Goal: Task Accomplishment & Management: Manage account settings

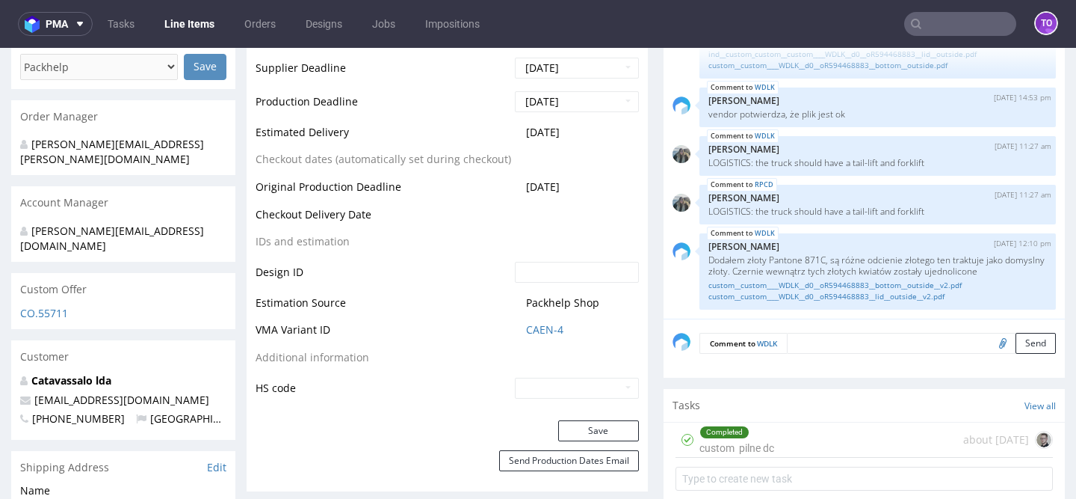
scroll to position [653, 0]
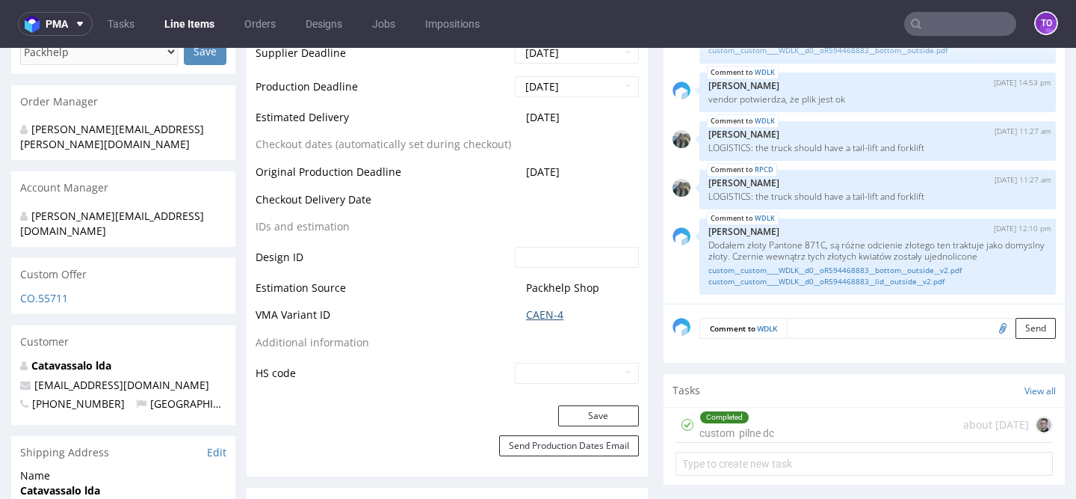
click at [540, 316] on link "CAEN-4" at bounding box center [544, 314] width 37 height 15
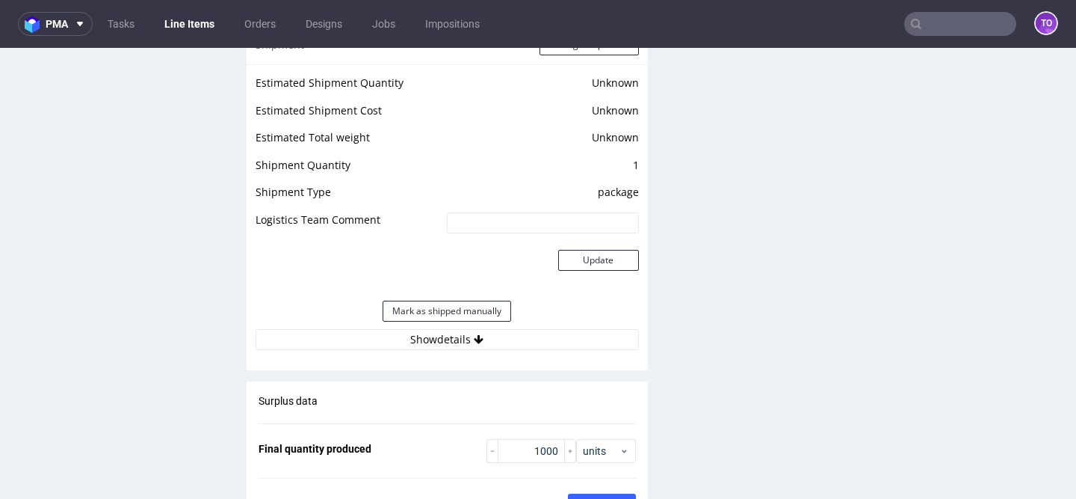
scroll to position [2017, 0]
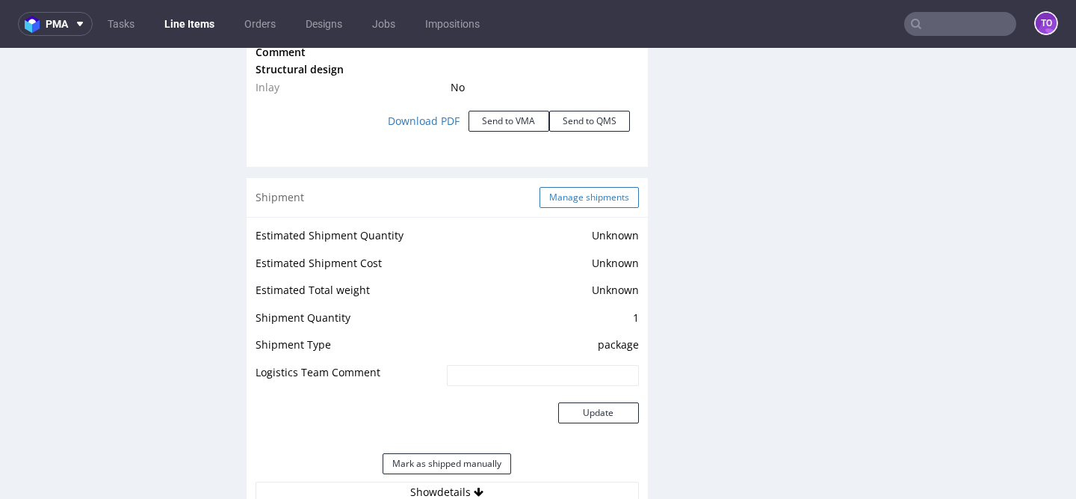
click at [577, 187] on button "Manage shipments" at bounding box center [589, 197] width 99 height 21
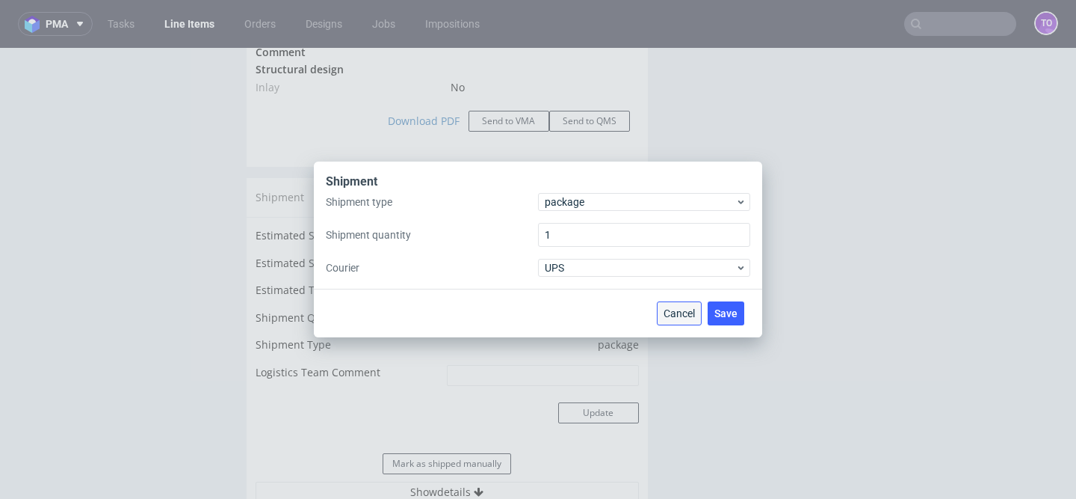
click at [686, 315] on span "Cancel" at bounding box center [679, 313] width 31 height 10
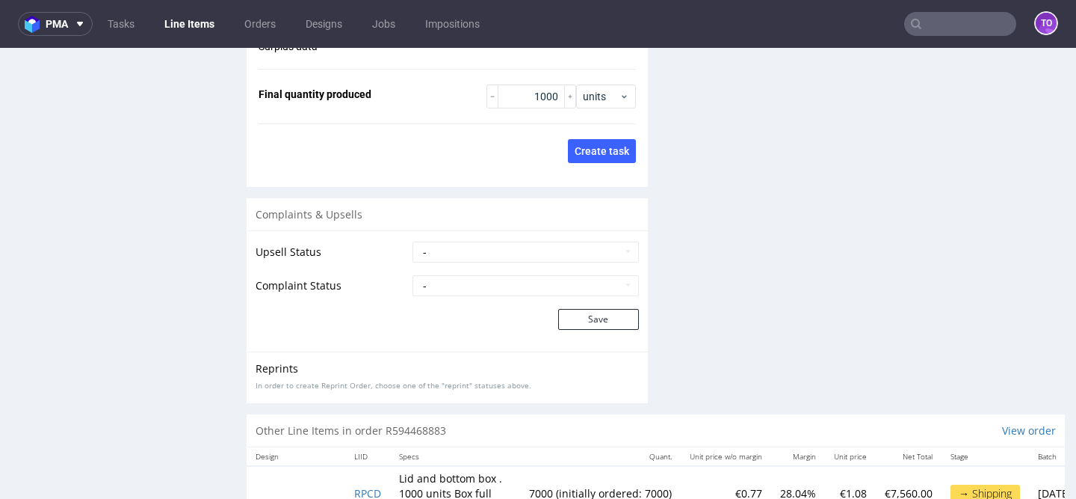
scroll to position [2560, 0]
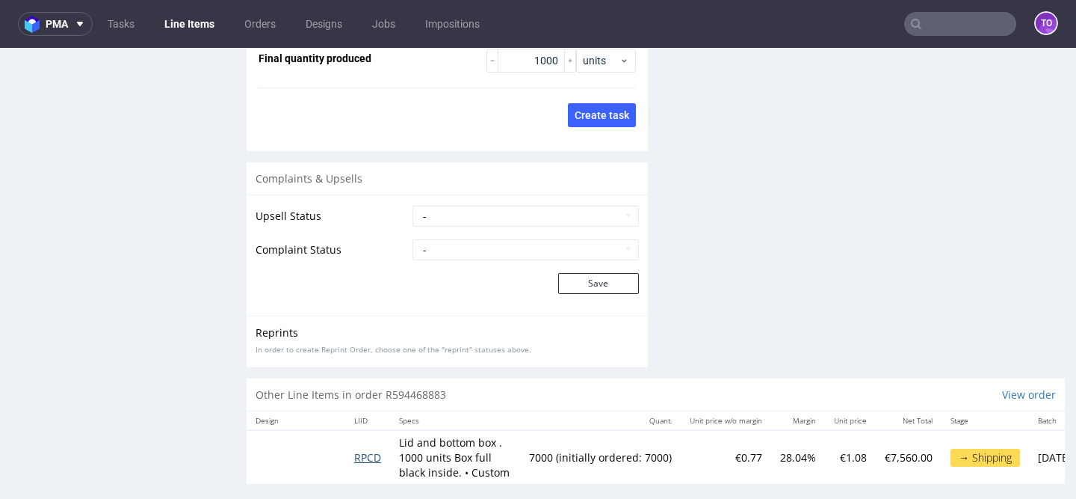
click at [360, 450] on span "RPCD" at bounding box center [367, 457] width 27 height 14
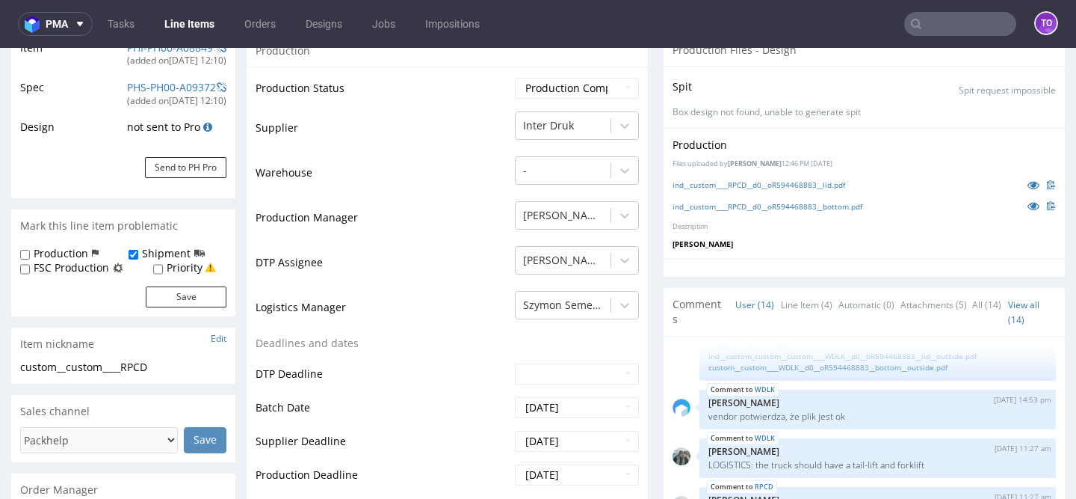
scroll to position [629, 0]
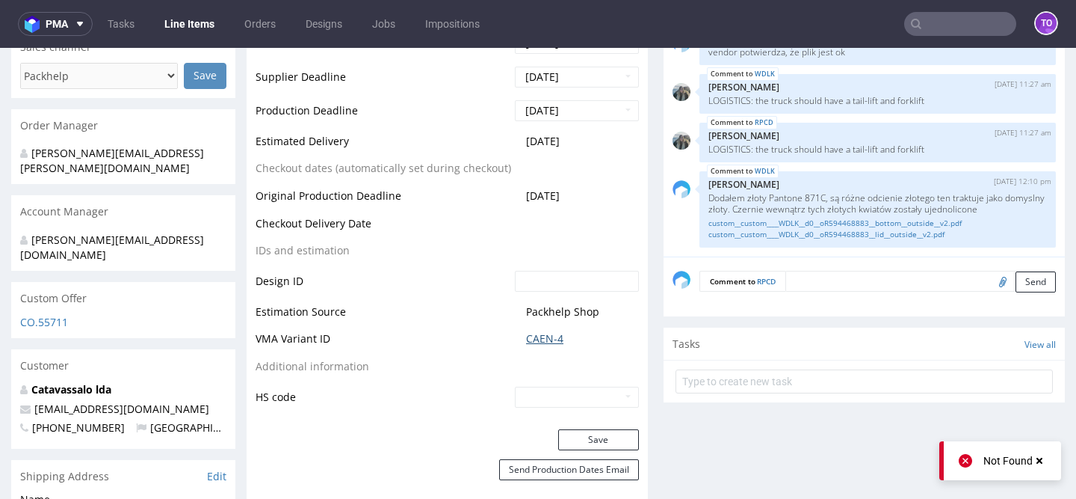
click at [540, 340] on link "CAEN-4" at bounding box center [544, 338] width 37 height 15
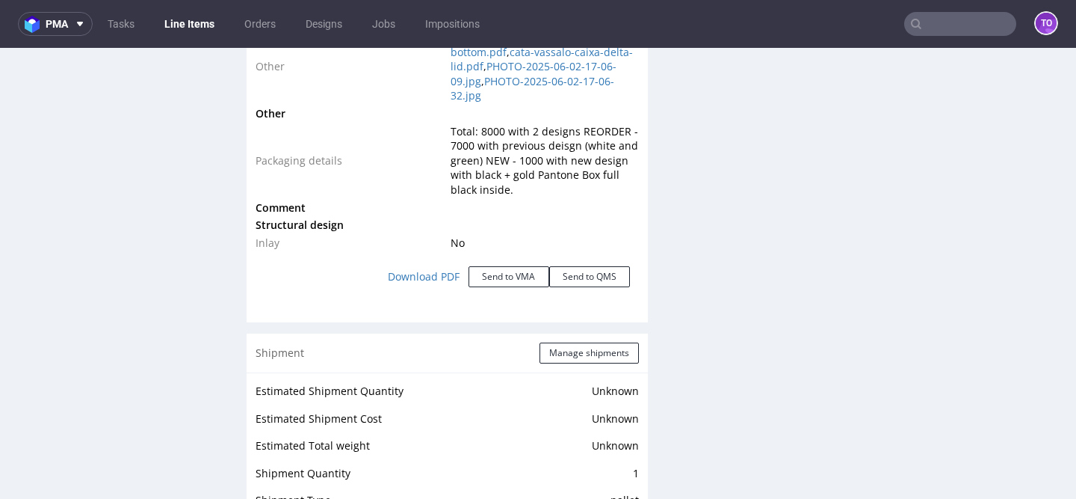
scroll to position [1974, 0]
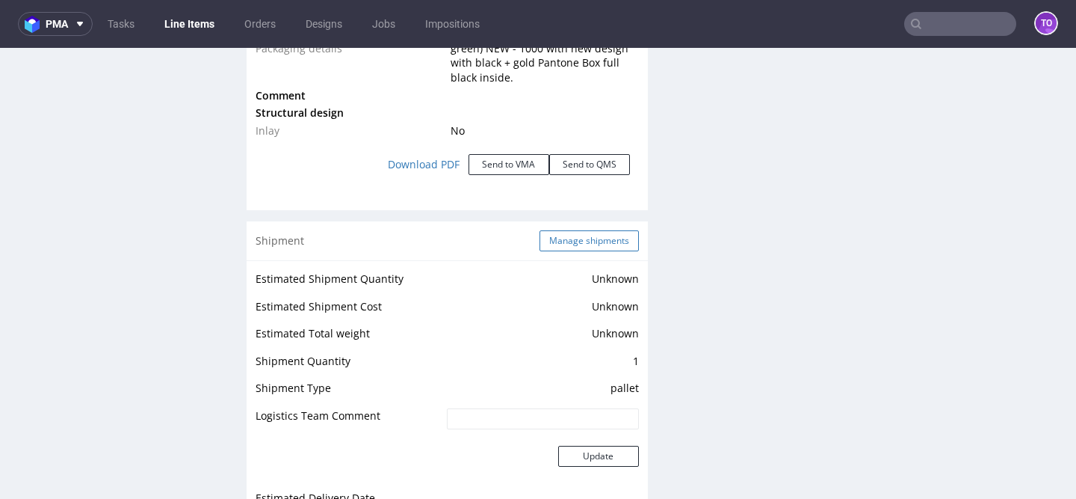
click at [585, 230] on button "Manage shipments" at bounding box center [589, 240] width 99 height 21
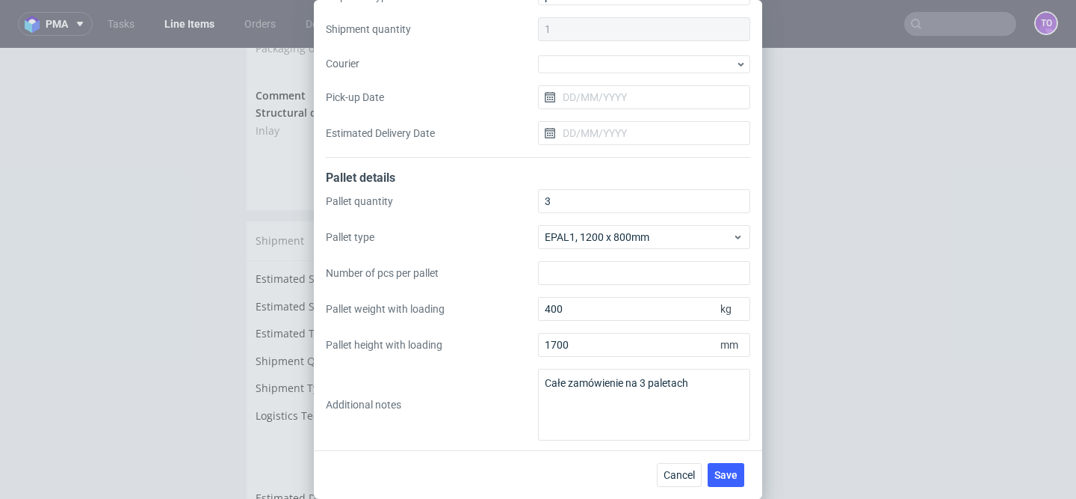
scroll to position [0, 0]
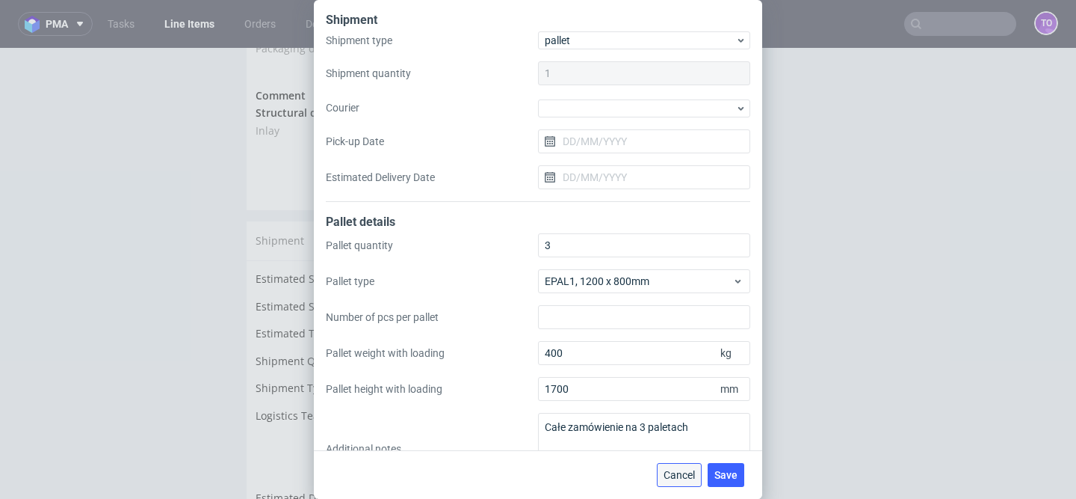
click at [675, 474] on span "Cancel" at bounding box center [679, 474] width 31 height 10
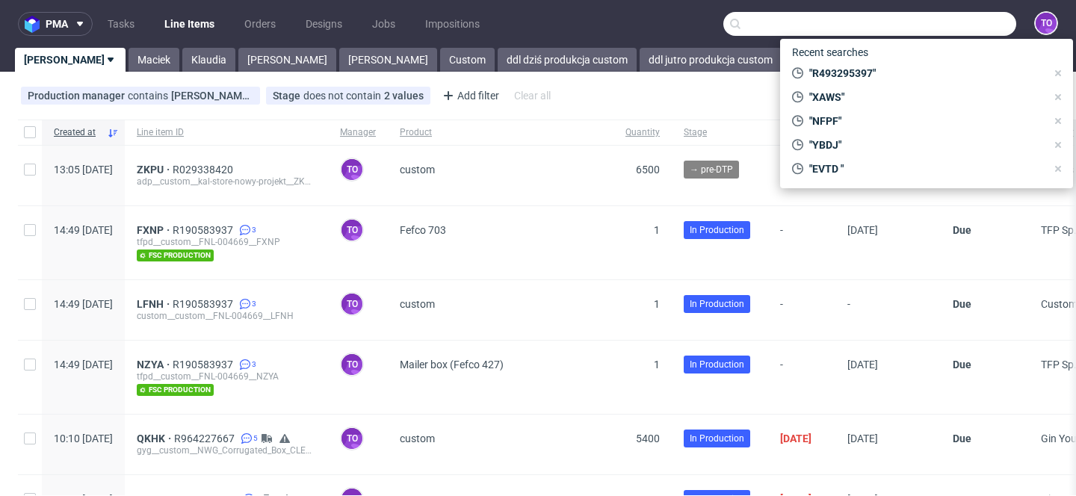
click at [922, 21] on input "text" at bounding box center [870, 24] width 293 height 24
paste input "ISQZ"
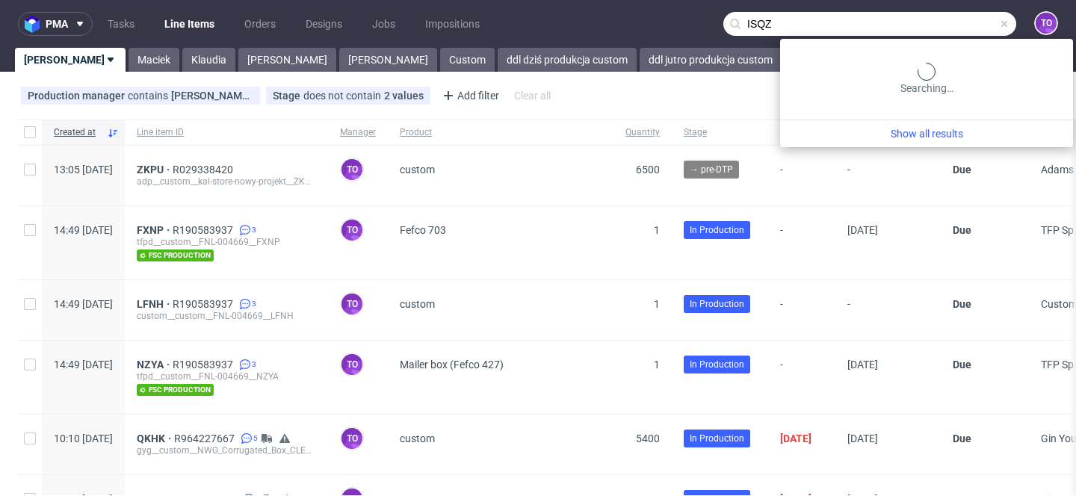
type input "ISQZ"
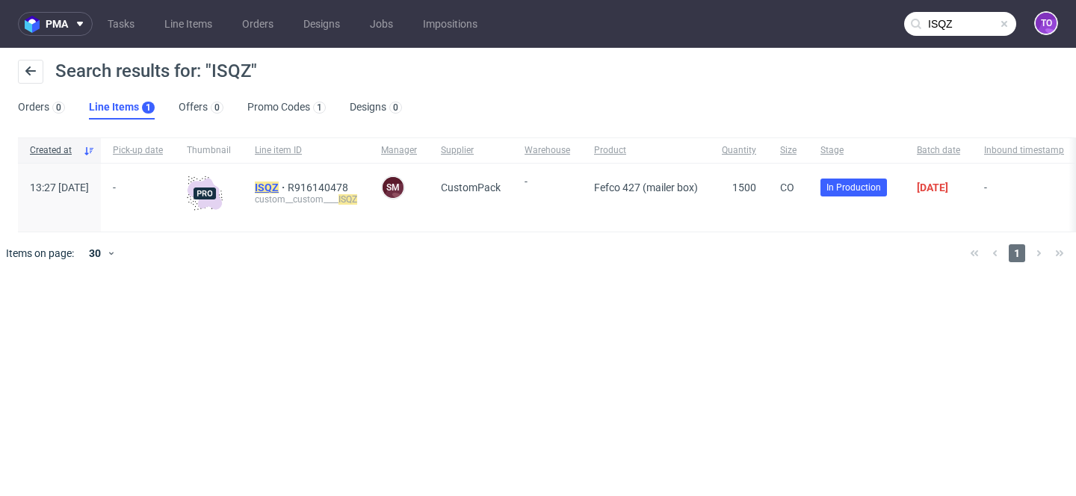
click at [279, 188] on mark "ISQZ" at bounding box center [267, 188] width 24 height 12
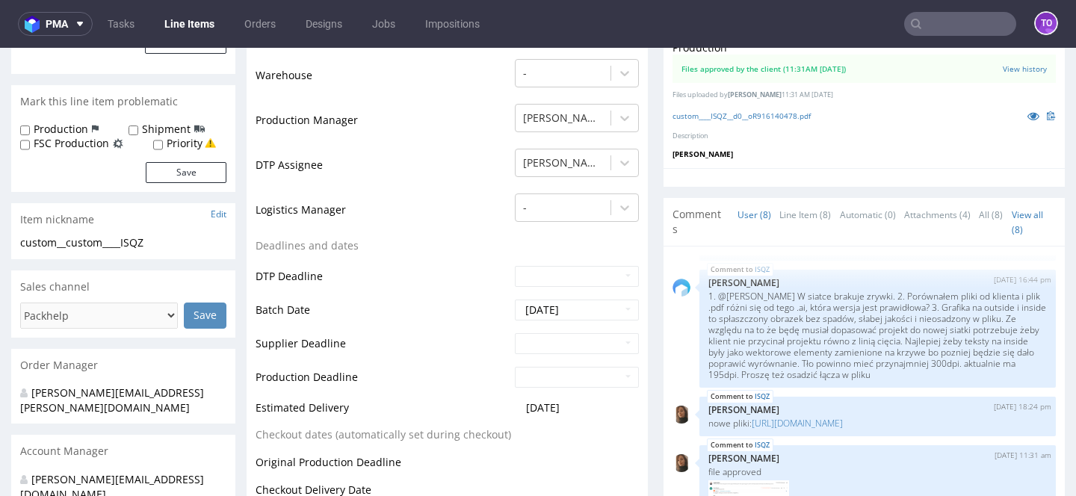
scroll to position [296, 0]
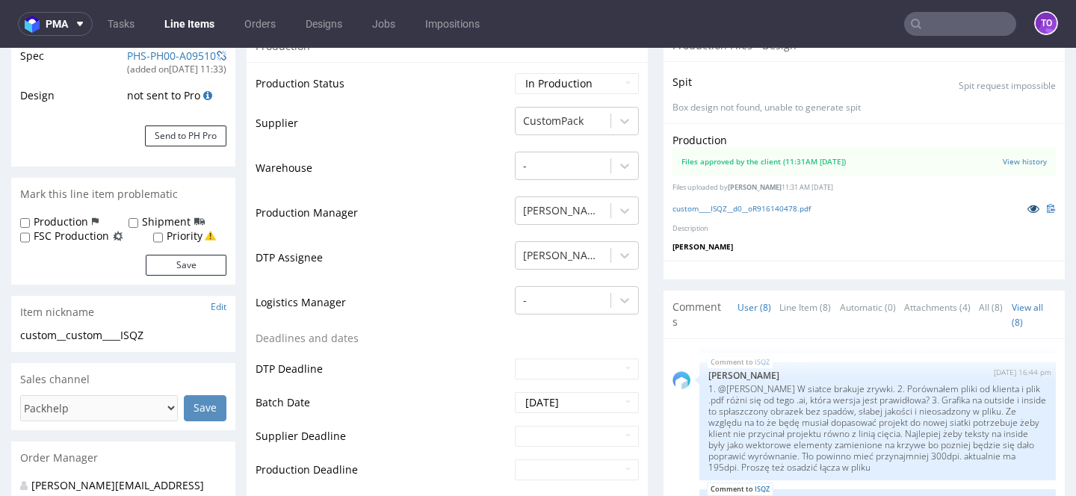
click at [1028, 209] on icon at bounding box center [1034, 208] width 12 height 10
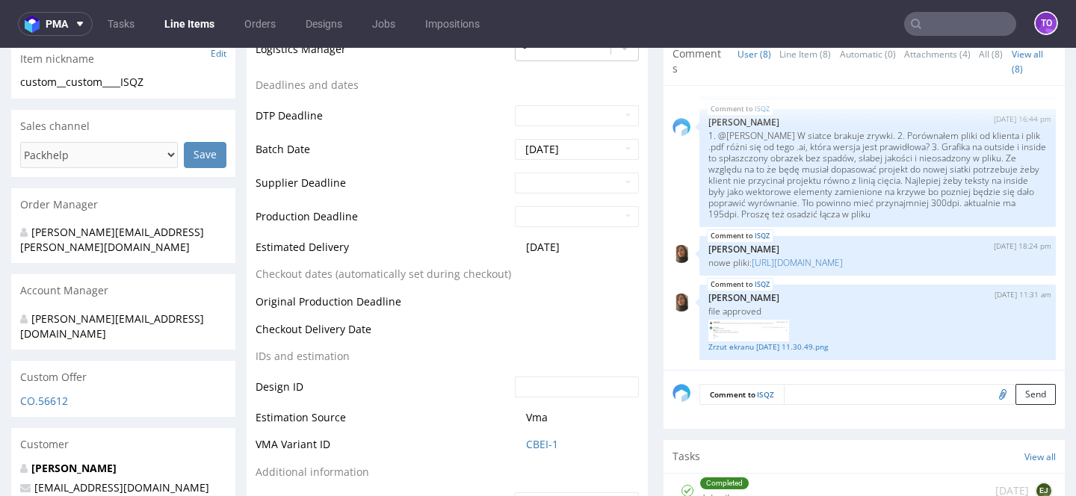
scroll to position [623, 0]
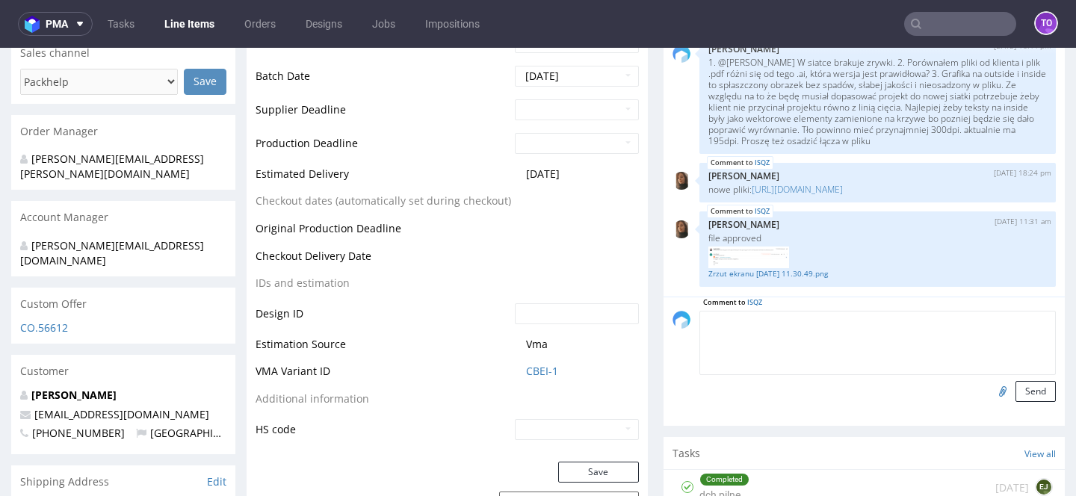
click at [795, 315] on textarea at bounding box center [878, 343] width 357 height 64
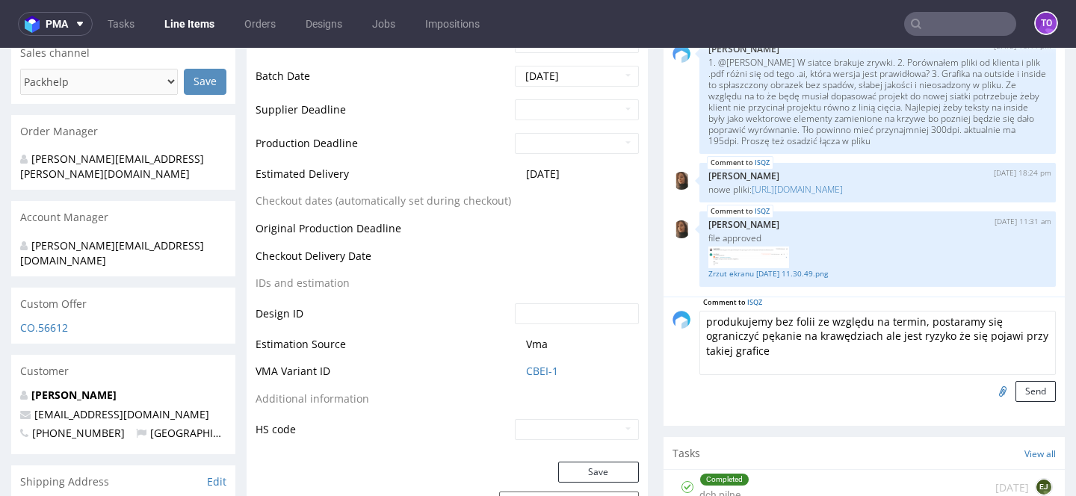
click at [1000, 336] on textarea "produkujemy bez folii ze względu na termin, postaramy się ograniczyć pękanie na…" at bounding box center [878, 343] width 357 height 64
type textarea "produkujemy bez folii ze względu na termin, postaramy się ograniczyć pękanie na…"
click at [1017, 391] on button "Send" at bounding box center [1036, 391] width 40 height 21
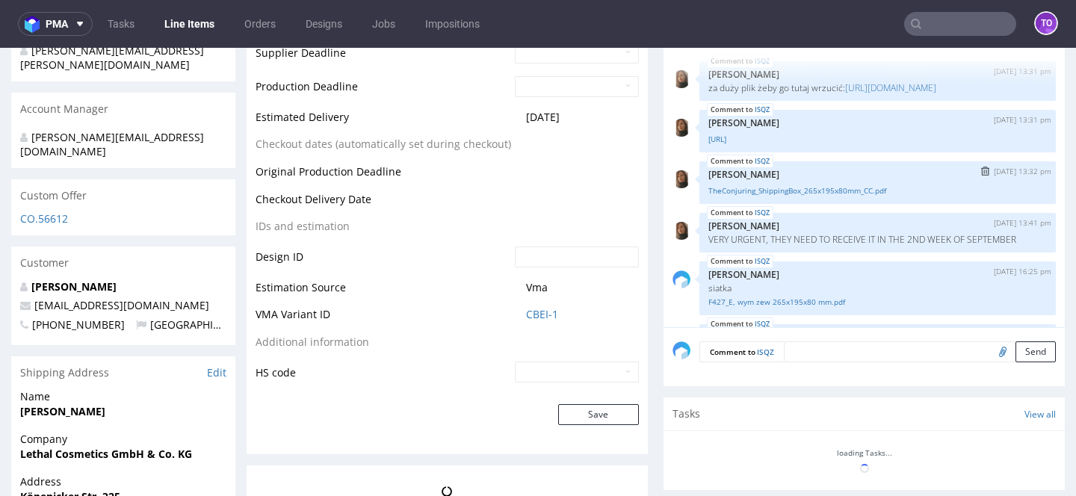
scroll to position [351, 0]
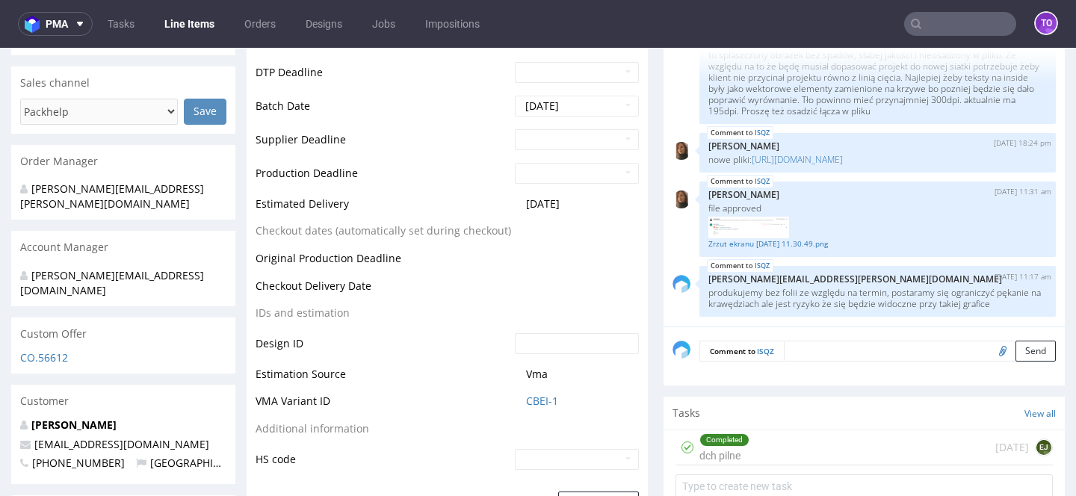
click at [821, 342] on textarea at bounding box center [920, 351] width 272 height 21
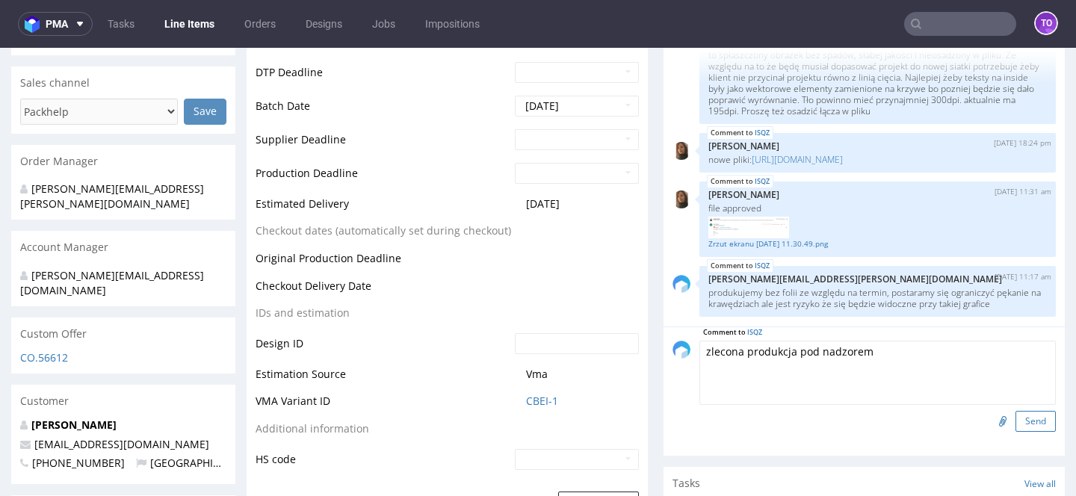
type textarea "zlecona produkcja pod nadzorem"
click at [1016, 430] on button "Send" at bounding box center [1036, 421] width 40 height 21
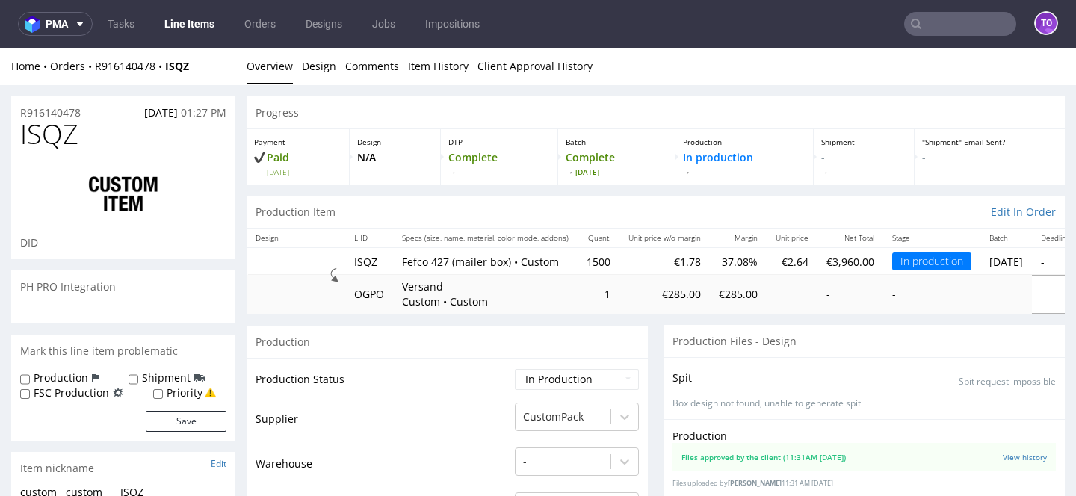
scroll to position [400, 0]
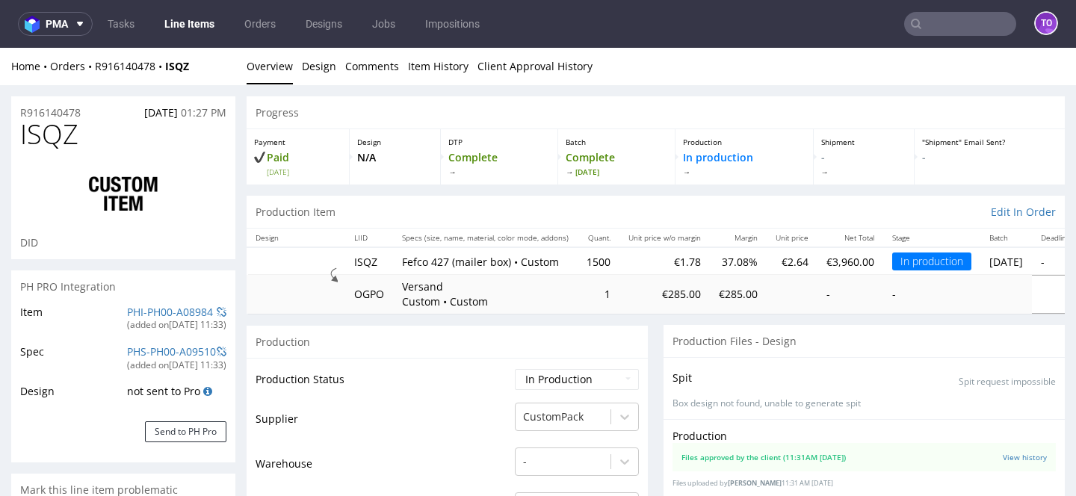
click at [966, 22] on input "text" at bounding box center [960, 24] width 112 height 24
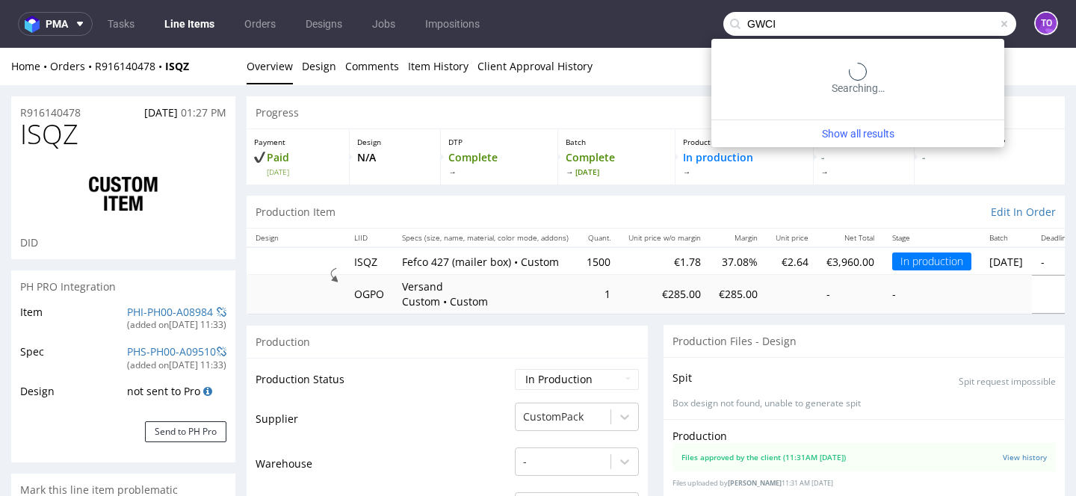
type input "GWCI"
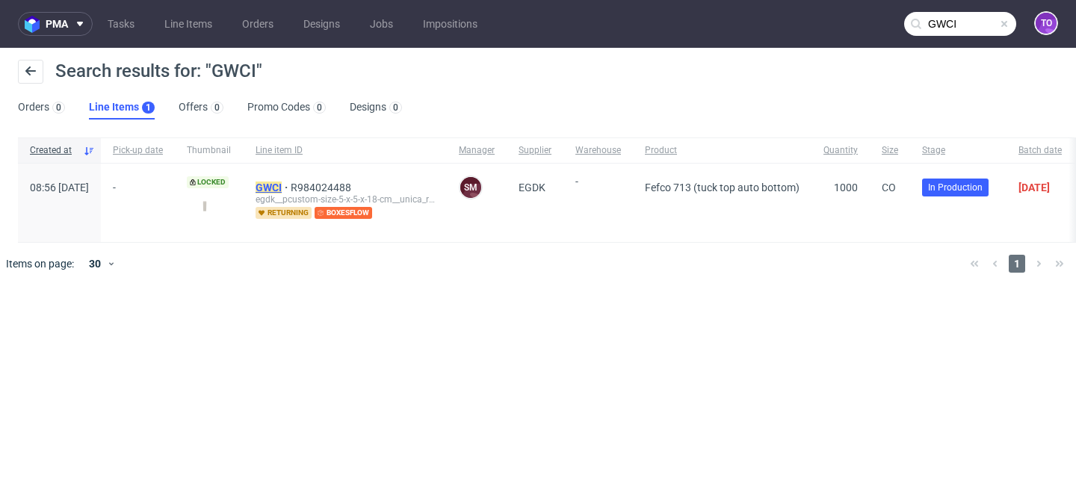
click at [282, 188] on mark "GWCI" at bounding box center [269, 188] width 26 height 12
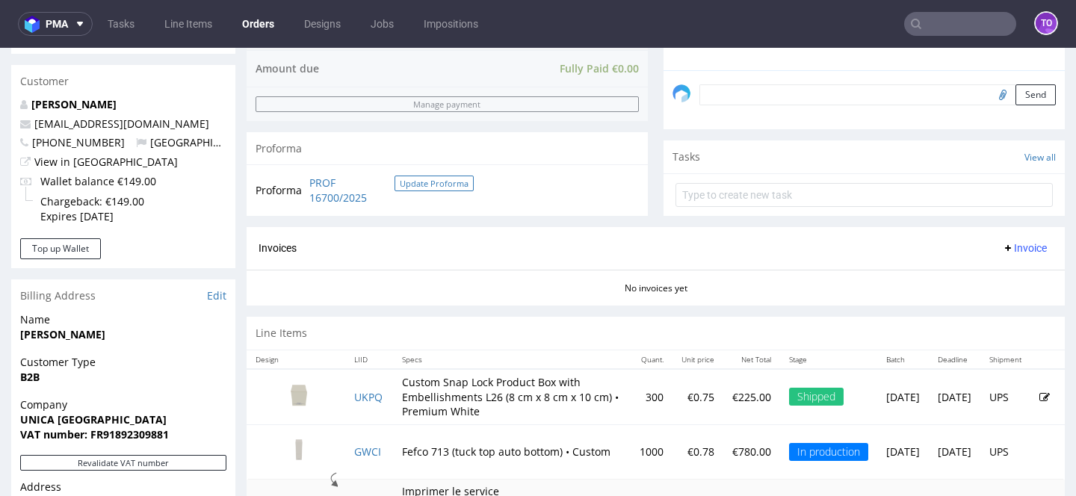
scroll to position [575, 0]
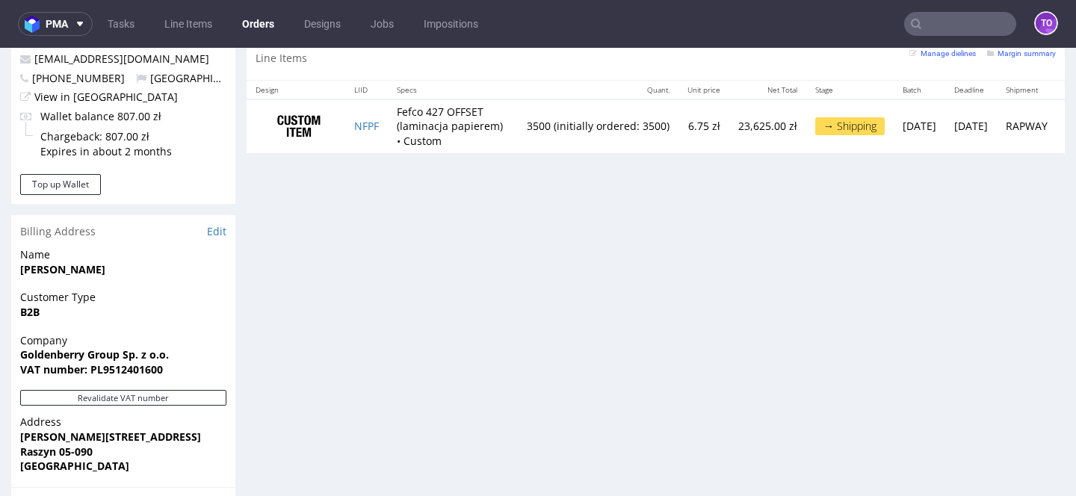
scroll to position [679, 0]
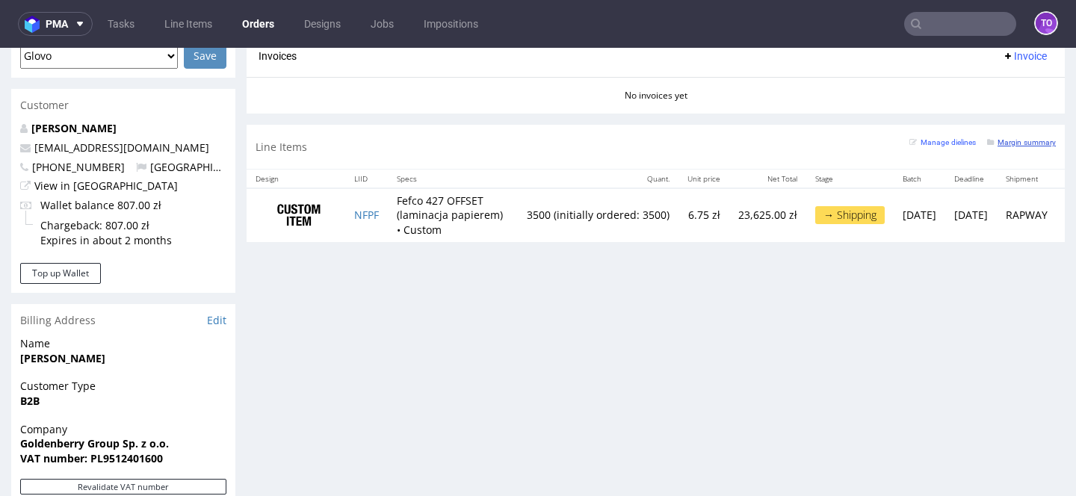
click at [1010, 143] on small "Margin summary" at bounding box center [1021, 142] width 69 height 8
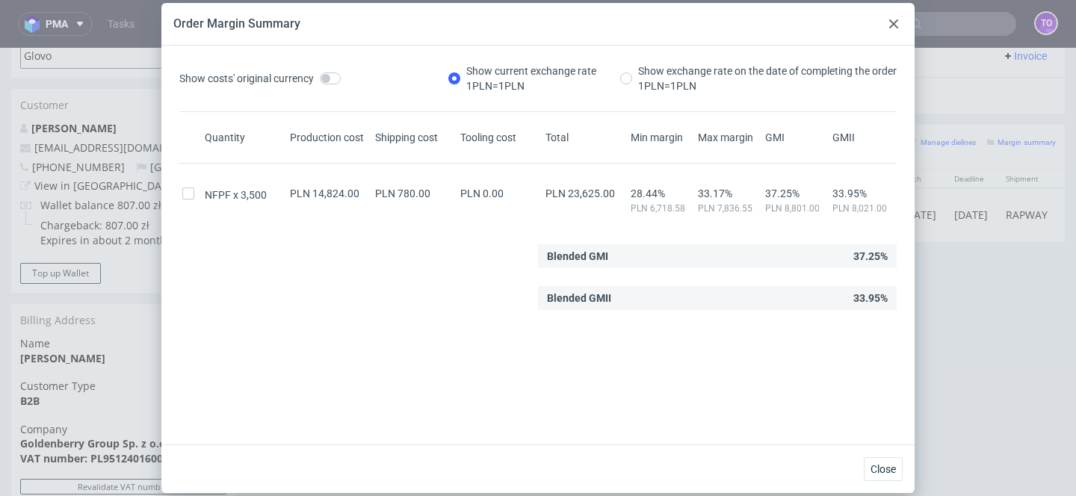
click at [890, 25] on icon at bounding box center [893, 23] width 9 height 9
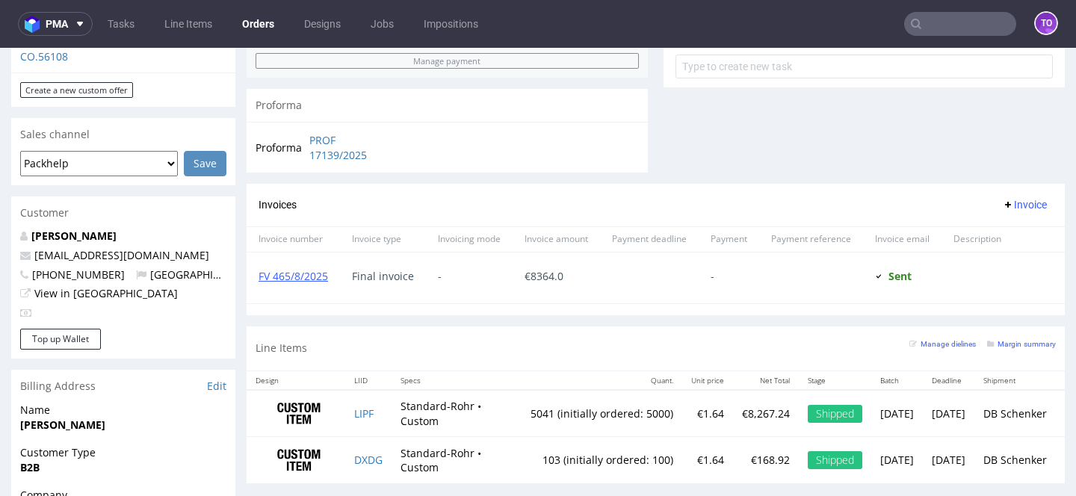
scroll to position [583, 0]
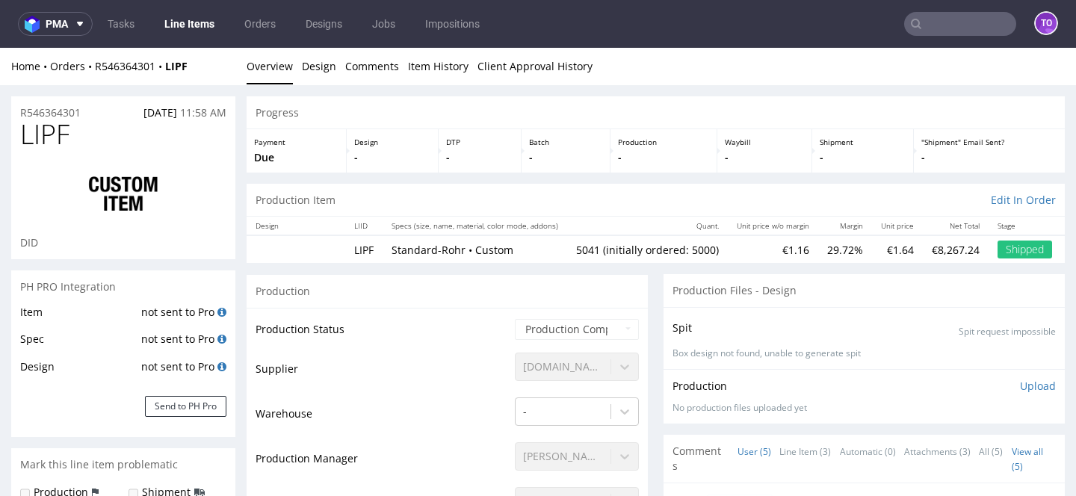
scroll to position [53, 0]
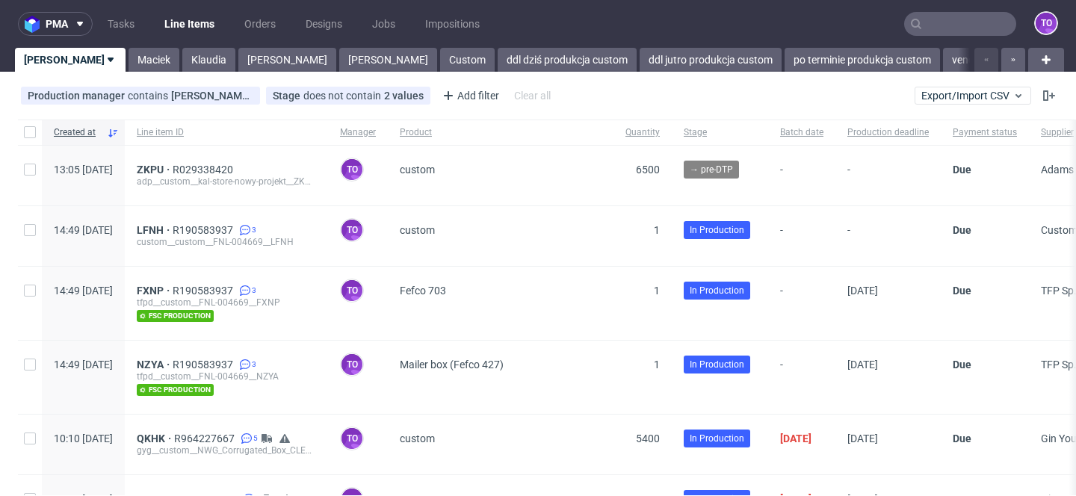
click at [943, 31] on input "text" at bounding box center [960, 24] width 112 height 24
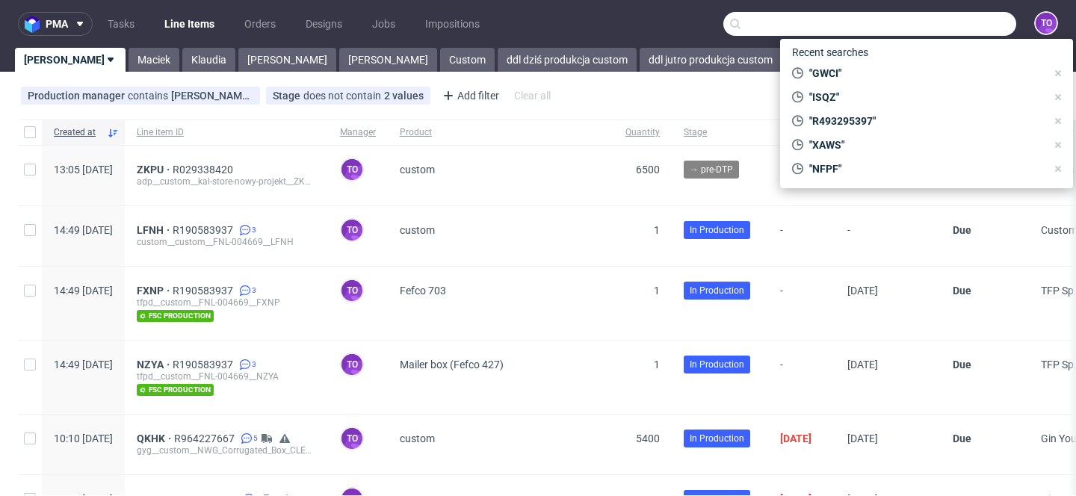
paste input "ISQZ"
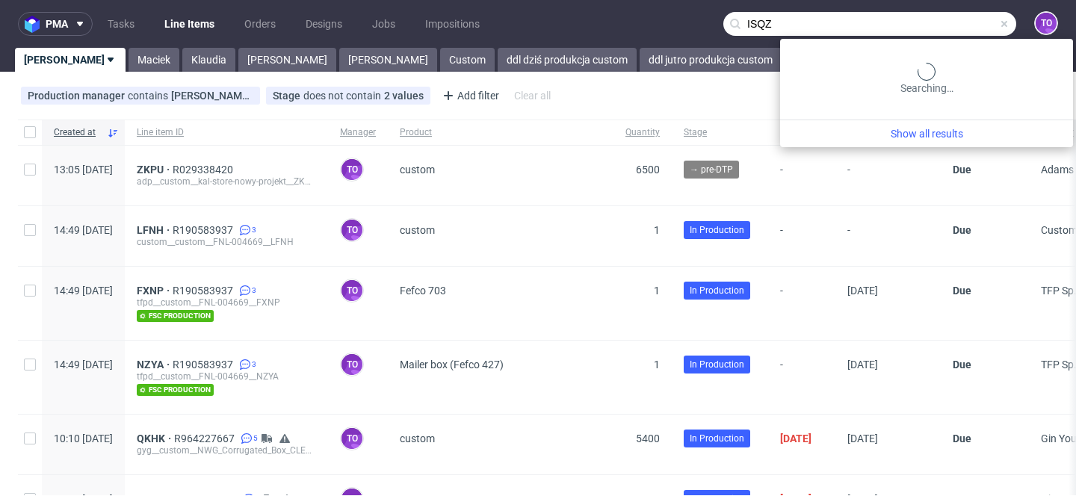
type input "ISQZ"
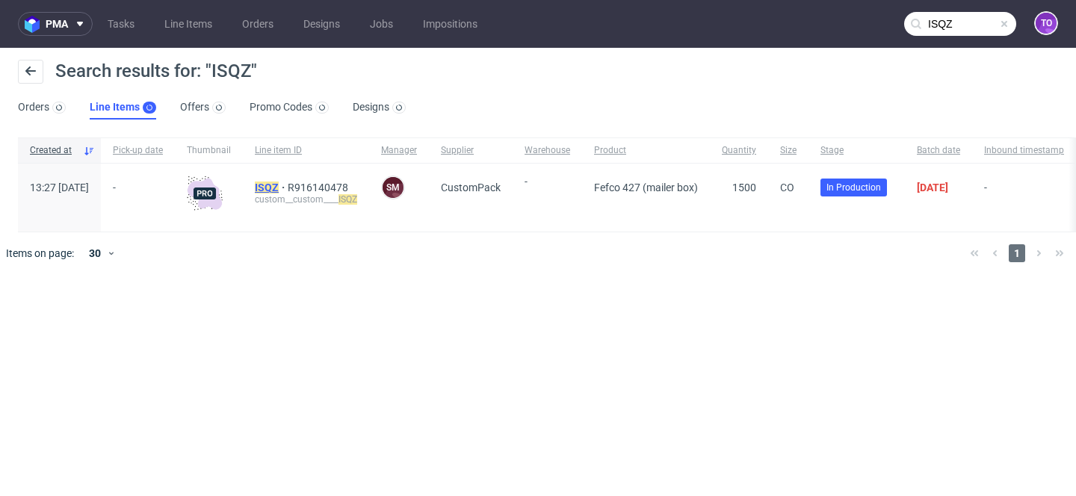
click at [279, 191] on mark "ISQZ" at bounding box center [267, 188] width 24 height 12
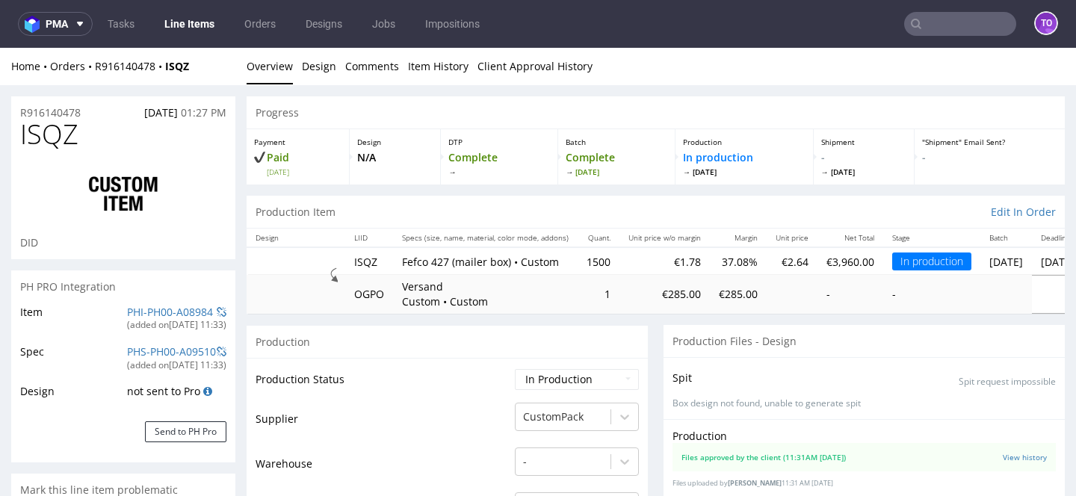
click at [923, 17] on input "text" at bounding box center [960, 24] width 112 height 24
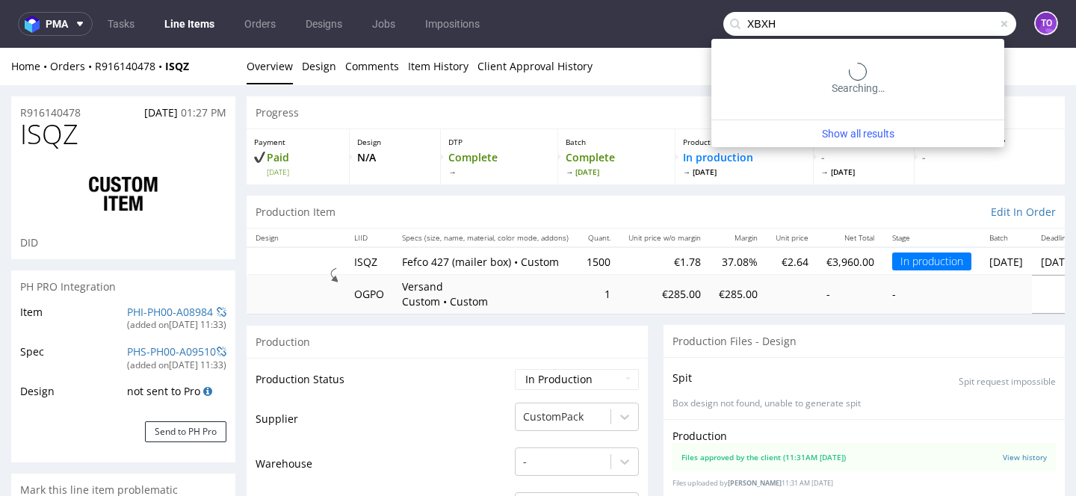
type input "XBXH"
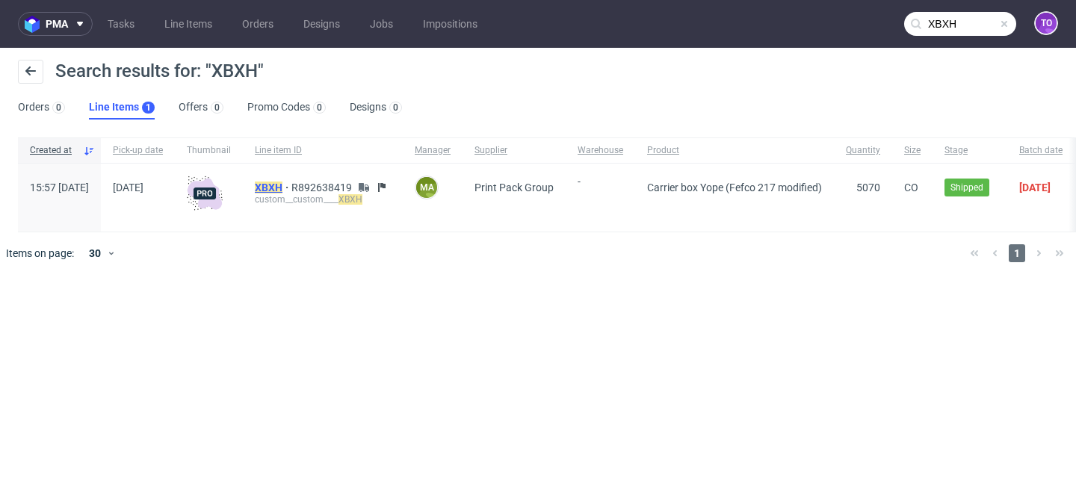
click at [283, 188] on mark "XBXH" at bounding box center [269, 188] width 28 height 12
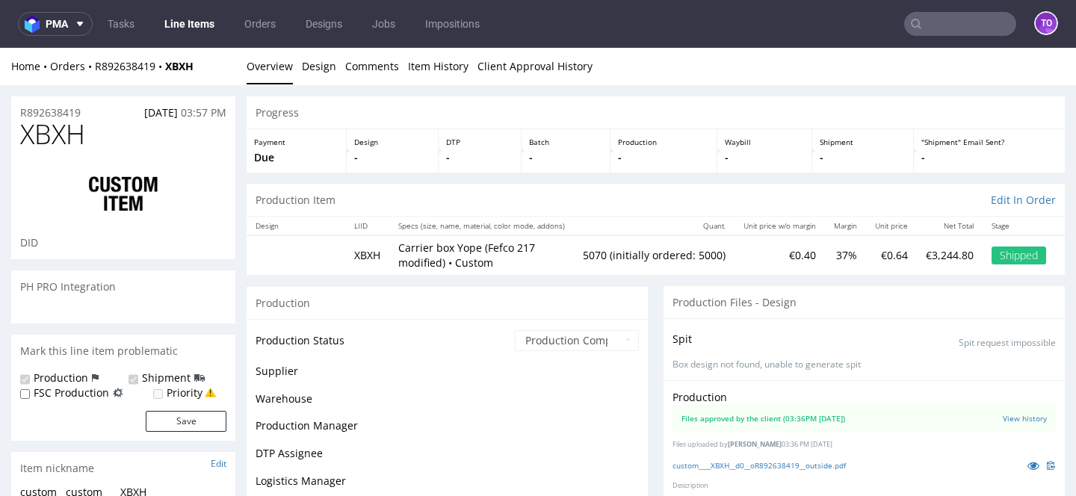
scroll to position [158, 0]
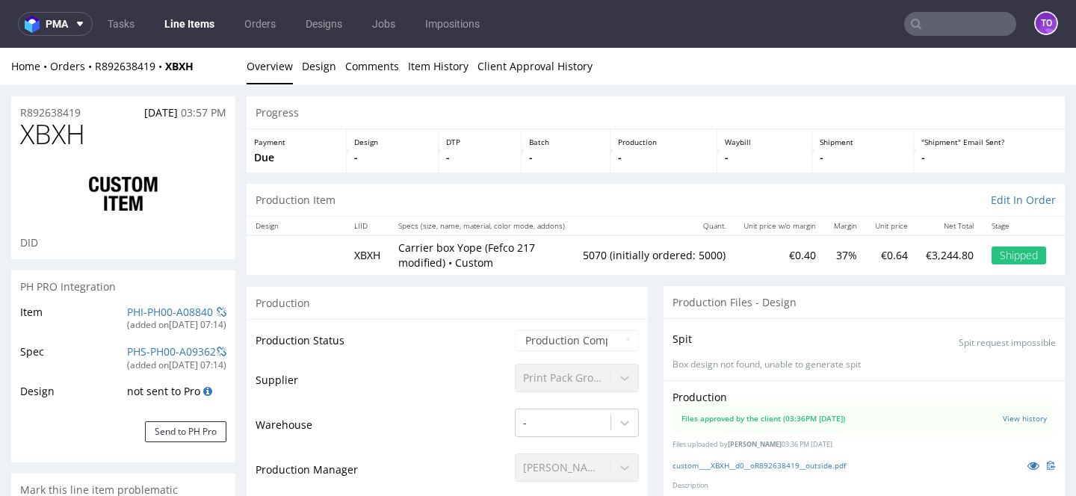
type input "5070"
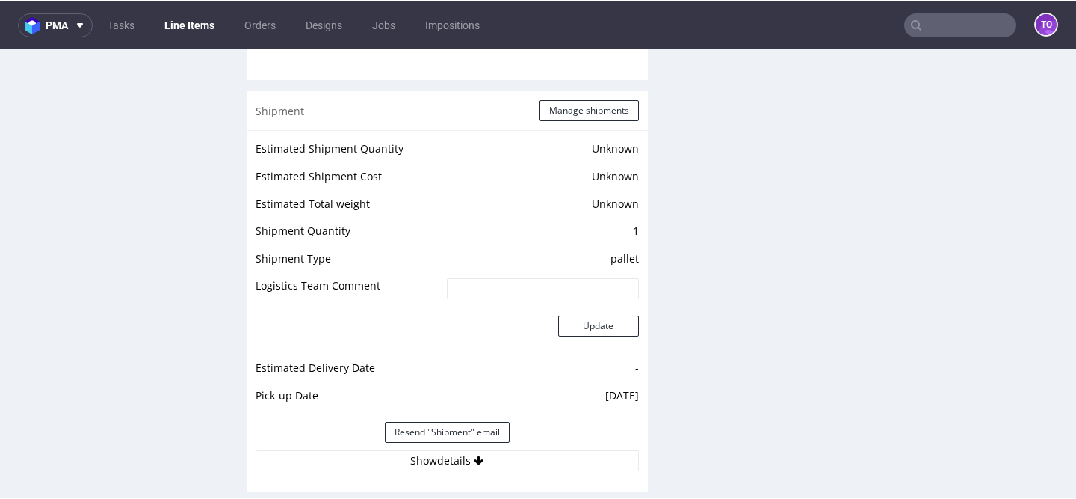
scroll to position [2054, 0]
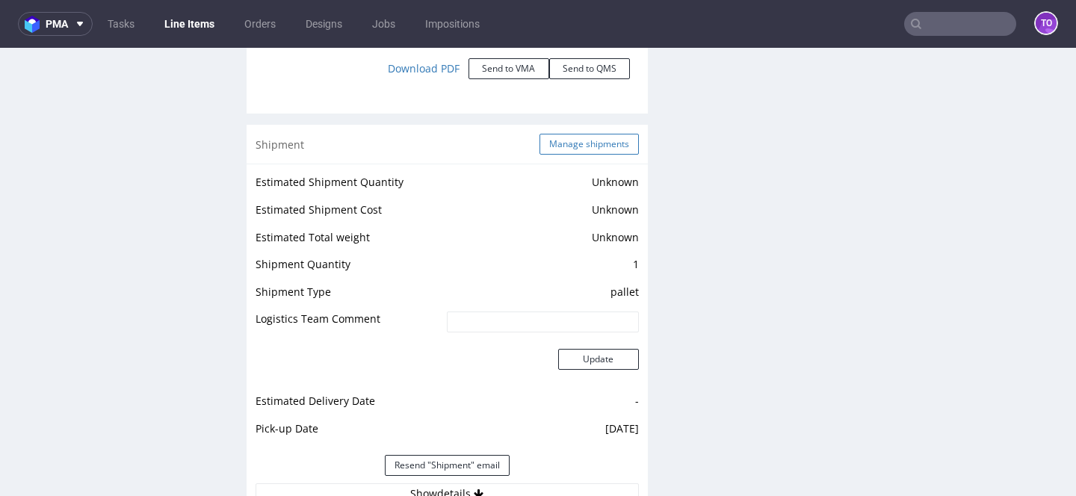
click at [598, 134] on button "Manage shipments" at bounding box center [589, 144] width 99 height 21
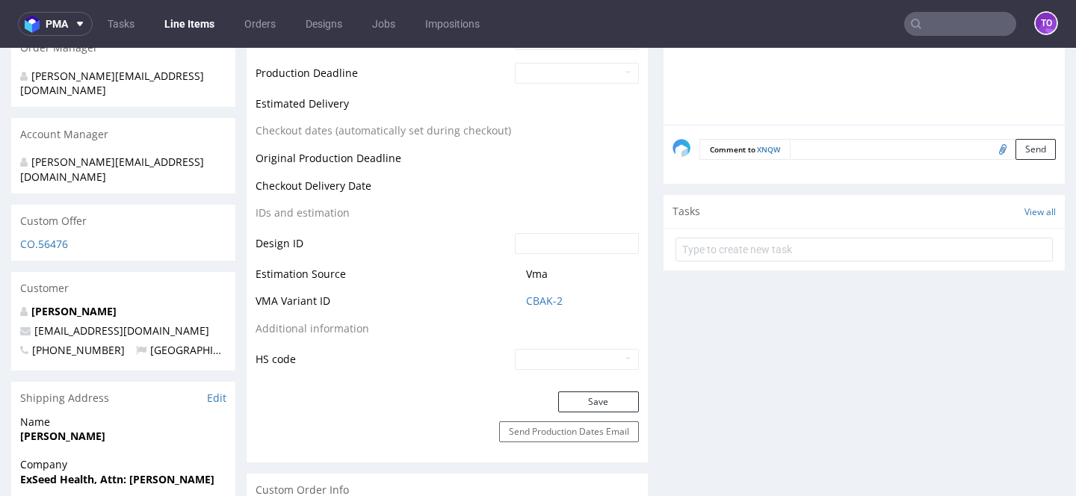
scroll to position [804, 0]
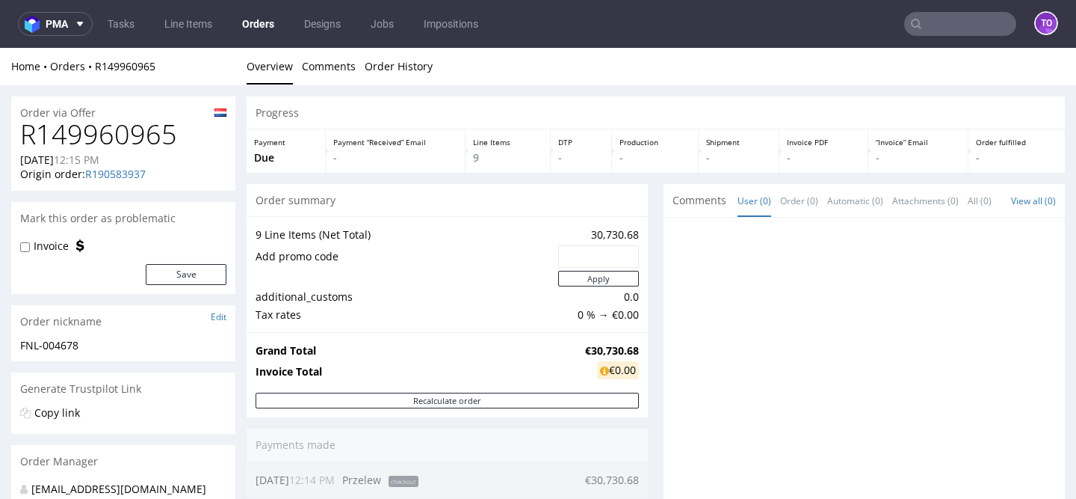
click at [261, 23] on link "Orders" at bounding box center [258, 24] width 50 height 24
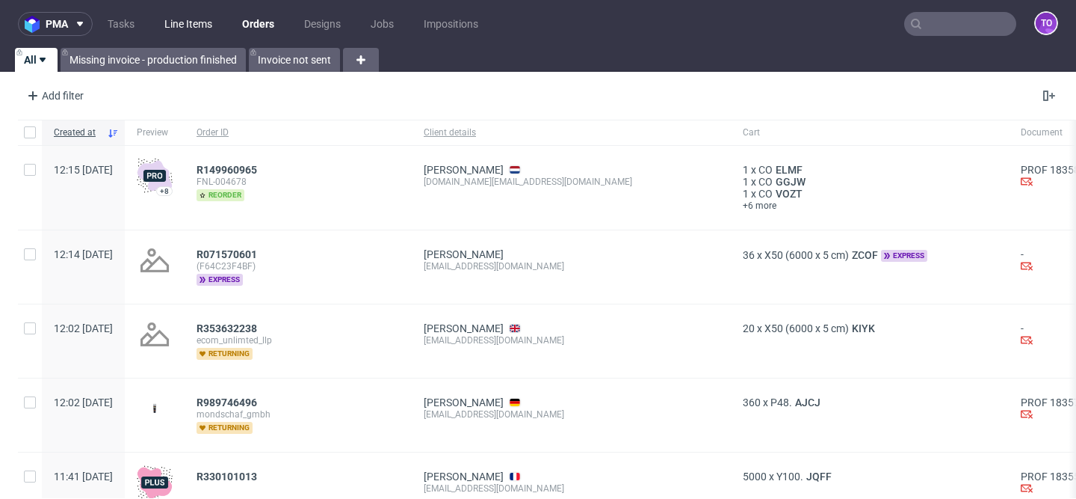
click at [176, 19] on link "Line Items" at bounding box center [188, 24] width 66 height 24
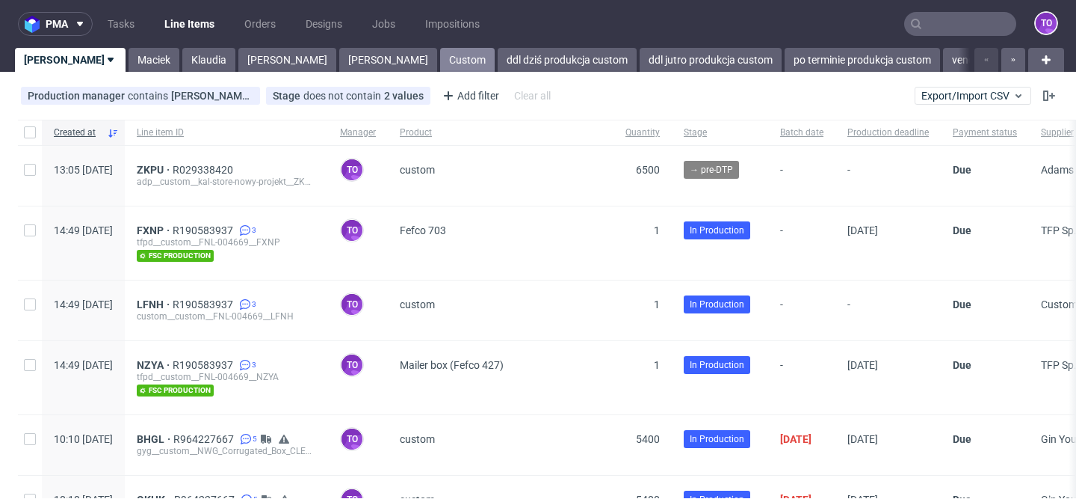
click at [440, 60] on link "Custom" at bounding box center [467, 60] width 55 height 24
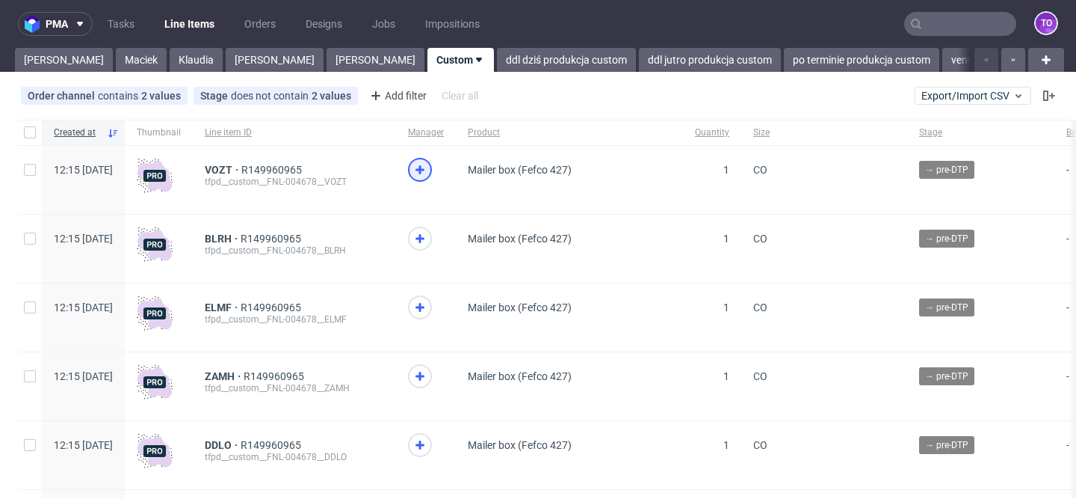
click at [429, 166] on icon at bounding box center [420, 170] width 18 height 18
click at [429, 236] on icon at bounding box center [420, 238] width 18 height 18
click at [429, 301] on icon at bounding box center [420, 307] width 18 height 18
click at [444, 394] on span at bounding box center [426, 383] width 36 height 38
click at [429, 384] on icon at bounding box center [420, 376] width 18 height 18
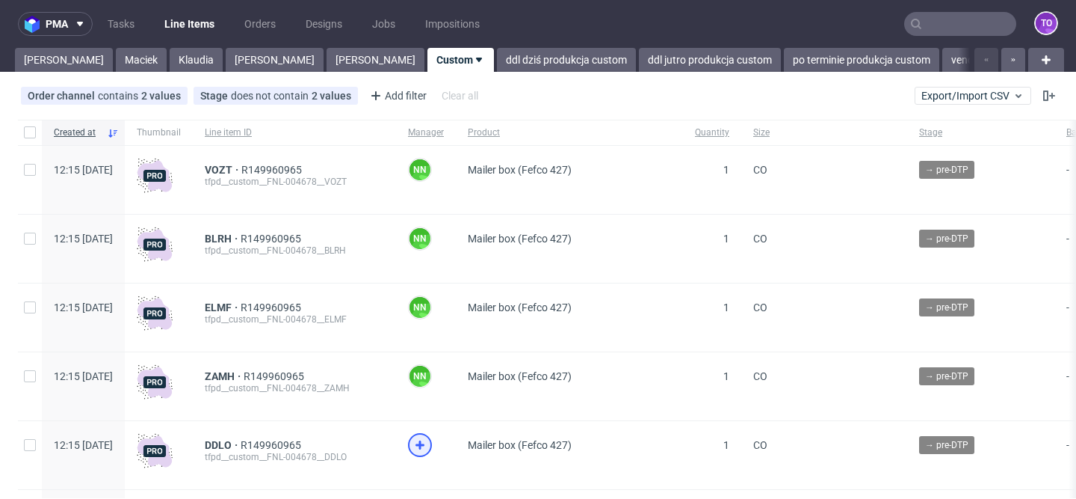
click at [429, 440] on icon at bounding box center [420, 445] width 18 height 18
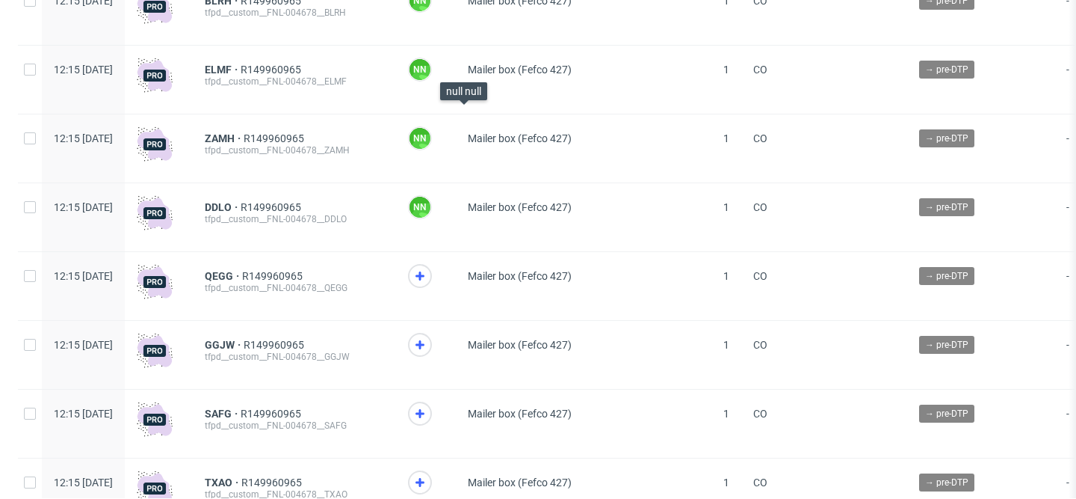
scroll to position [243, 0]
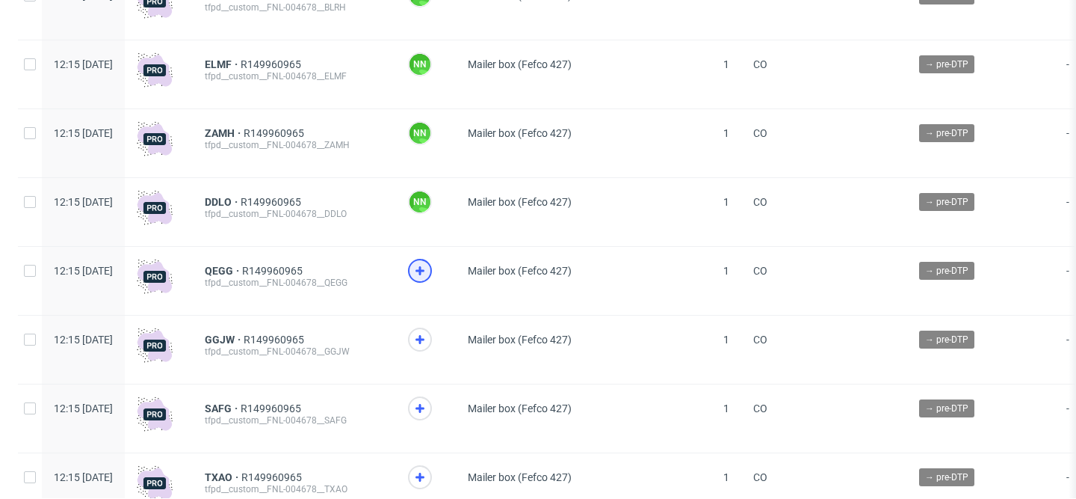
click at [425, 272] on use at bounding box center [420, 270] width 9 height 9
click at [429, 333] on icon at bounding box center [420, 339] width 18 height 18
click at [444, 428] on span at bounding box center [426, 415] width 36 height 38
click at [425, 479] on use at bounding box center [420, 476] width 9 height 9
click at [429, 416] on icon at bounding box center [420, 408] width 18 height 18
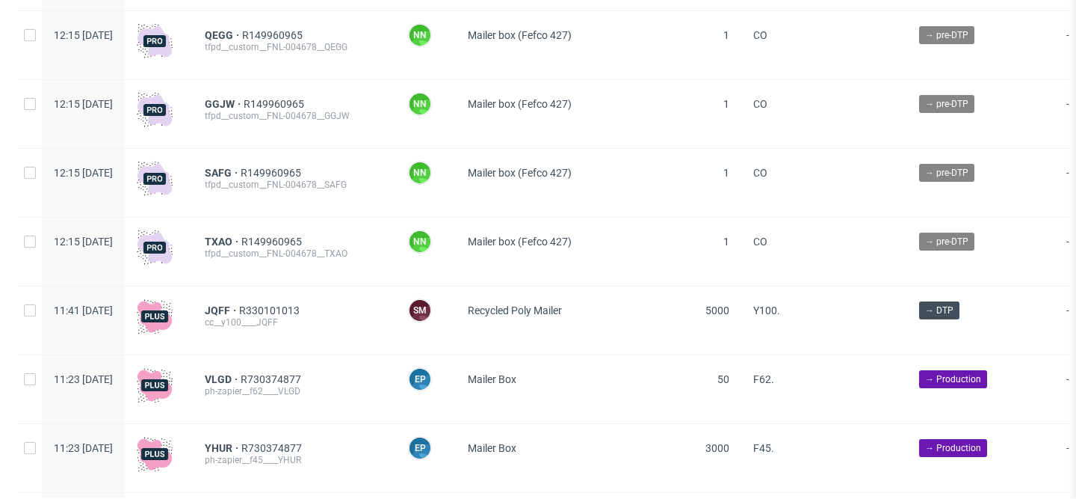
scroll to position [0, 0]
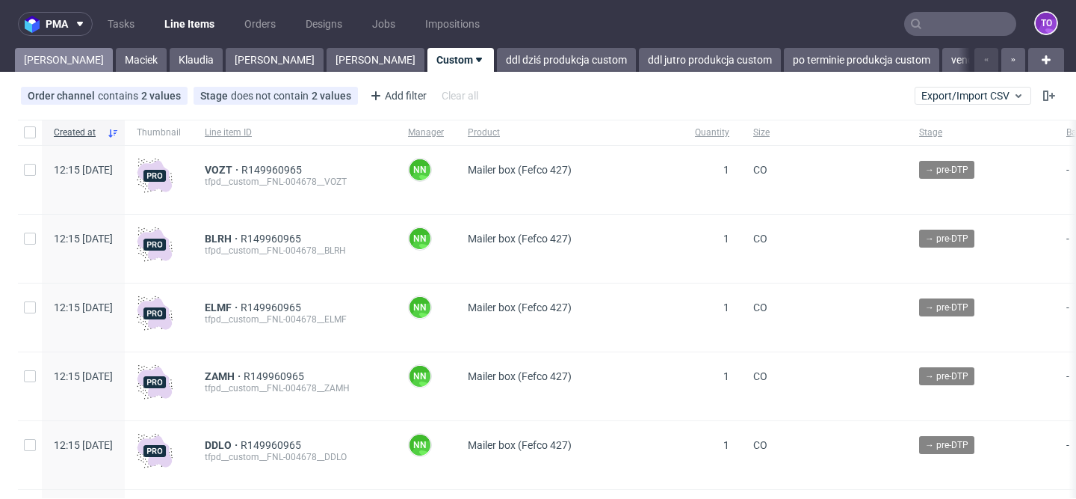
click at [40, 61] on link "Tomasz" at bounding box center [64, 60] width 98 height 24
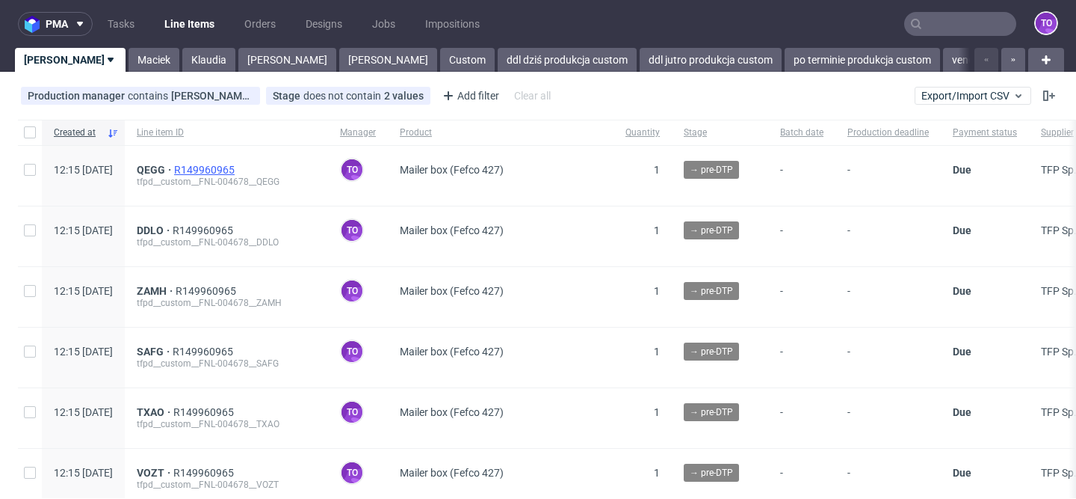
click at [238, 174] on span "R149960965" at bounding box center [206, 170] width 64 height 12
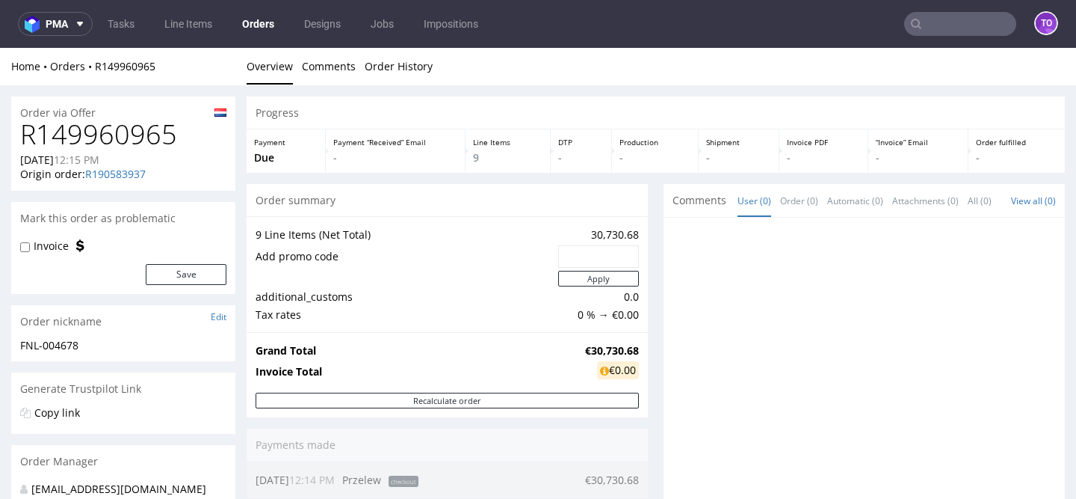
click at [42, 248] on label "Invoice" at bounding box center [51, 245] width 35 height 15
click at [30, 248] on input "Invoice" at bounding box center [25, 247] width 10 height 12
checkbox input "true"
click at [160, 274] on button "Save" at bounding box center [186, 274] width 81 height 21
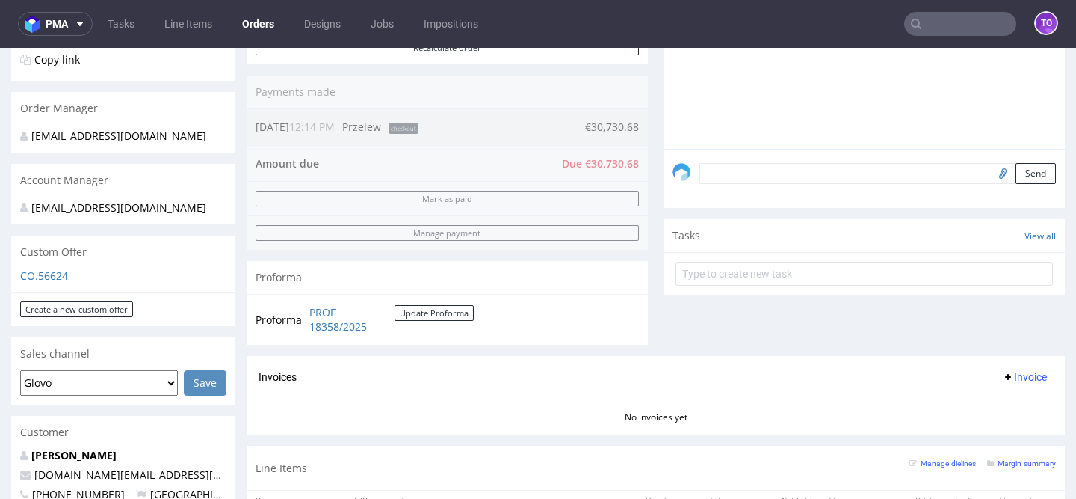
scroll to position [434, 0]
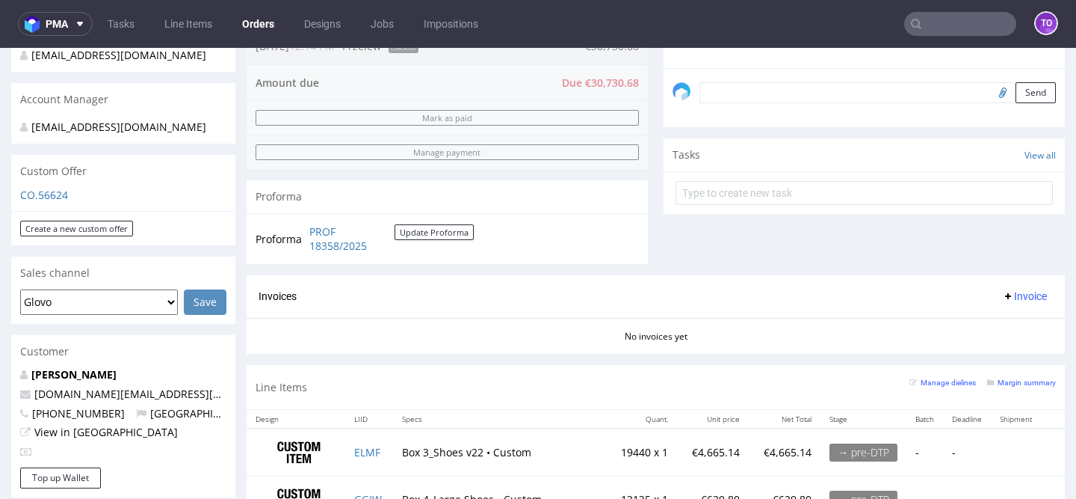
click at [781, 103] on textarea at bounding box center [878, 92] width 357 height 21
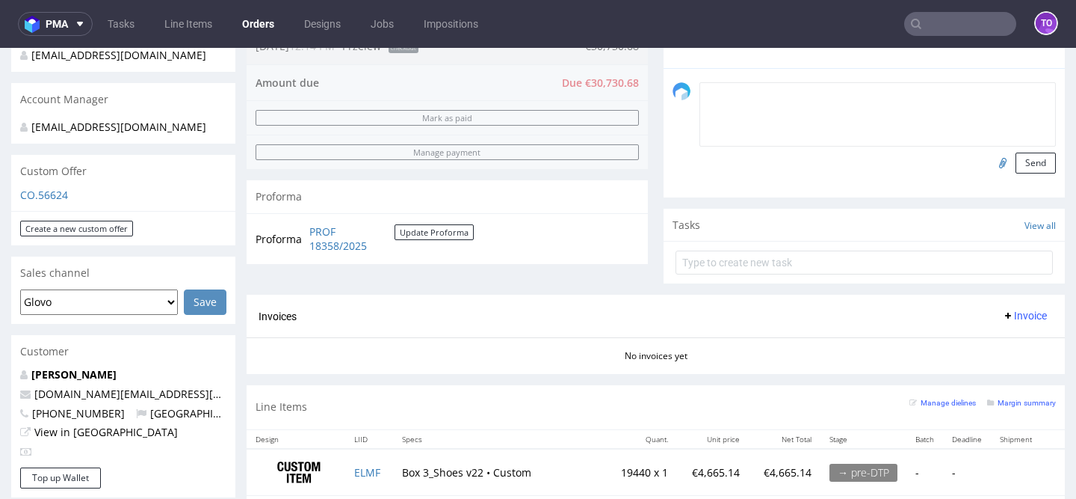
paste textarea "PO-004678"
click at [703, 105] on textarea "PO-004678" at bounding box center [878, 114] width 357 height 64
type textarea "PO-004678"
click at [1026, 173] on button "Send" at bounding box center [1036, 162] width 40 height 21
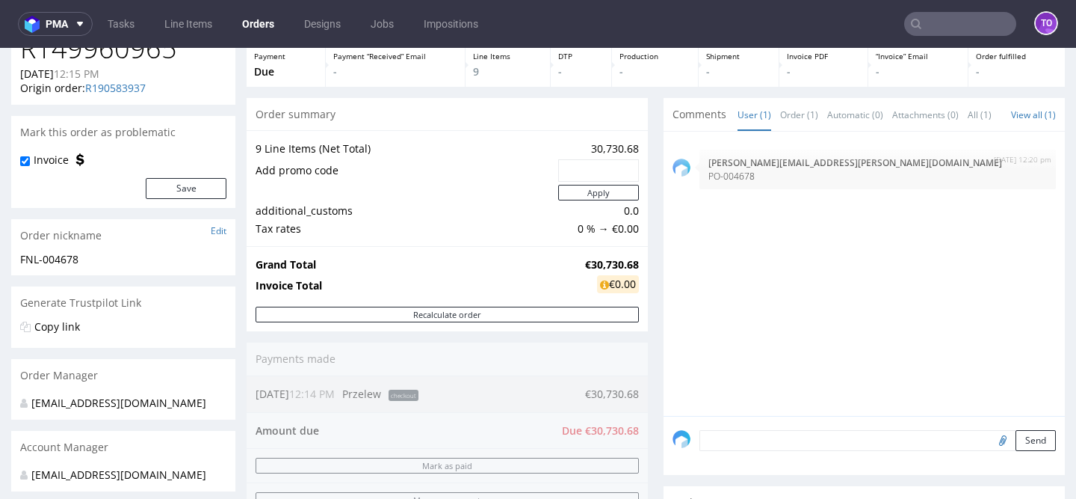
scroll to position [173, 0]
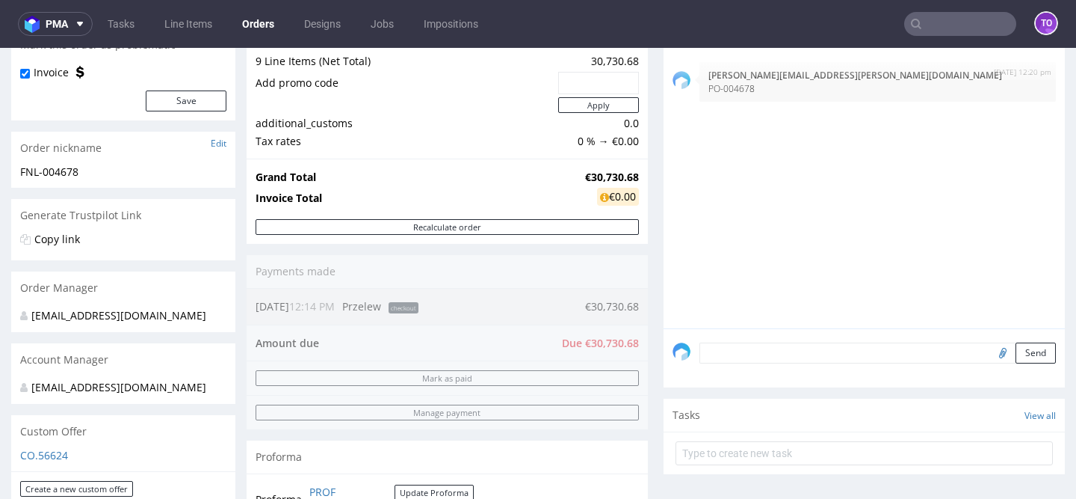
click at [741, 351] on textarea at bounding box center [878, 352] width 357 height 21
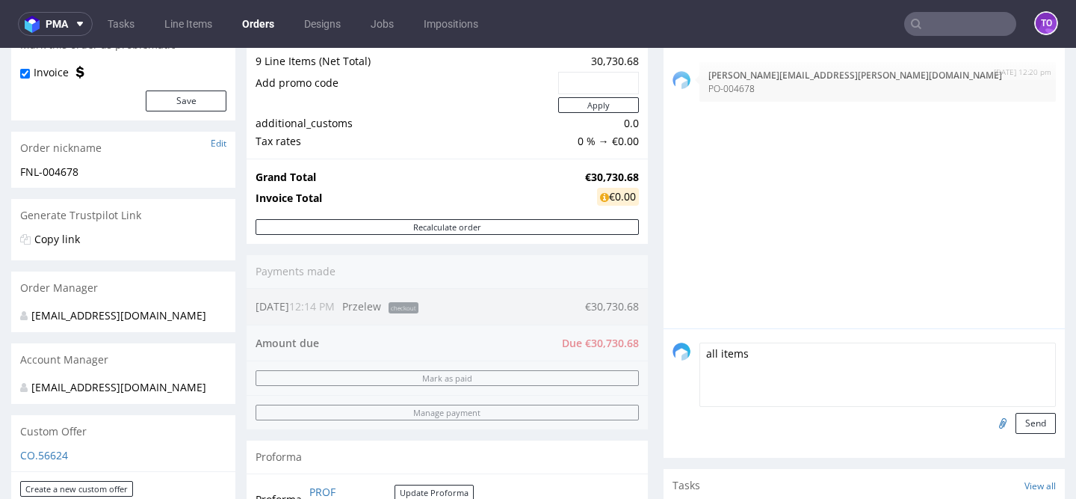
paste textarea "FSC Recycled Credit"
type textarea "all items FSC Recycled Credit"
click at [1030, 431] on button "Send" at bounding box center [1036, 423] width 40 height 21
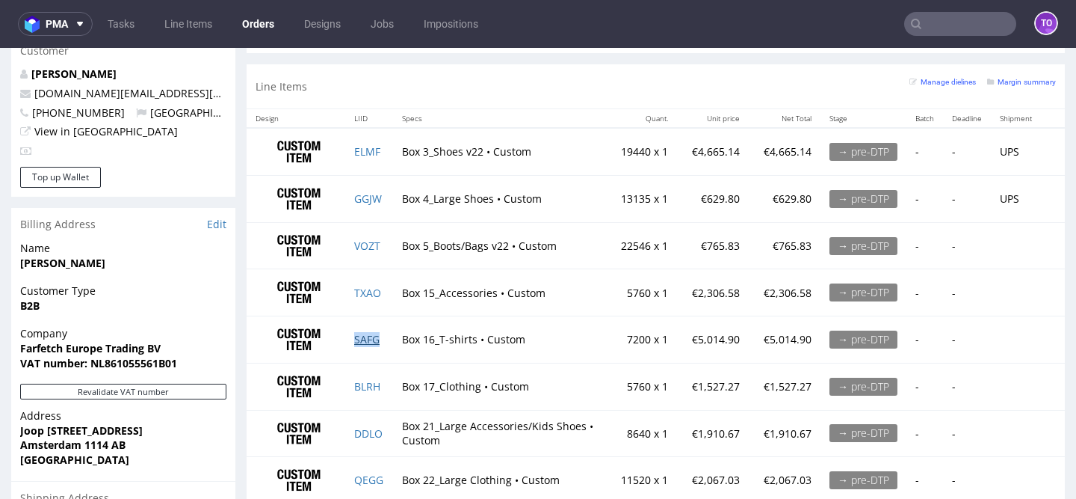
scroll to position [819, 0]
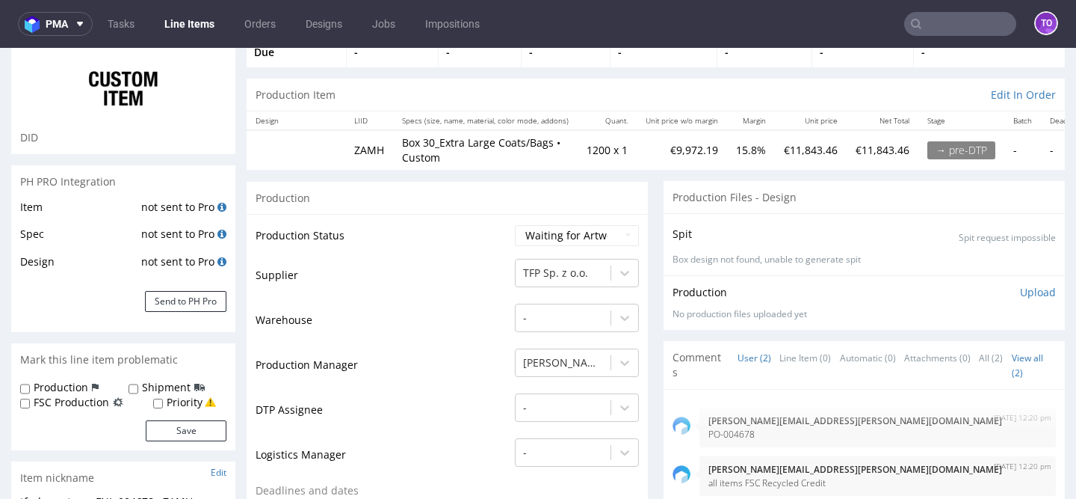
scroll to position [108, 0]
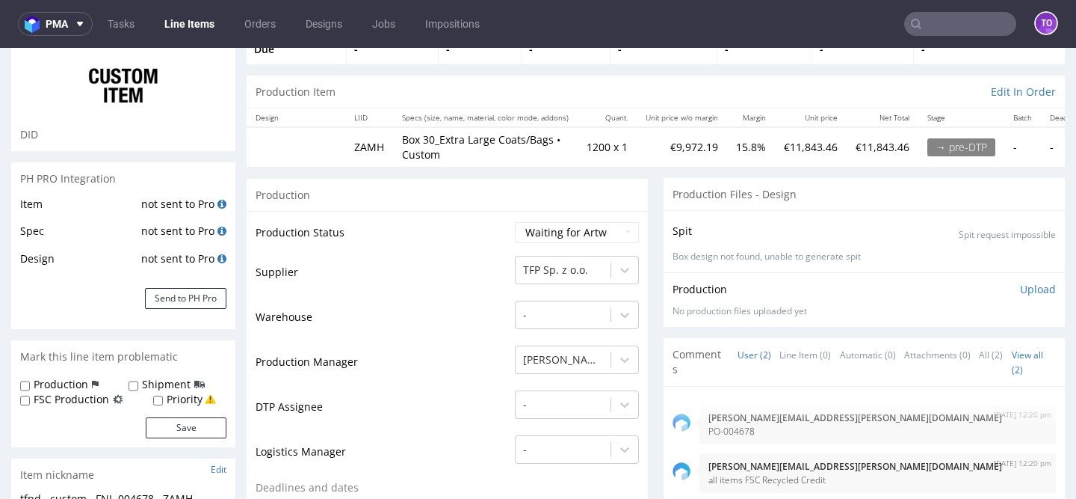
click at [46, 401] on label "FSC Production" at bounding box center [71, 399] width 75 height 15
click at [30, 401] on input "FSC Production" at bounding box center [25, 401] width 10 height 12
checkbox input "true"
click at [182, 427] on button "Save" at bounding box center [186, 427] width 81 height 21
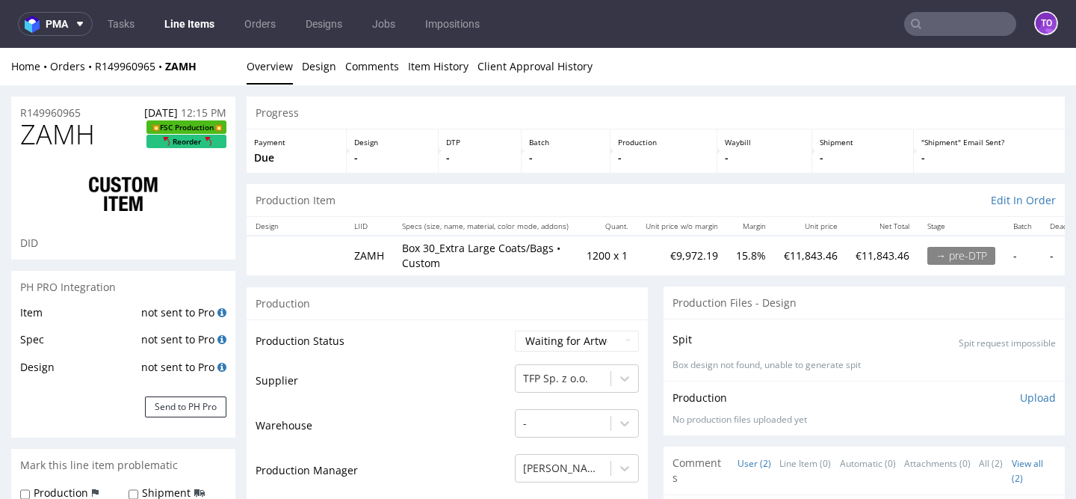
scroll to position [0, 0]
click at [198, 20] on link "Line Items" at bounding box center [189, 24] width 68 height 24
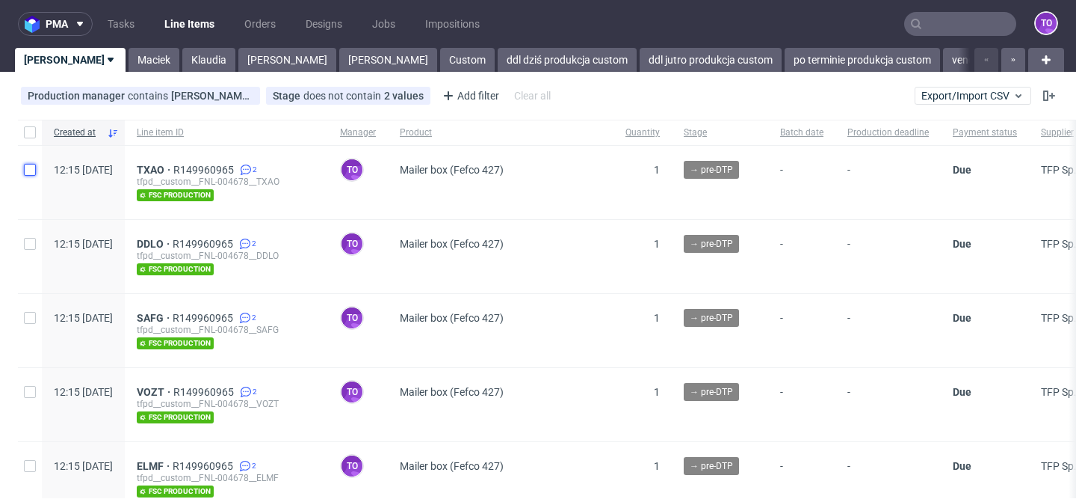
click at [31, 170] on input "checkbox" at bounding box center [30, 170] width 12 height 12
checkbox input "true"
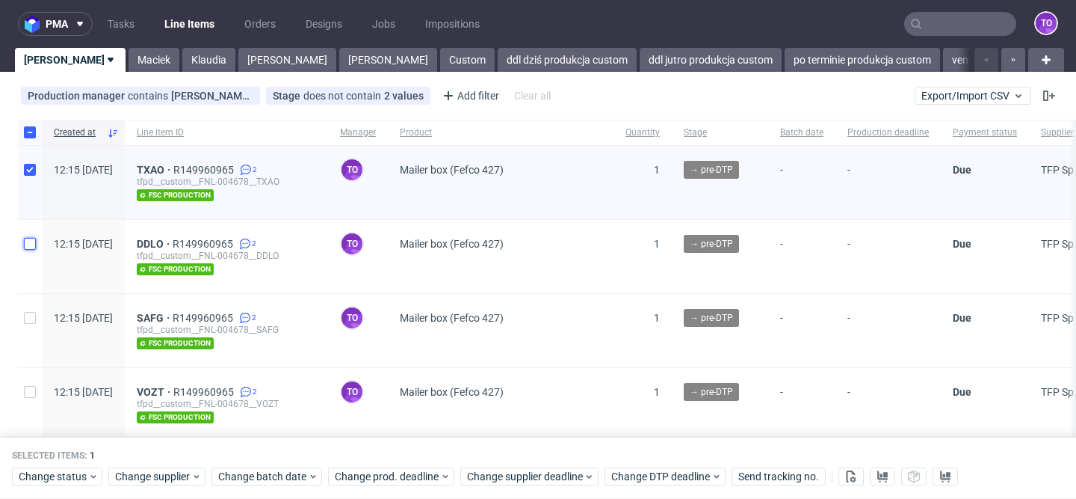
click at [30, 242] on input "checkbox" at bounding box center [30, 244] width 12 height 12
checkbox input "true"
click at [25, 314] on input "checkbox" at bounding box center [30, 318] width 12 height 12
checkbox input "true"
click at [29, 389] on input "checkbox" at bounding box center [30, 392] width 12 height 12
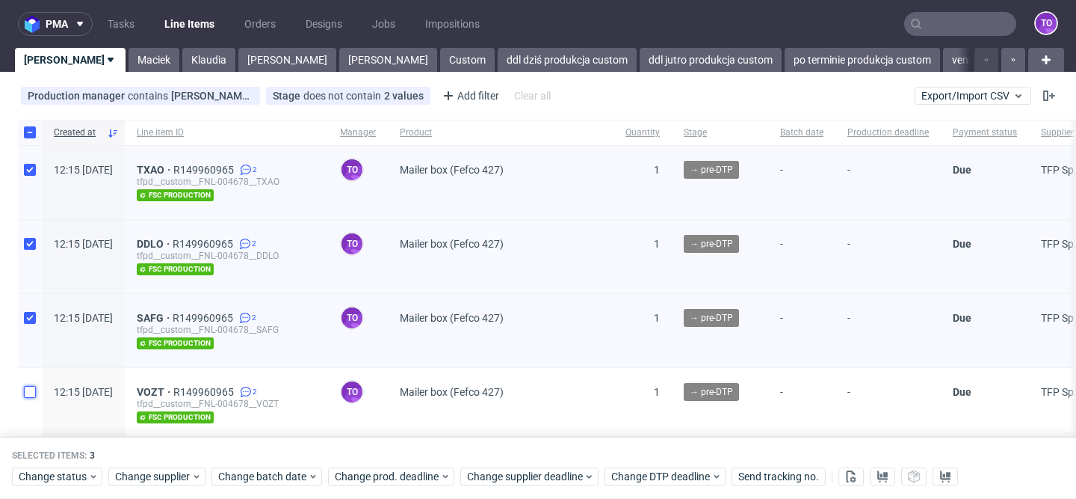
checkbox input "true"
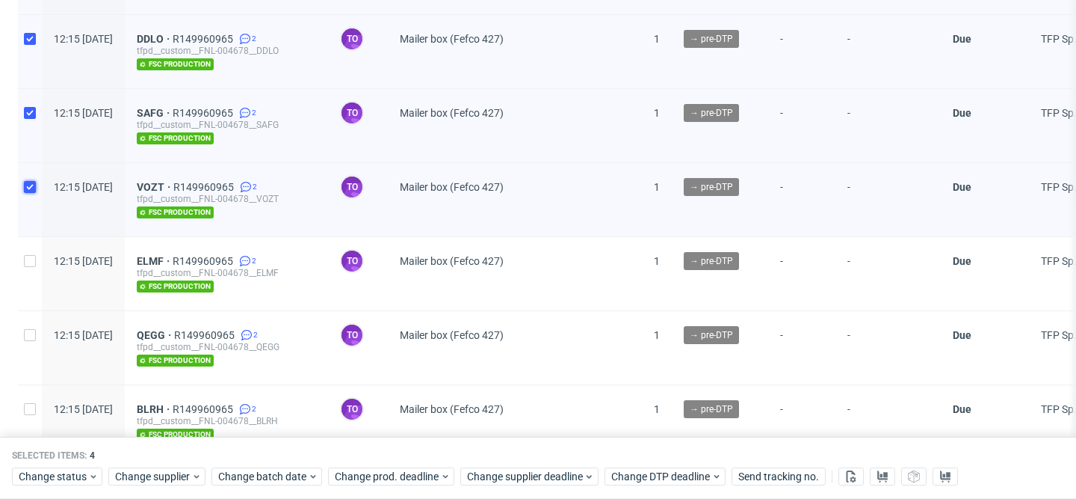
scroll to position [214, 0]
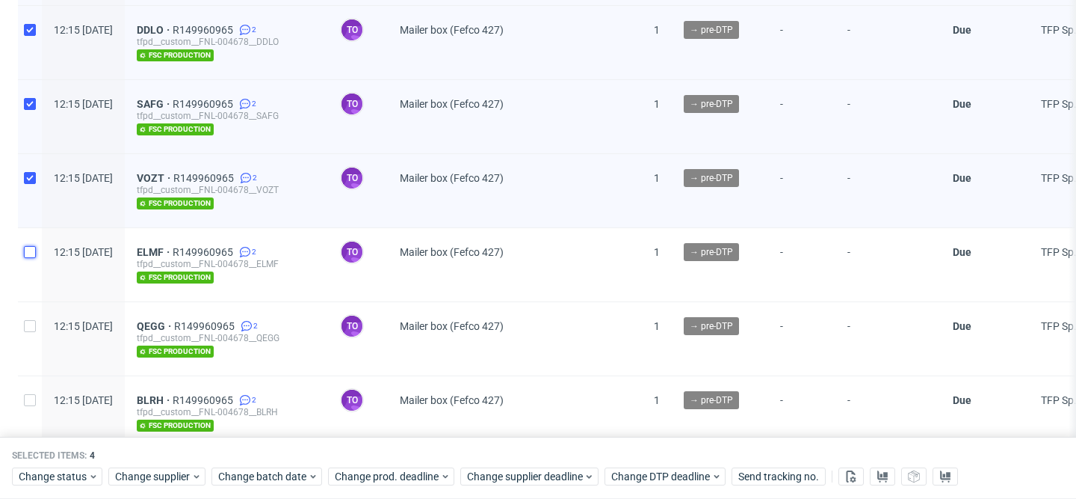
click at [31, 252] on input "checkbox" at bounding box center [30, 252] width 12 height 12
checkbox input "true"
click at [31, 321] on input "checkbox" at bounding box center [30, 326] width 12 height 12
checkbox input "true"
click at [31, 401] on input "checkbox" at bounding box center [30, 400] width 12 height 12
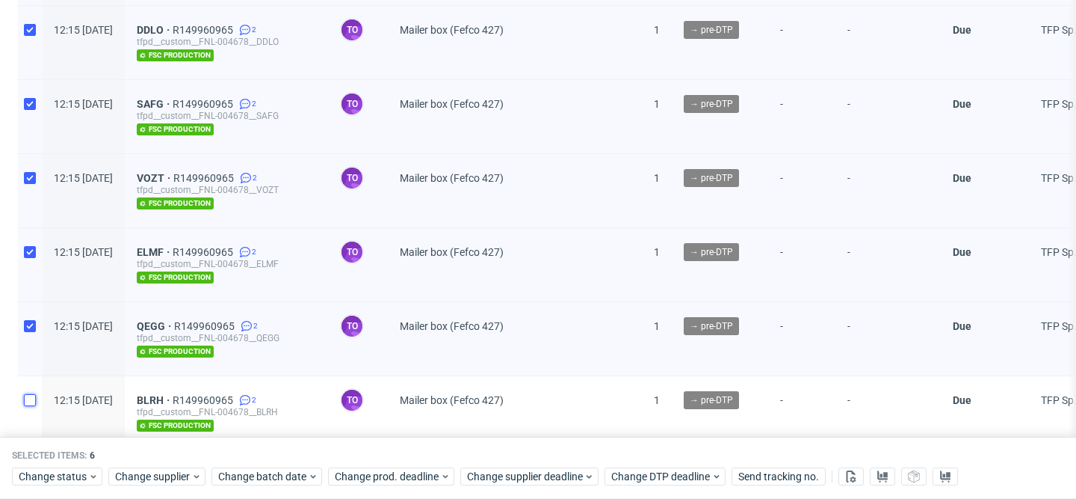
checkbox input "true"
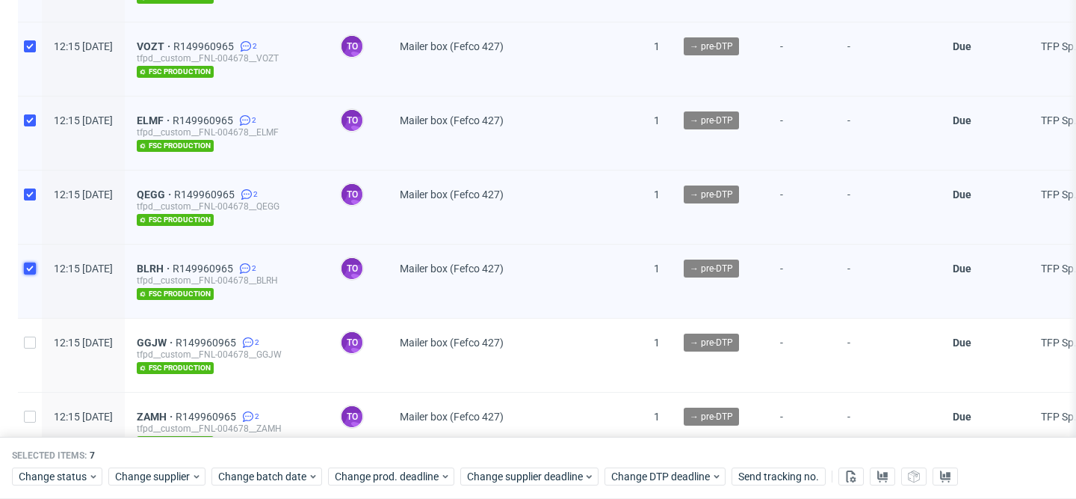
scroll to position [455, 0]
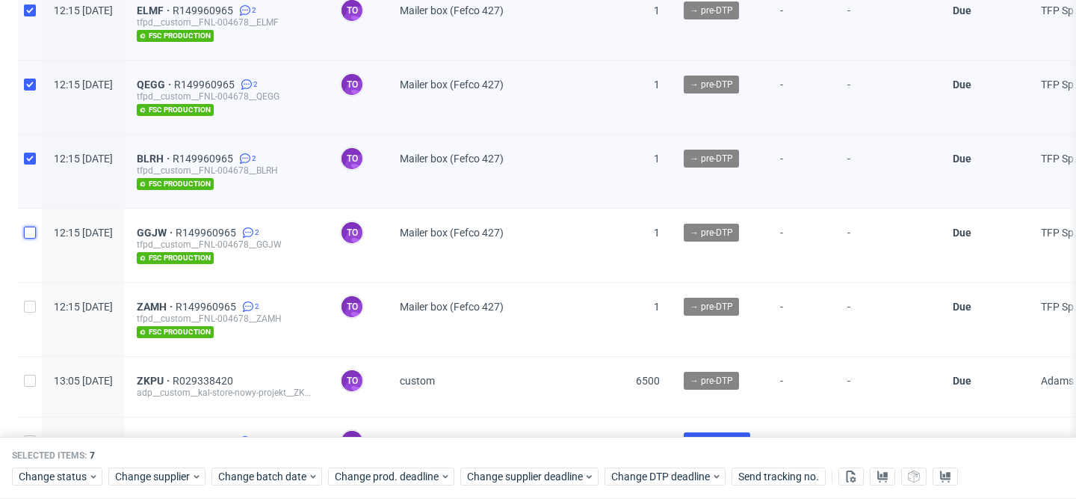
click at [27, 229] on input "checkbox" at bounding box center [30, 232] width 12 height 12
checkbox input "true"
click at [28, 300] on input "checkbox" at bounding box center [30, 306] width 12 height 12
checkbox input "true"
click at [82, 479] on span "Change status" at bounding box center [54, 476] width 70 height 15
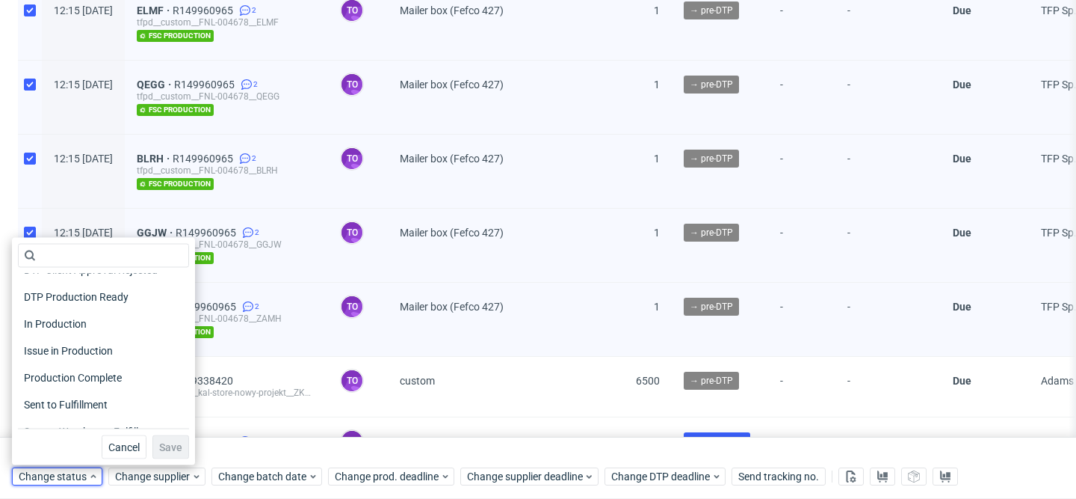
scroll to position [180, 0]
click at [87, 321] on span "In Production" at bounding box center [55, 322] width 75 height 21
click at [159, 443] on span "Save" at bounding box center [170, 447] width 23 height 10
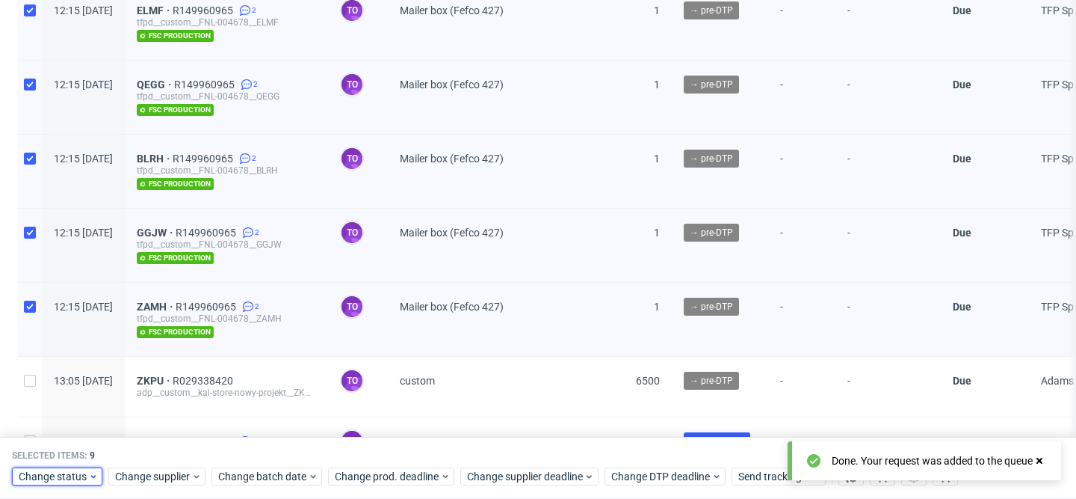
click at [73, 481] on span "Change status" at bounding box center [54, 476] width 70 height 15
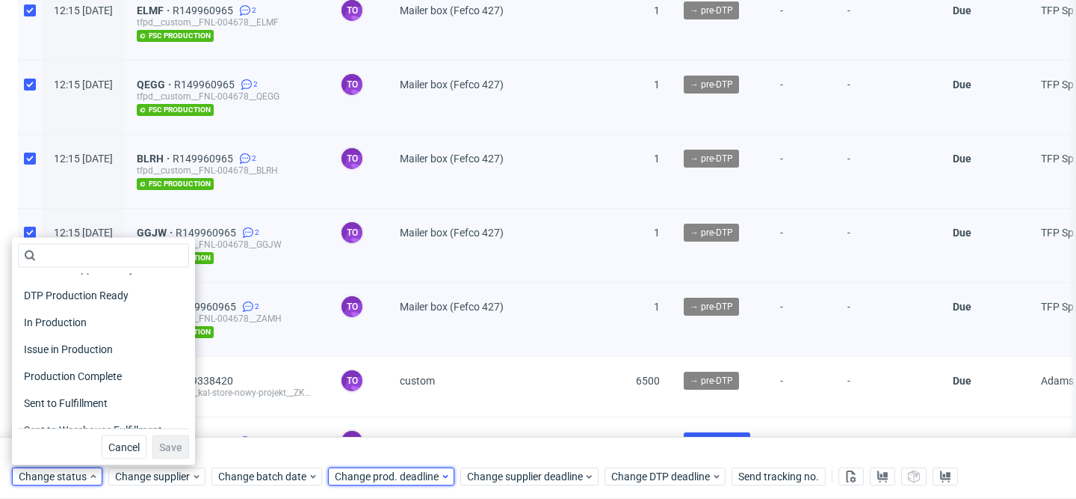
click at [396, 472] on span "Change prod. deadline" at bounding box center [387, 476] width 105 height 15
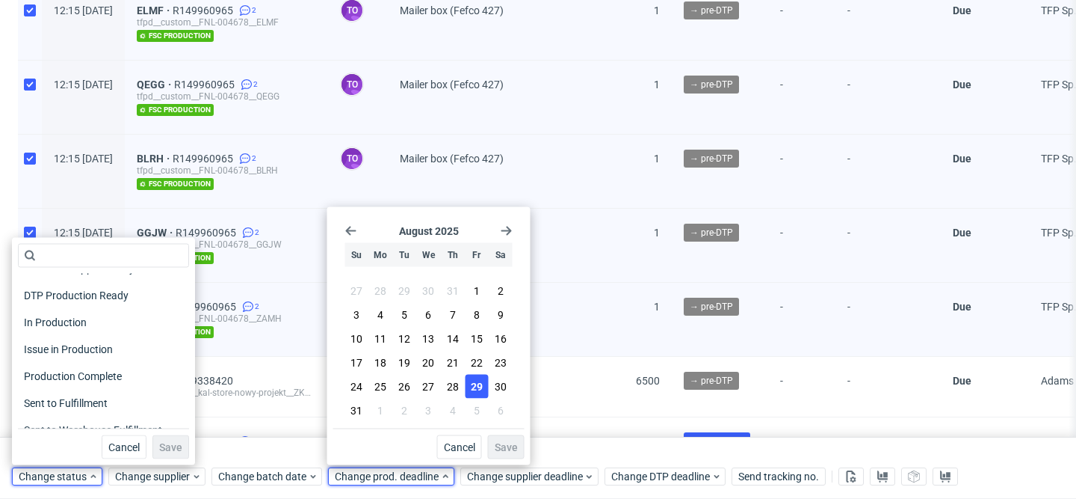
click at [472, 380] on span "29" at bounding box center [477, 386] width 12 height 15
click at [508, 446] on span "Save" at bounding box center [506, 447] width 23 height 10
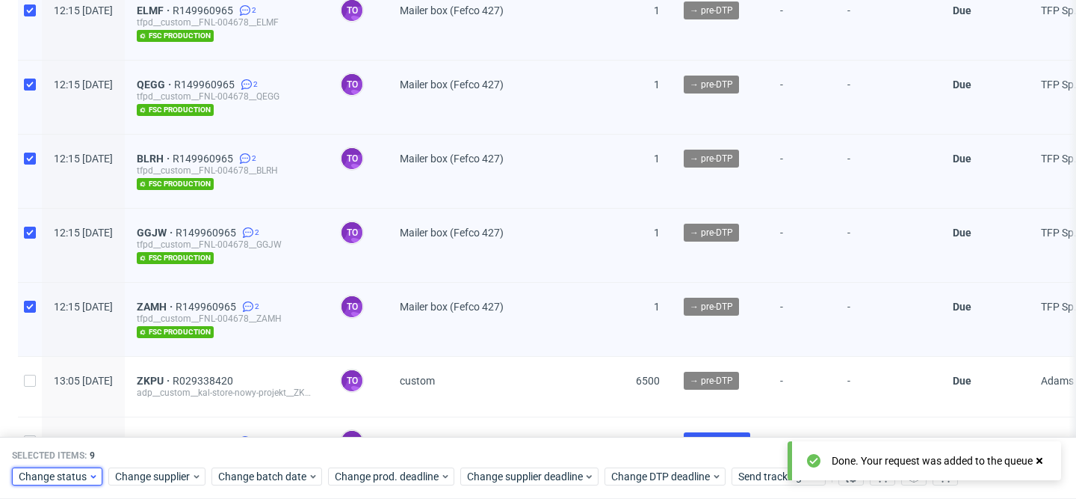
click at [78, 478] on span "Change status" at bounding box center [54, 476] width 70 height 15
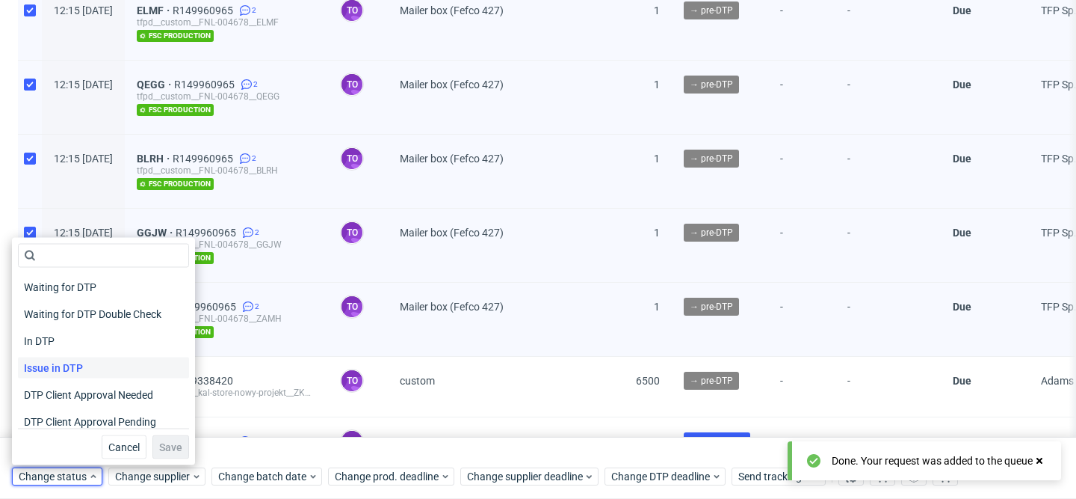
scroll to position [195, 0]
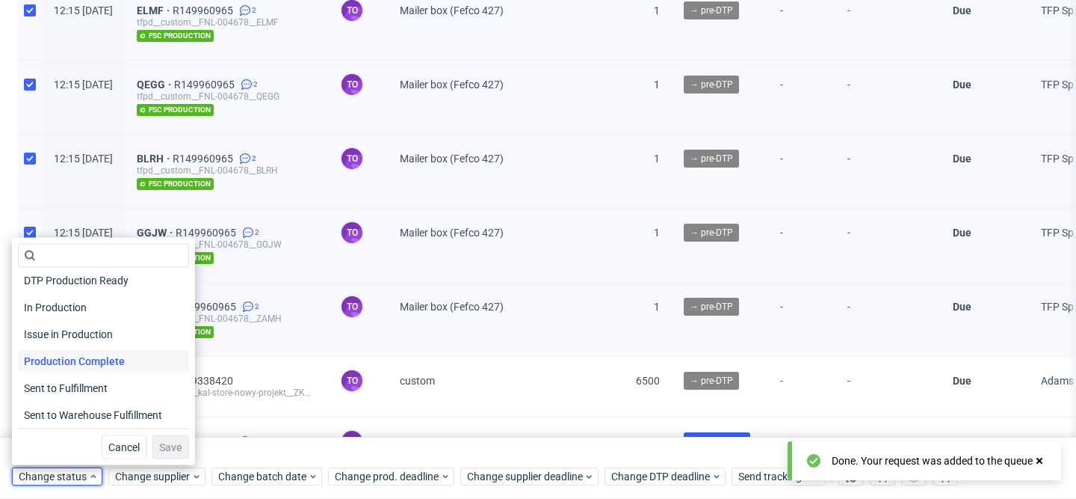
click at [93, 359] on span "Production Complete" at bounding box center [74, 361] width 113 height 21
click at [170, 446] on button "Save" at bounding box center [170, 447] width 37 height 24
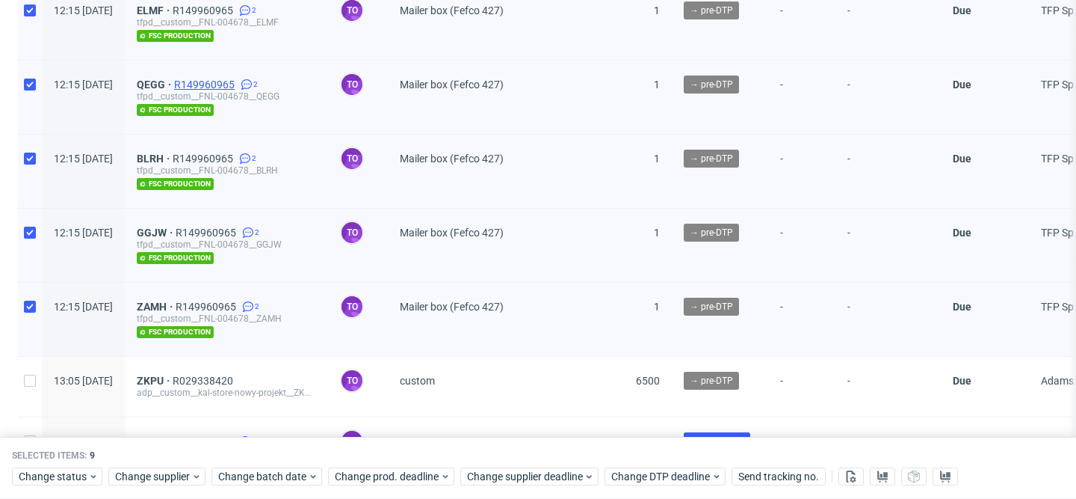
click at [238, 81] on span "R149960965" at bounding box center [206, 84] width 64 height 12
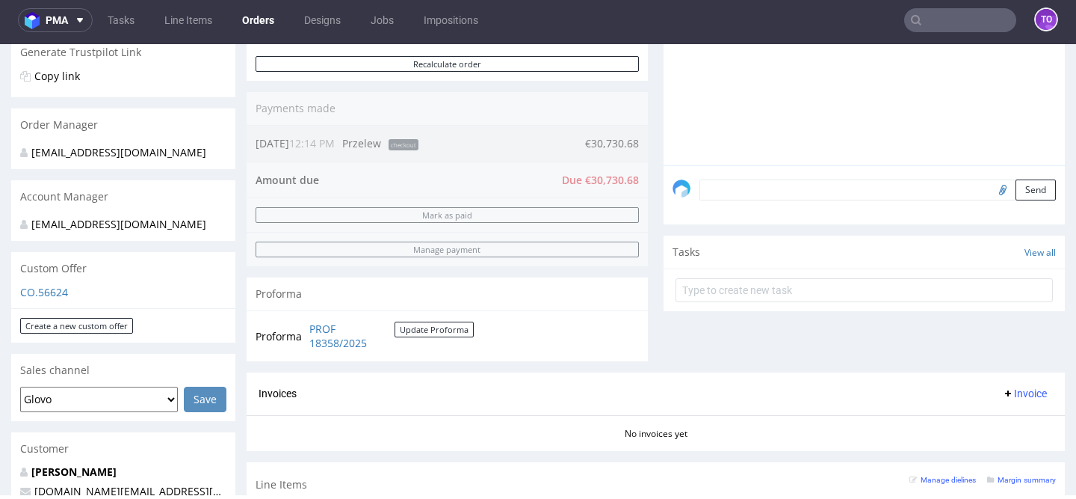
scroll to position [265, 0]
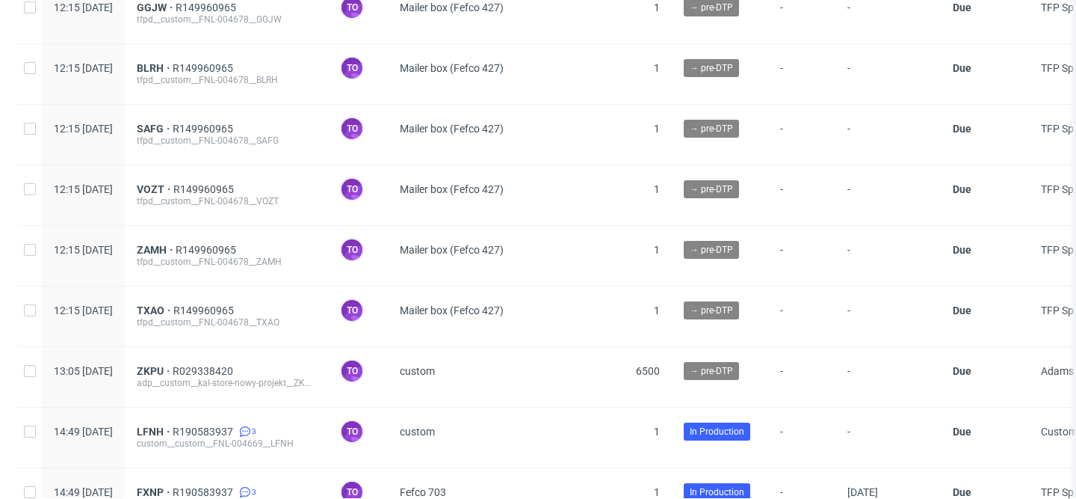
scroll to position [574, 0]
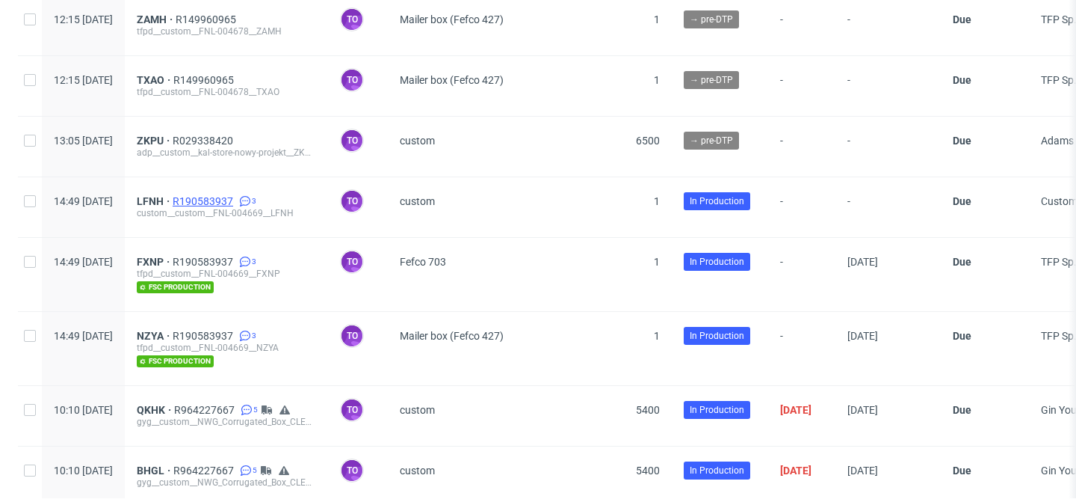
click at [236, 200] on span "R190583937" at bounding box center [205, 201] width 64 height 12
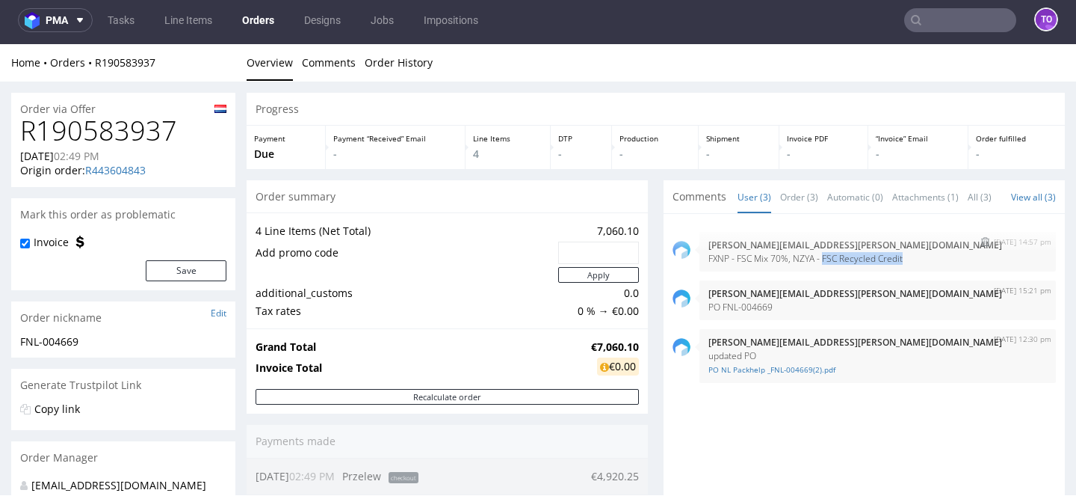
drag, startPoint x: 829, startPoint y: 273, endPoint x: 940, endPoint y: 273, distance: 110.6
click at [940, 264] on p "FXNP - FSC Mix 70%, NZYA - FSC Recycled Credit" at bounding box center [878, 258] width 339 height 11
copy p "FSC Recycled Credit"
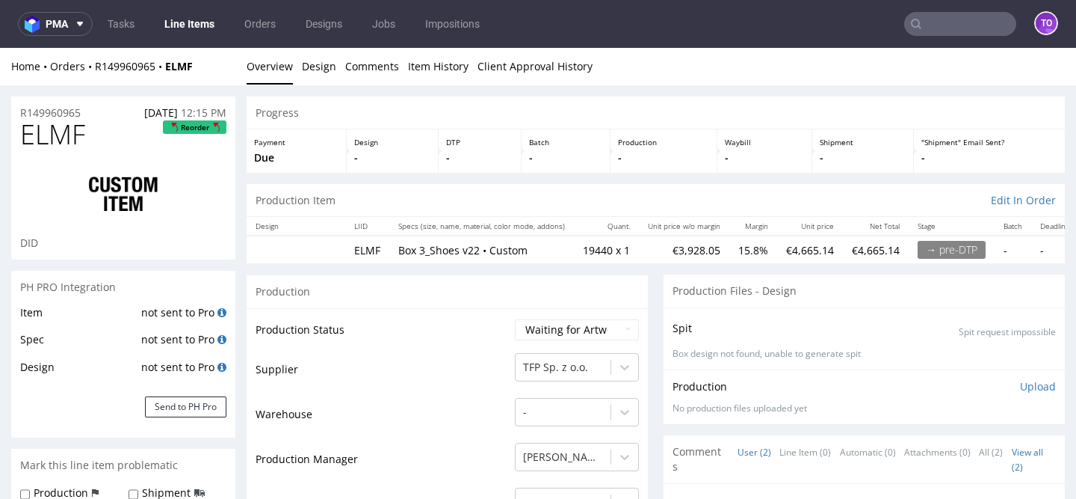
scroll to position [274, 0]
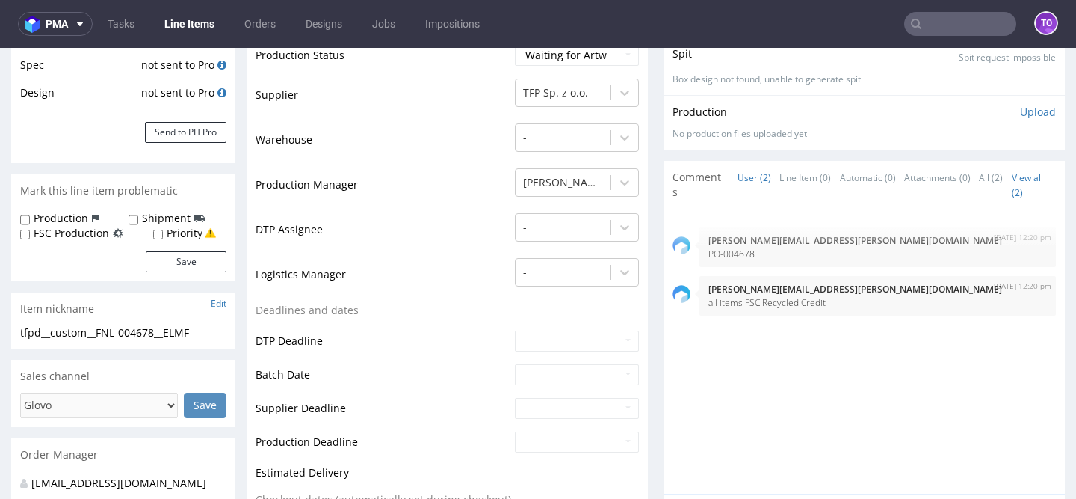
click at [74, 232] on label "FSC Production" at bounding box center [71, 233] width 75 height 15
click at [30, 232] on input "FSC Production" at bounding box center [25, 235] width 10 height 12
checkbox input "true"
click at [193, 256] on button "Save" at bounding box center [186, 261] width 81 height 21
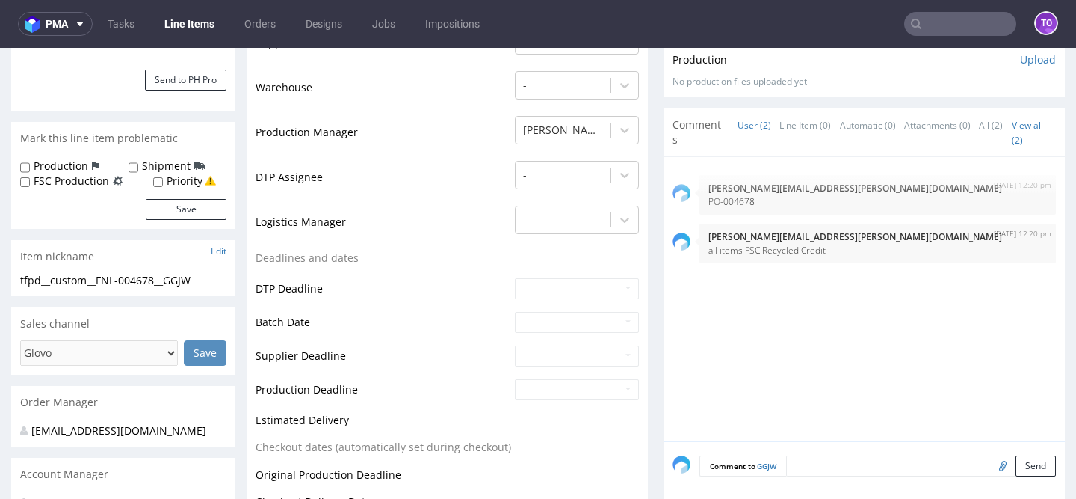
scroll to position [316, 0]
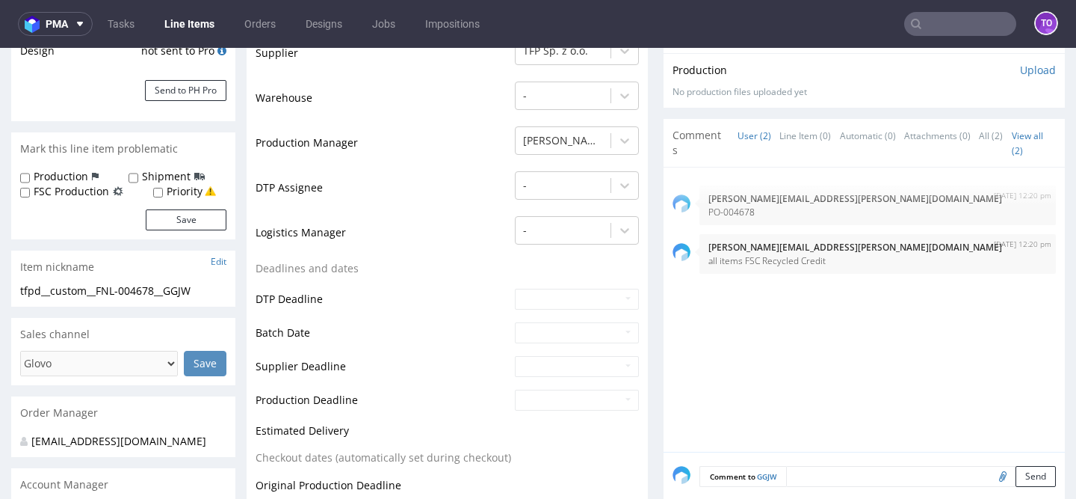
click at [94, 191] on label "FSC Production" at bounding box center [71, 191] width 75 height 15
click at [30, 191] on input "FSC Production" at bounding box center [25, 193] width 10 height 12
checkbox input "true"
click at [176, 216] on button "Save" at bounding box center [186, 219] width 81 height 21
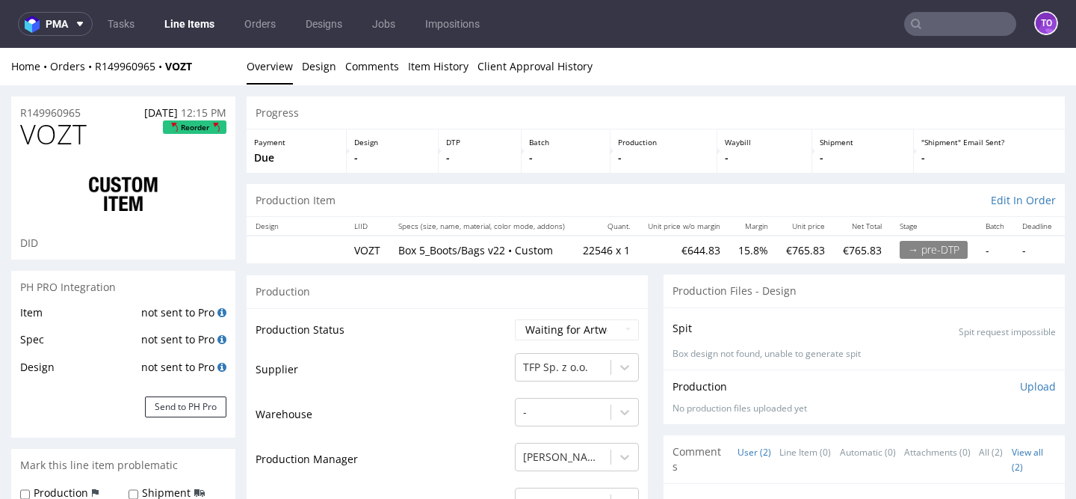
scroll to position [140, 0]
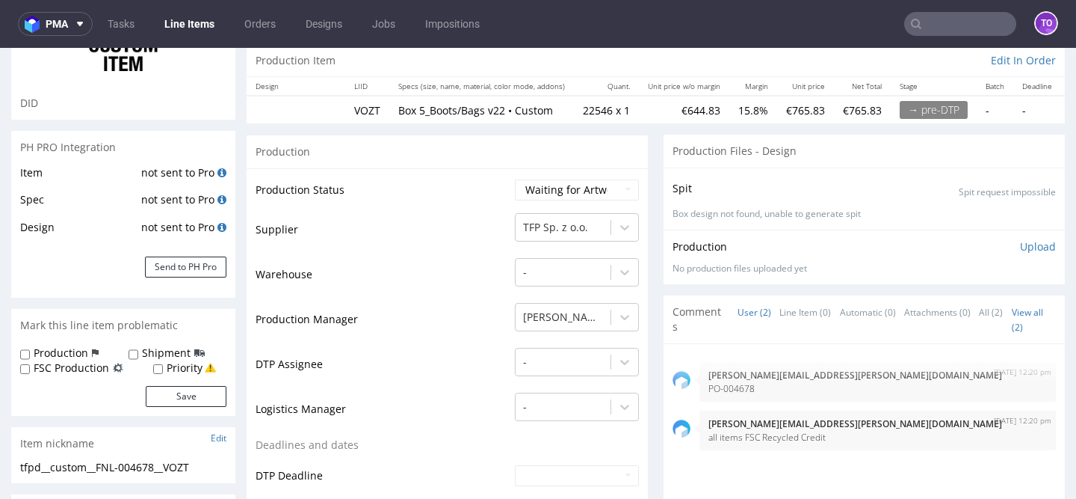
click at [81, 369] on label "FSC Production" at bounding box center [71, 367] width 75 height 15
click at [30, 369] on input "FSC Production" at bounding box center [25, 369] width 10 height 12
checkbox input "true"
click at [158, 395] on button "Save" at bounding box center [186, 396] width 81 height 21
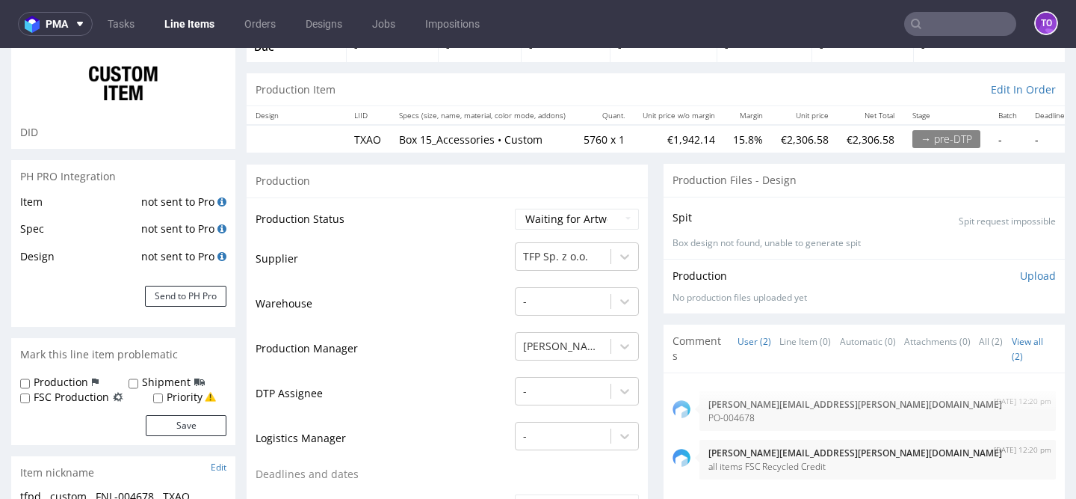
scroll to position [122, 0]
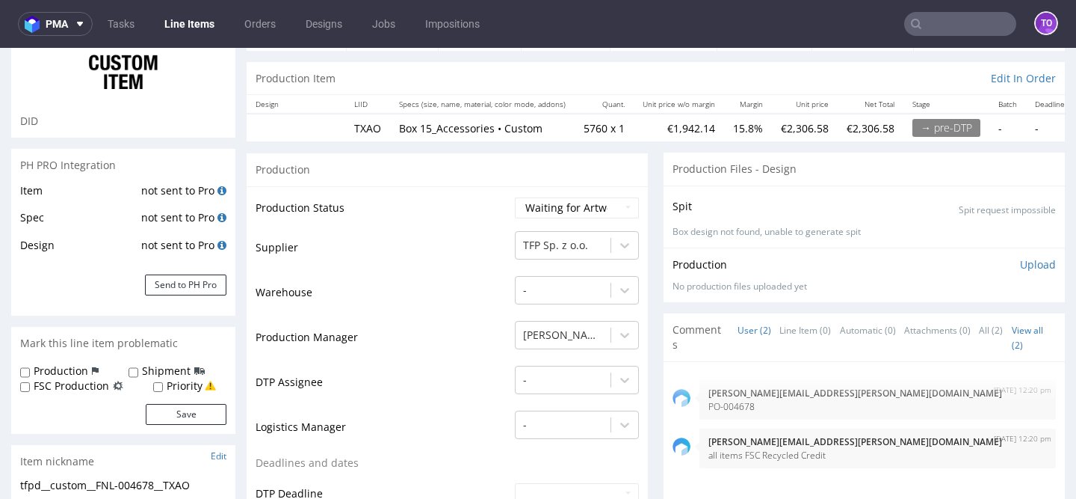
click at [92, 389] on label "FSC Production" at bounding box center [71, 385] width 75 height 15
click at [30, 389] on input "FSC Production" at bounding box center [25, 387] width 10 height 12
checkbox input "true"
click at [166, 415] on button "Save" at bounding box center [186, 414] width 81 height 21
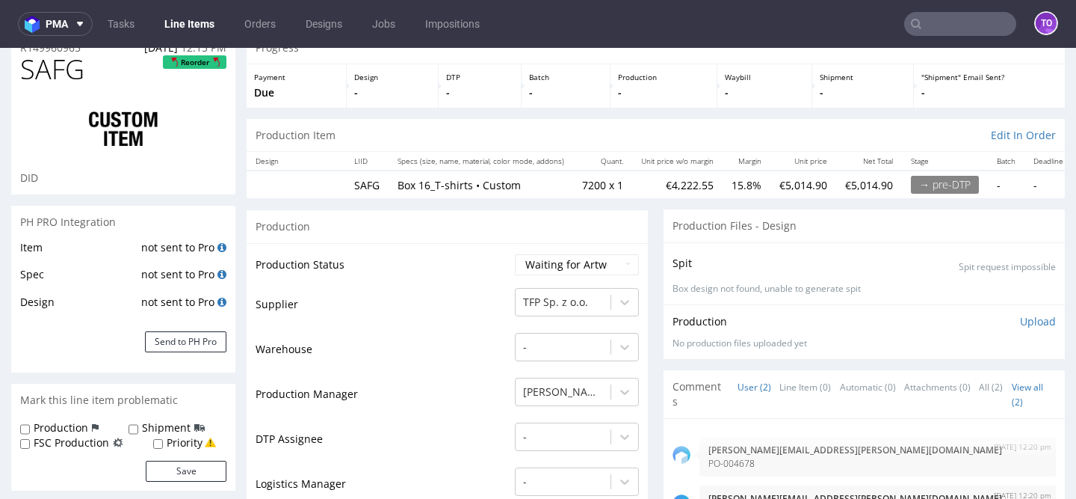
scroll to position [172, 0]
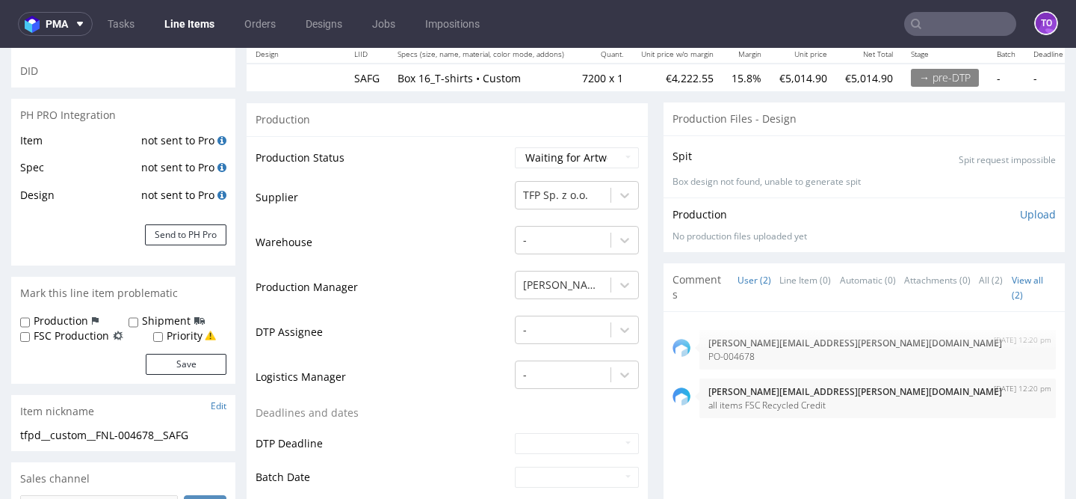
click at [99, 332] on label "FSC Production" at bounding box center [71, 335] width 75 height 15
click at [30, 332] on input "FSC Production" at bounding box center [25, 337] width 10 height 12
checkbox input "true"
click at [161, 368] on button "Save" at bounding box center [186, 364] width 81 height 21
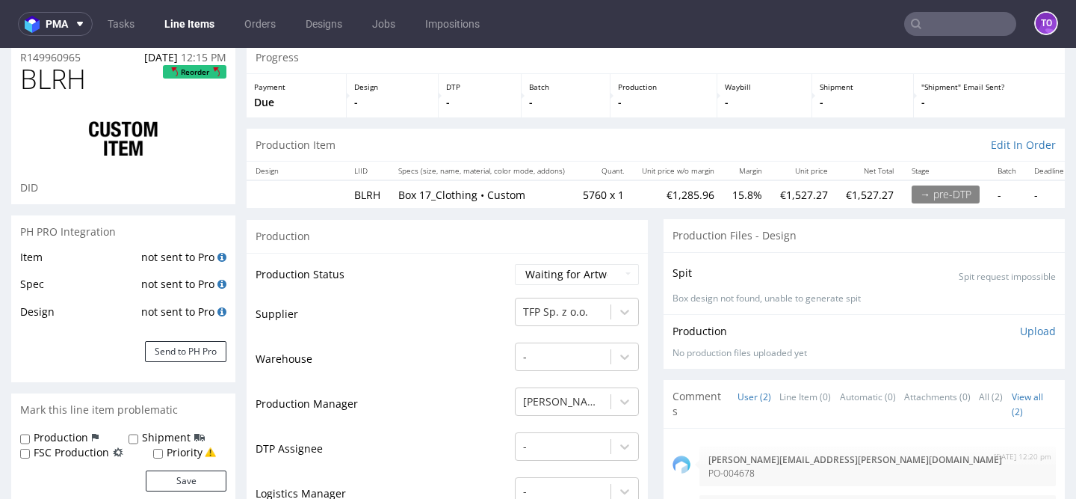
scroll to position [115, 0]
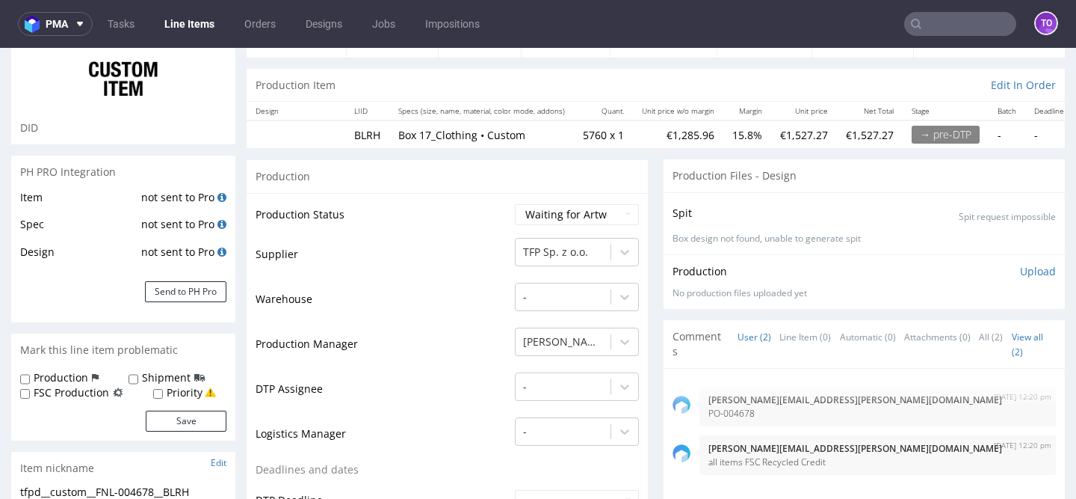
click at [101, 393] on label "FSC Production" at bounding box center [71, 392] width 75 height 15
click at [30, 393] on input "FSC Production" at bounding box center [25, 394] width 10 height 12
checkbox input "true"
click at [158, 415] on button "Save" at bounding box center [186, 420] width 81 height 21
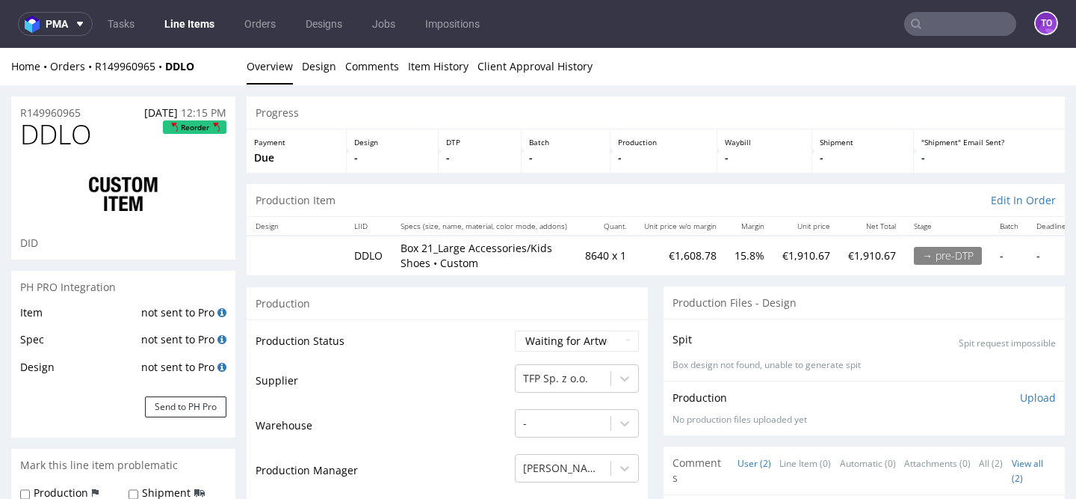
scroll to position [135, 0]
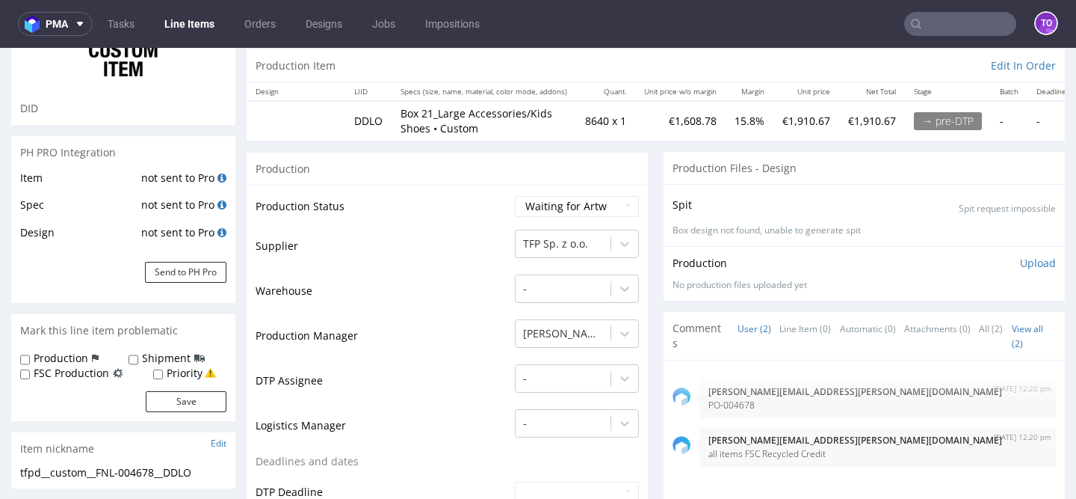
click at [90, 368] on label "FSC Production" at bounding box center [71, 373] width 75 height 15
click at [30, 368] on input "FSC Production" at bounding box center [25, 374] width 10 height 12
checkbox input "true"
click at [164, 398] on button "Save" at bounding box center [186, 401] width 81 height 21
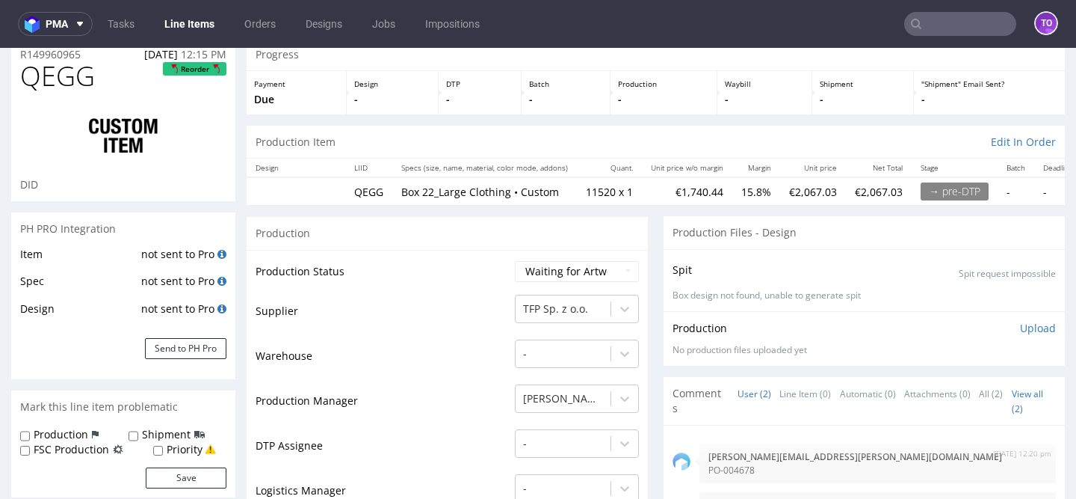
scroll to position [87, 0]
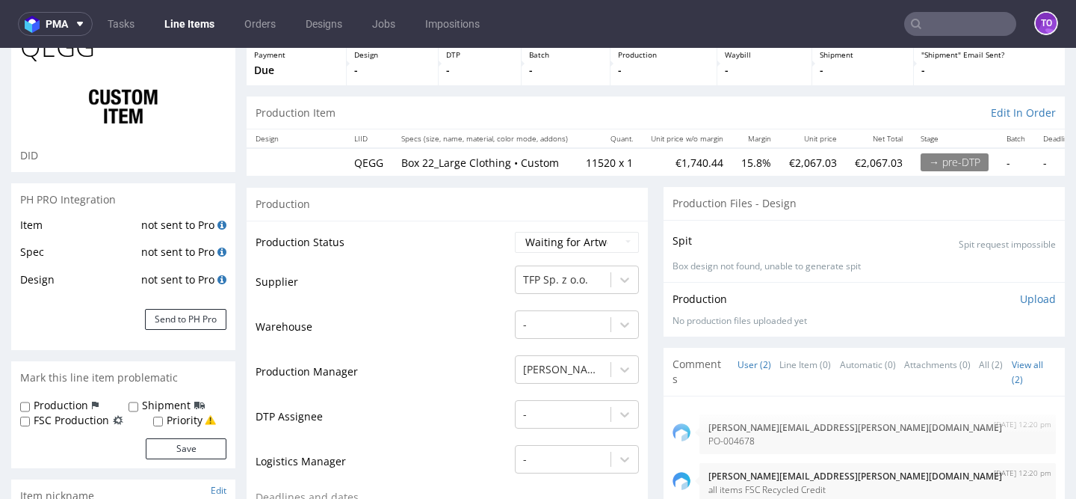
click at [78, 416] on label "FSC Production" at bounding box center [71, 420] width 75 height 15
click at [30, 416] on input "FSC Production" at bounding box center [25, 422] width 10 height 12
checkbox input "true"
click at [154, 448] on button "Save" at bounding box center [186, 448] width 81 height 21
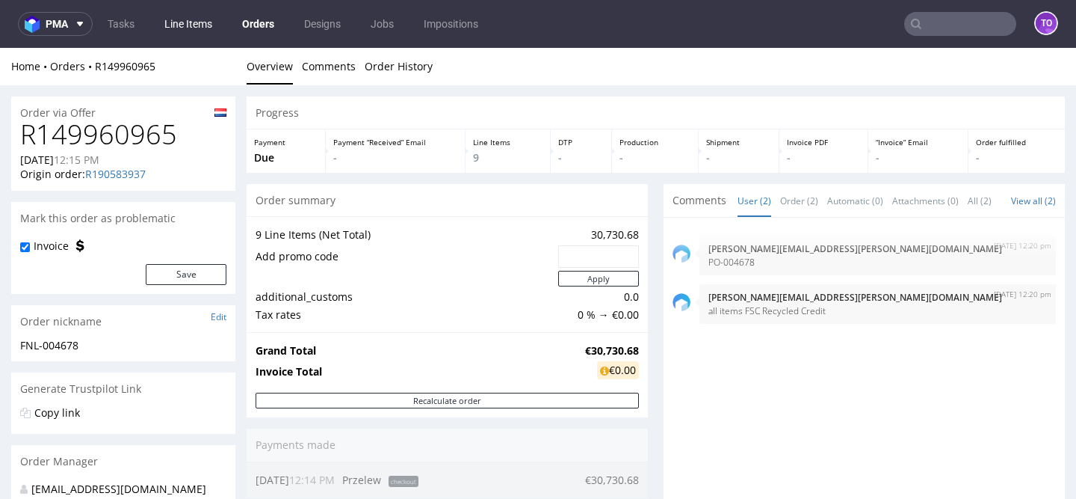
click at [185, 24] on link "Line Items" at bounding box center [188, 24] width 66 height 24
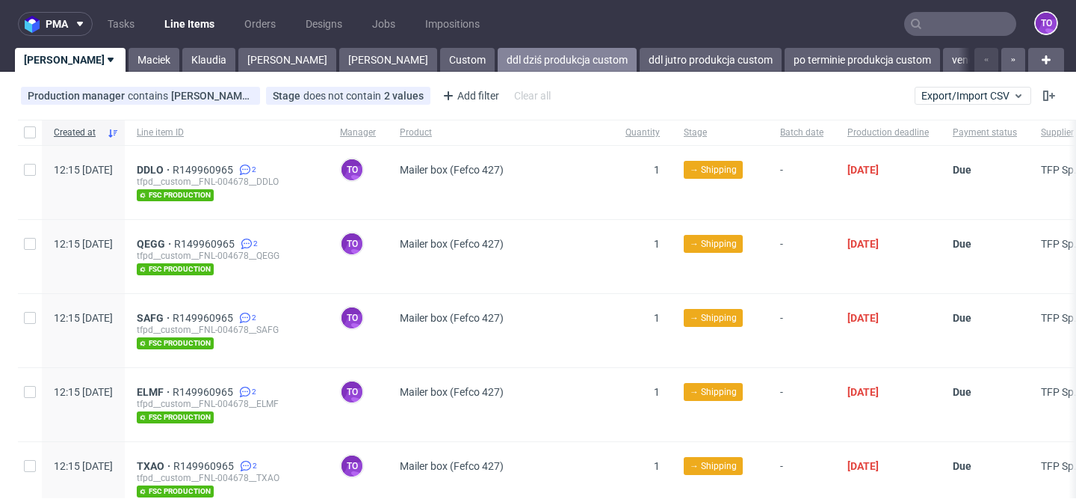
click at [498, 64] on link "ddl dziś produkcja custom" at bounding box center [567, 60] width 139 height 24
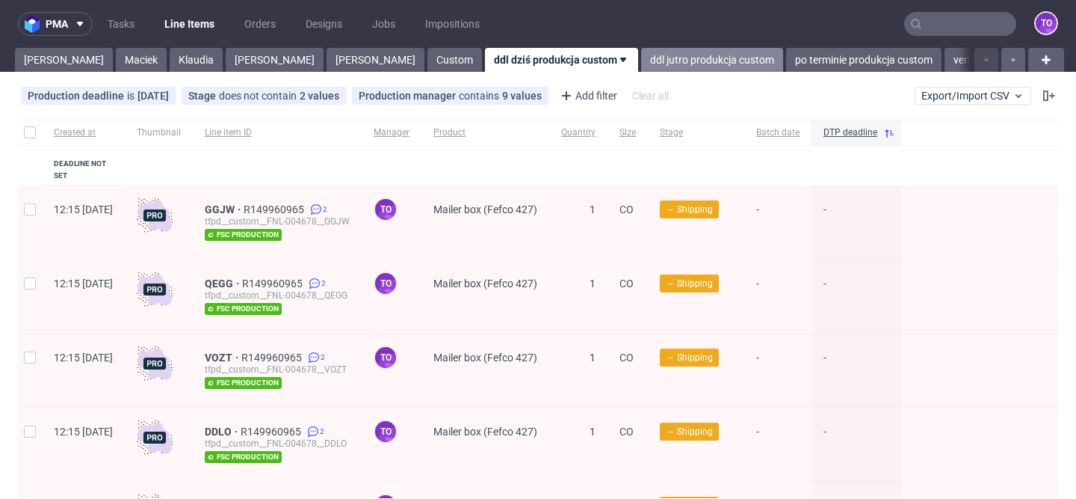
click at [641, 62] on link "ddl jutro produkcja custom" at bounding box center [712, 60] width 142 height 24
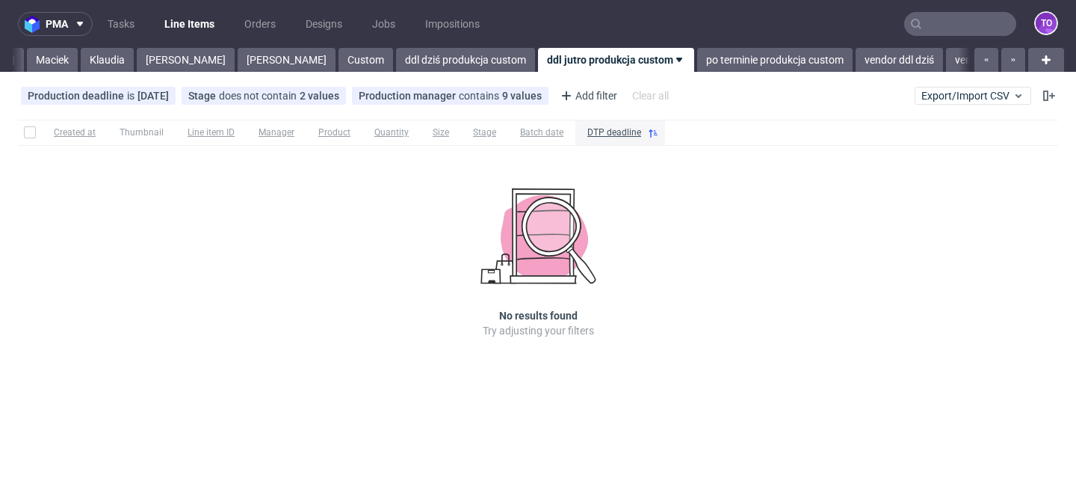
scroll to position [0, 90]
click at [81, 60] on link "Klaudia" at bounding box center [106, 60] width 53 height 24
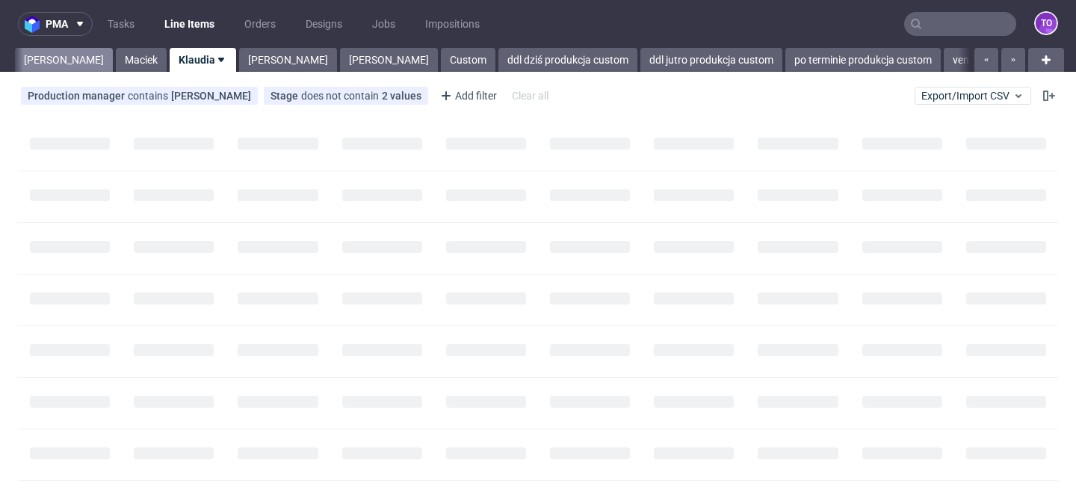
click at [50, 58] on link "Tomasz" at bounding box center [64, 60] width 98 height 24
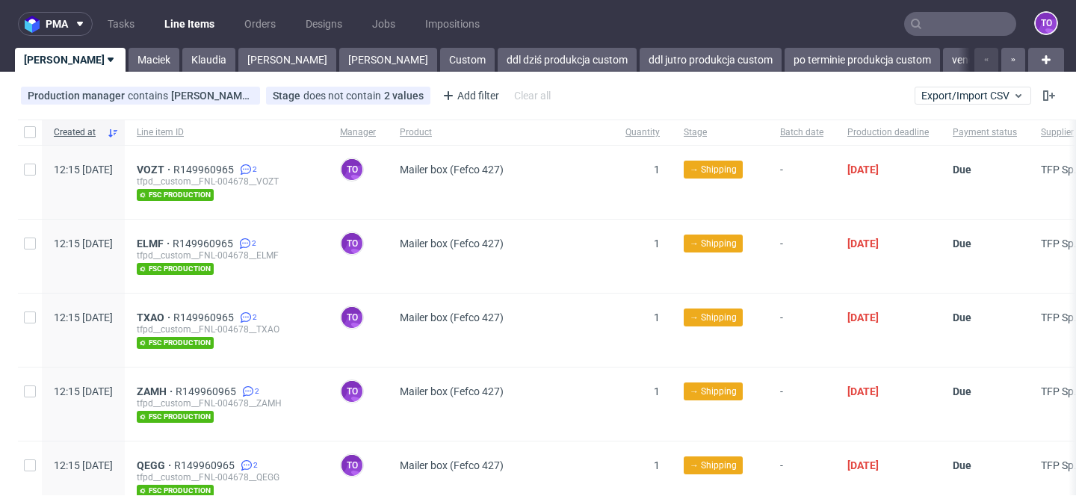
click at [951, 28] on input "text" at bounding box center [960, 24] width 112 height 24
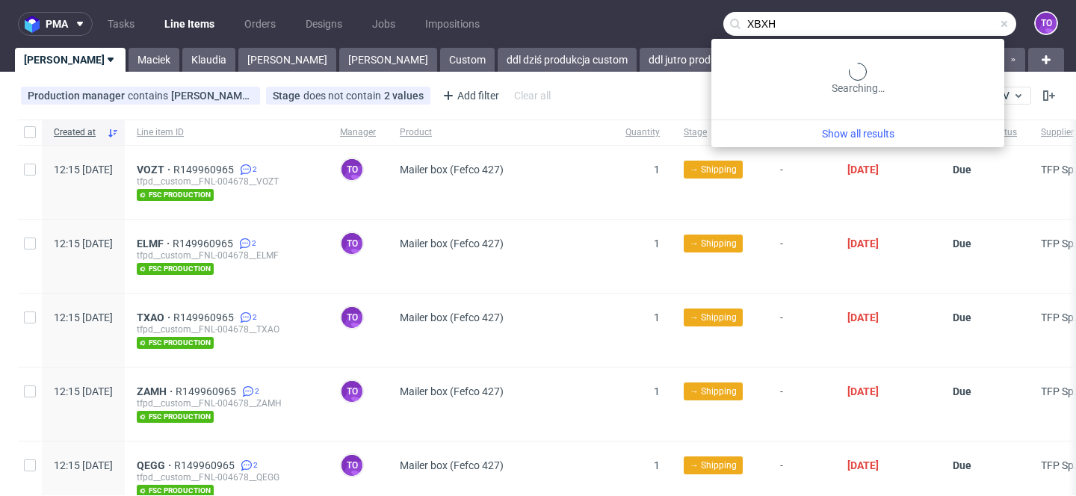
type input "XBXH"
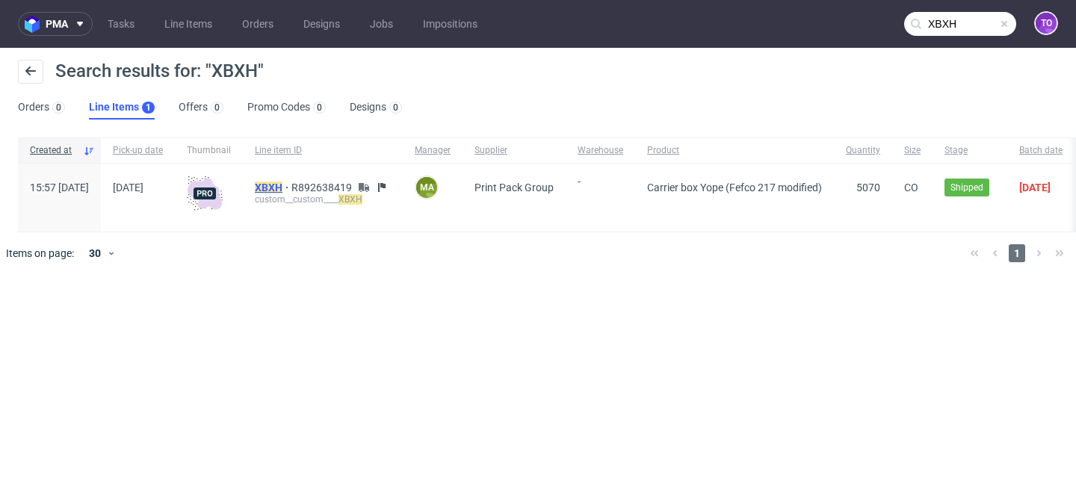
click at [283, 191] on mark "XBXH" at bounding box center [269, 188] width 28 height 12
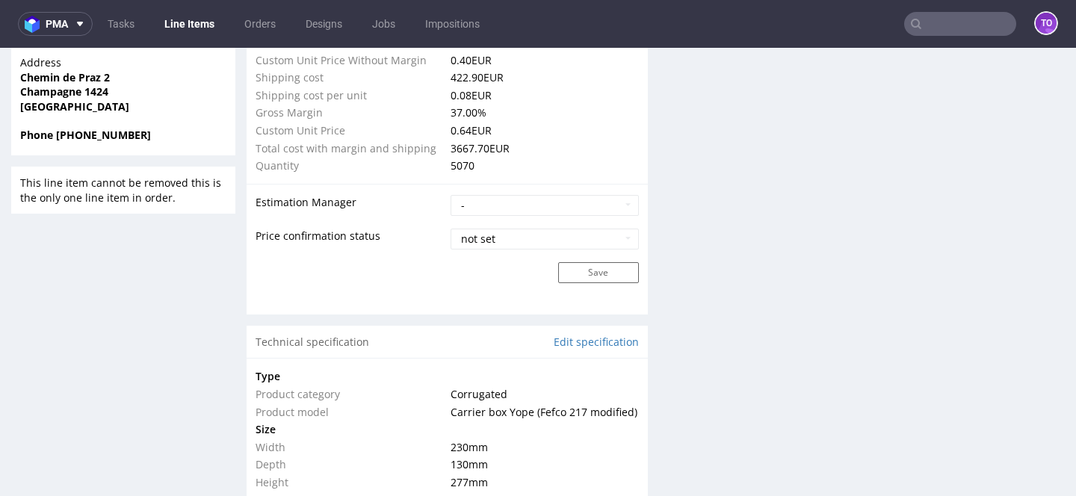
scroll to position [1266, 0]
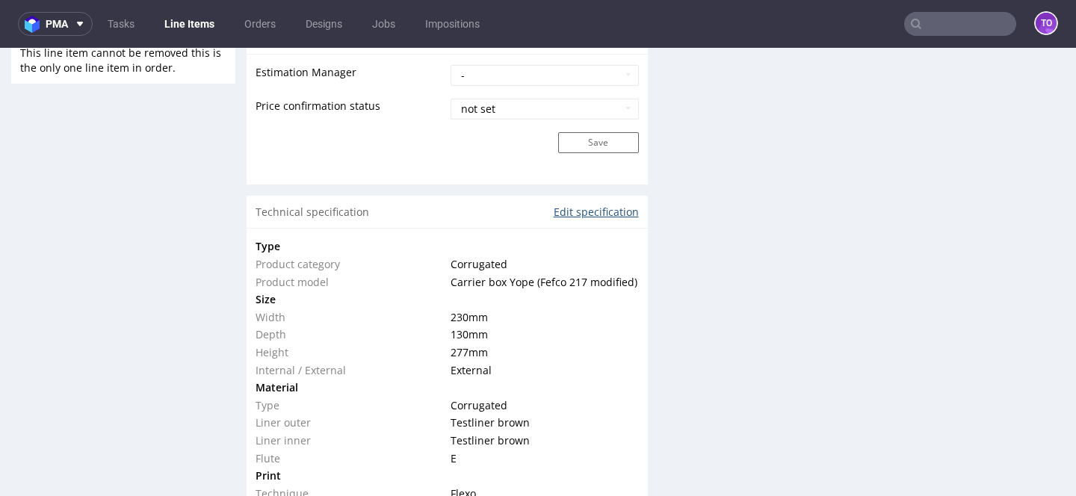
click at [573, 211] on link "Edit specification" at bounding box center [596, 212] width 85 height 15
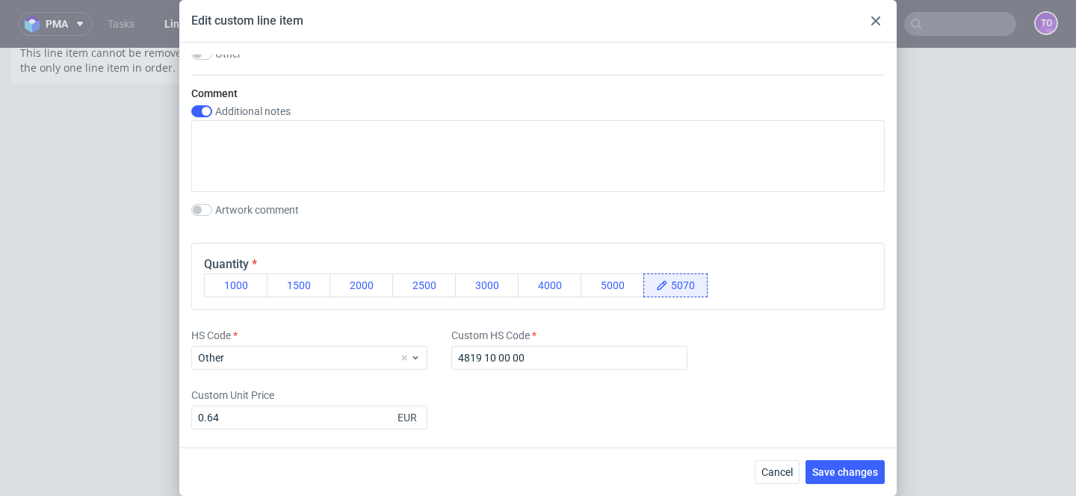
scroll to position [1132, 0]
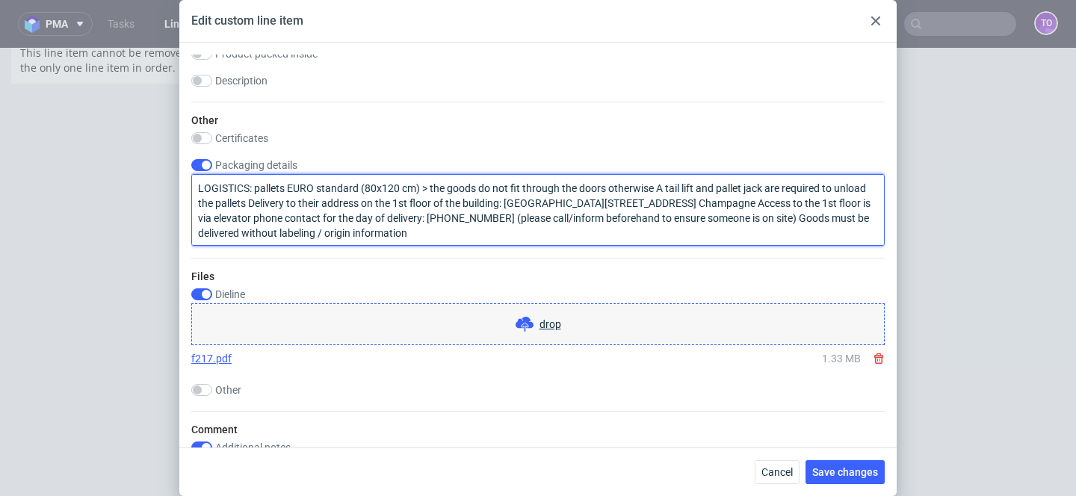
click at [460, 233] on textarea "LOGISTICS: pallets EURO standard (80x120 cm) > the goods do not fit through the…" at bounding box center [538, 210] width 694 height 72
drag, startPoint x: 492, startPoint y: 236, endPoint x: 161, endPoint y: 161, distance: 339.6
click at [161, 161] on div "Edit custom line item Technical specification Instant price RFQ Type Product ca…" at bounding box center [538, 248] width 1076 height 496
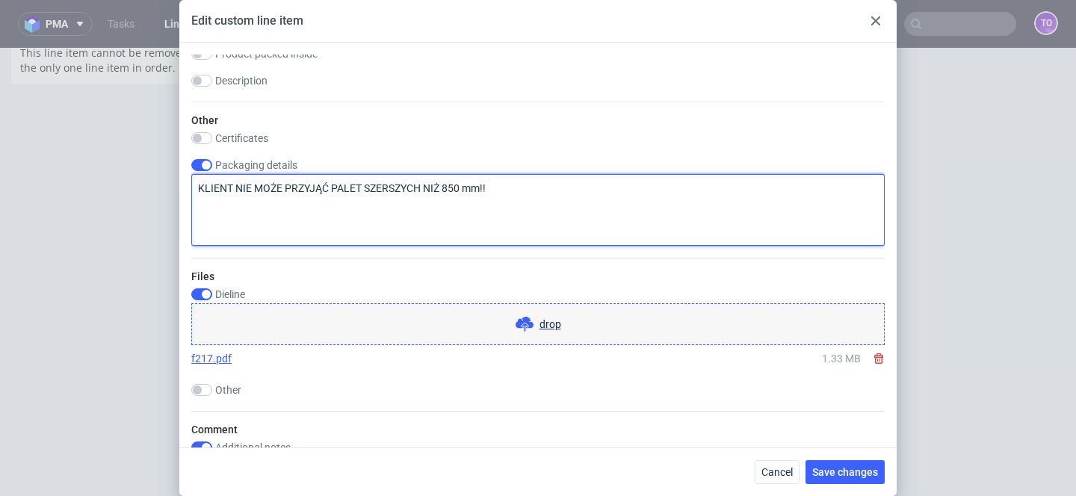
paste textarea "Okładkę należy wykonać w formie dzielonej, aby po przyklejeniu na plecy można b…"
type textarea "KLIENT NIE MOŻE PRZYJĄĆ PALET SZERSZYCH NIŻ 850 mm!!"
drag, startPoint x: 518, startPoint y: 177, endPoint x: 217, endPoint y: 176, distance: 301.2
click at [217, 176] on textarea "KLIENT NIE MOŻE PRZYJĄĆ PALET SZERSZYCH NIŻ 850 mm!!" at bounding box center [538, 210] width 694 height 72
click at [366, 193] on textarea "KLIENT NIE MOŻE PRZYJĄĆ PALET SZERSZYCH NIŻ 850 mm!!" at bounding box center [538, 210] width 694 height 72
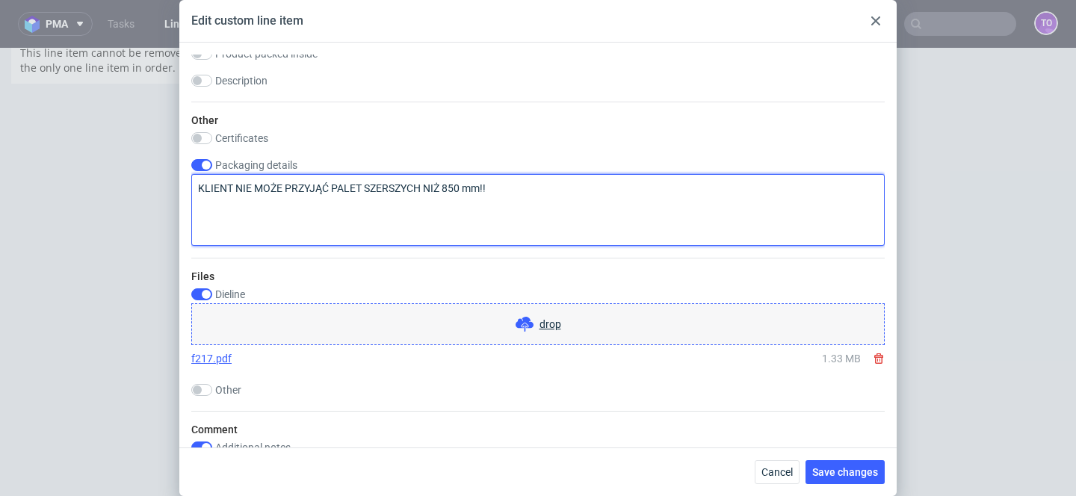
click at [366, 193] on textarea "KLIENT NIE MOŻE PRZYJĄĆ PALET SZERSZYCH NIŻ 850 mm!!" at bounding box center [538, 210] width 694 height 72
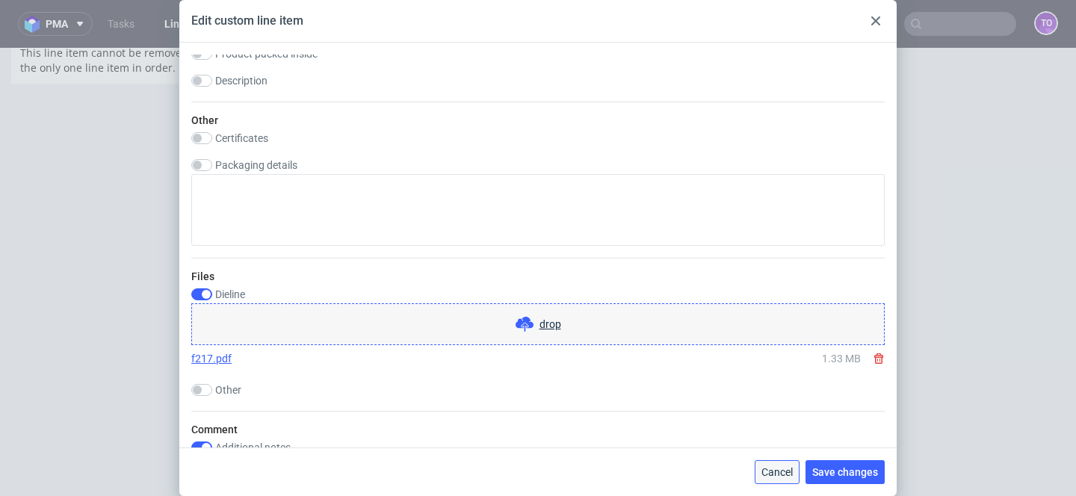
click at [768, 461] on button "Cancel" at bounding box center [777, 472] width 45 height 24
checkbox input "false"
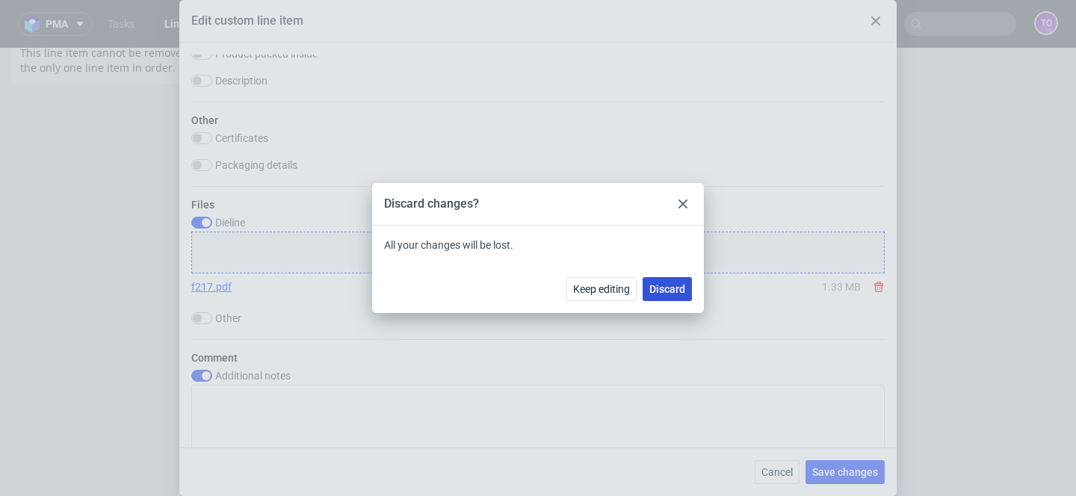
click at [662, 291] on span "Discard" at bounding box center [668, 289] width 36 height 10
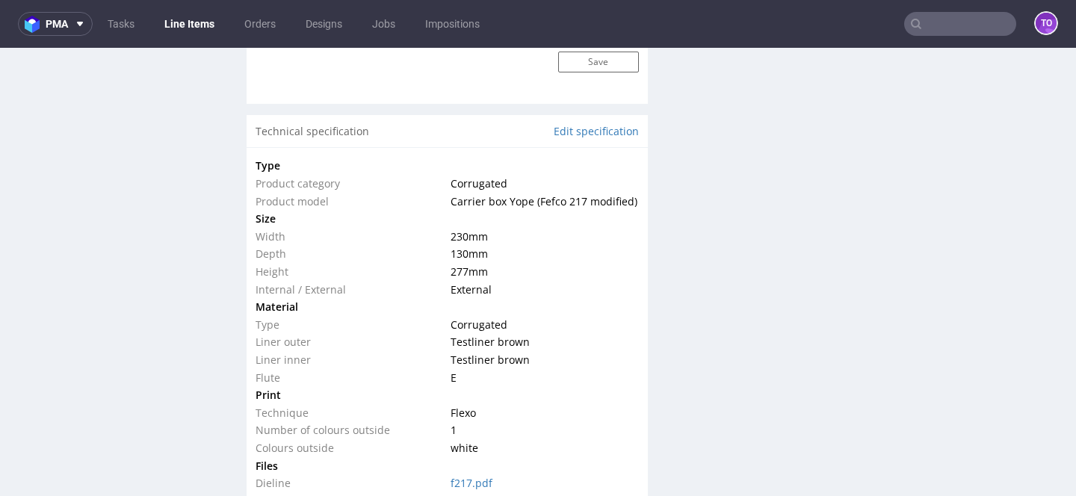
scroll to position [1268, 0]
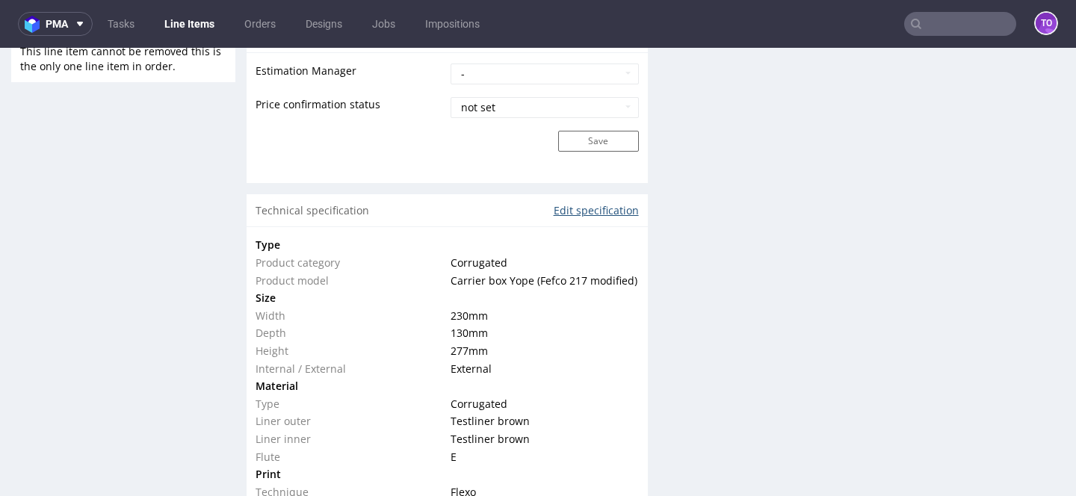
click at [596, 206] on link "Edit specification" at bounding box center [596, 210] width 85 height 15
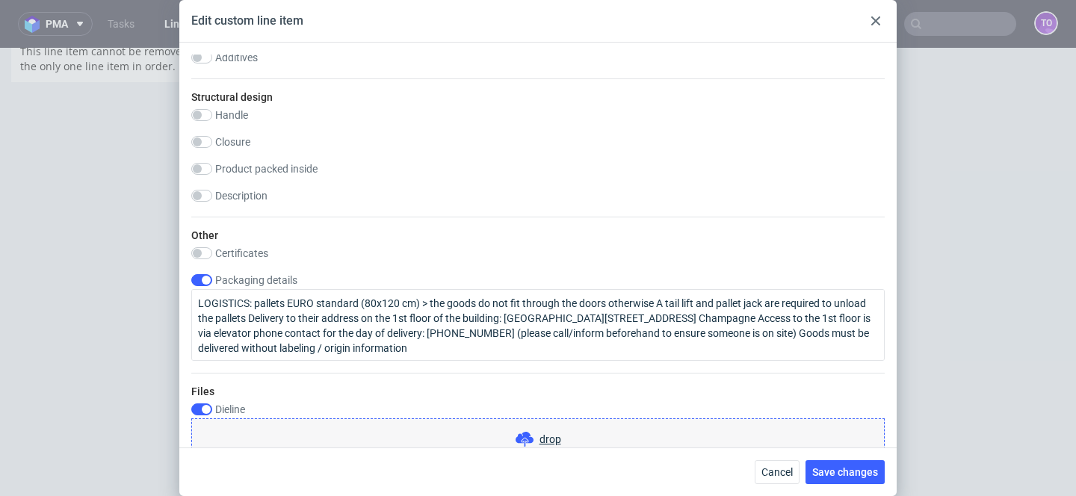
scroll to position [1048, 0]
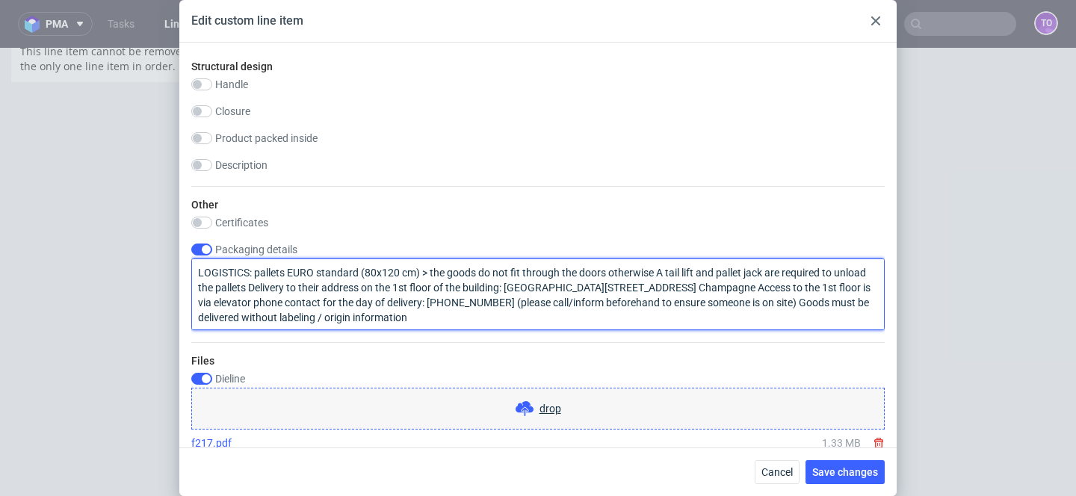
click at [197, 271] on textarea "LOGISTICS: pallets EURO standard (80x120 cm) > the goods do not fit through the…" at bounding box center [538, 295] width 694 height 72
paste textarea "KLIENT NIE MOŻE PRZYJĄĆ PALET SZERSZYCH NIŻ 850 mm!!"
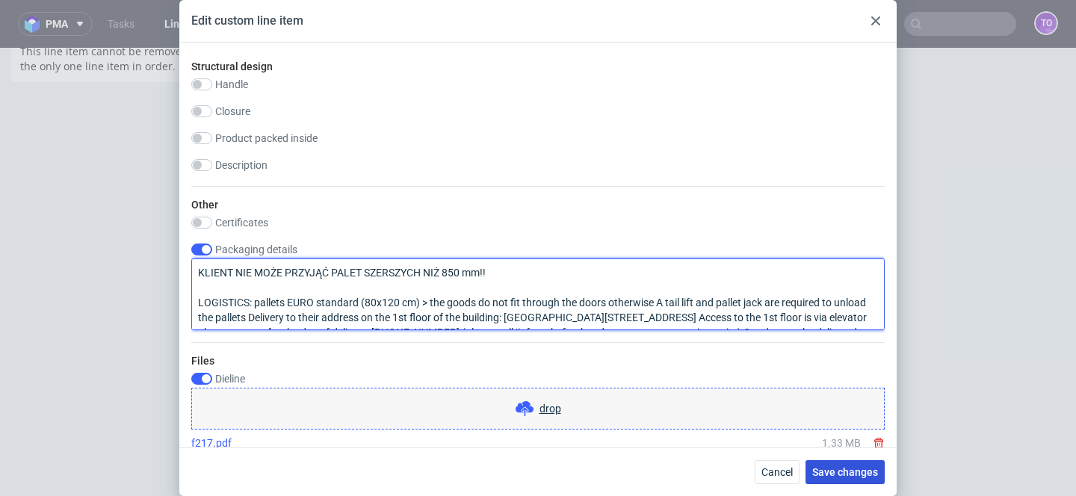
type textarea "KLIENT NIE MOŻE PRZYJĄĆ PALET SZERSZYCH NIŻ 850 mm!! LOGISTICS: pallets EURO st…"
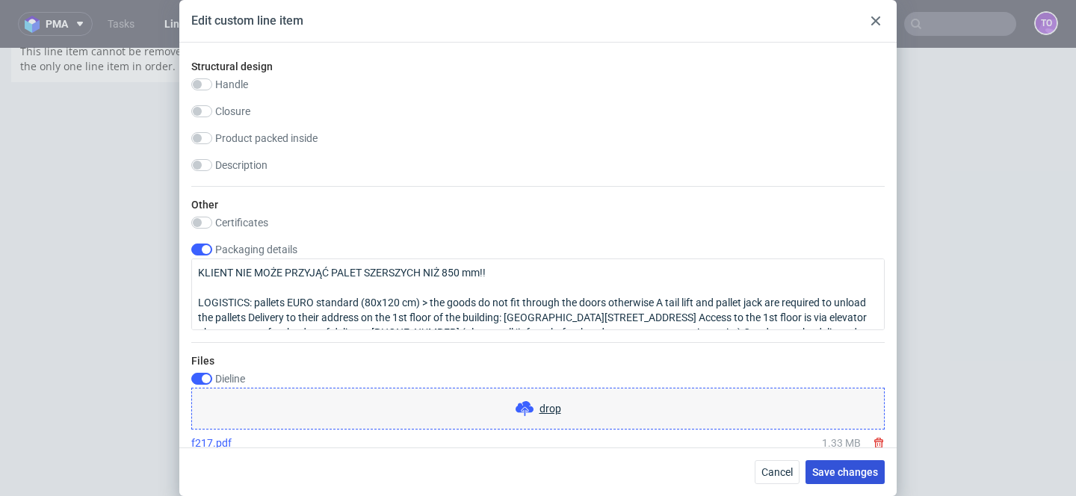
click at [853, 477] on span "Save changes" at bounding box center [845, 472] width 66 height 10
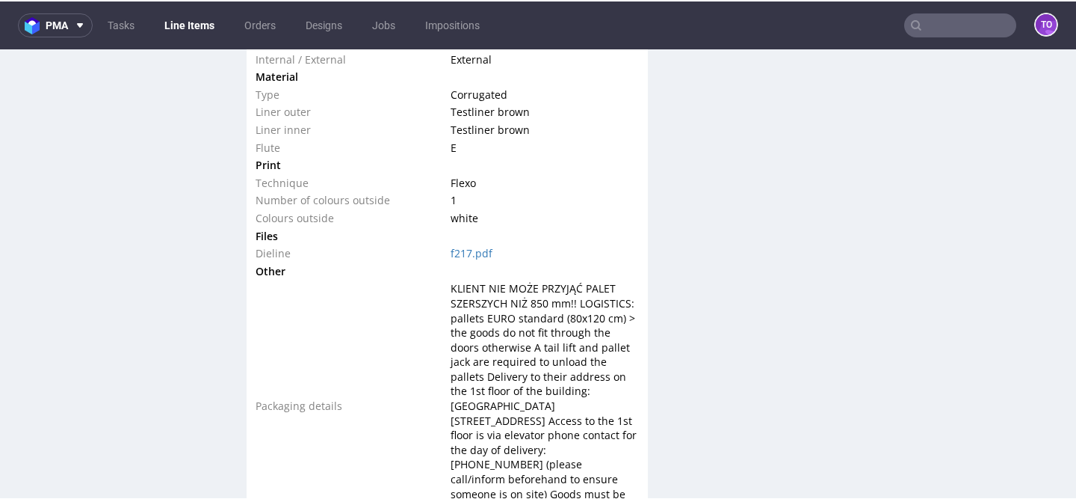
scroll to position [0, 0]
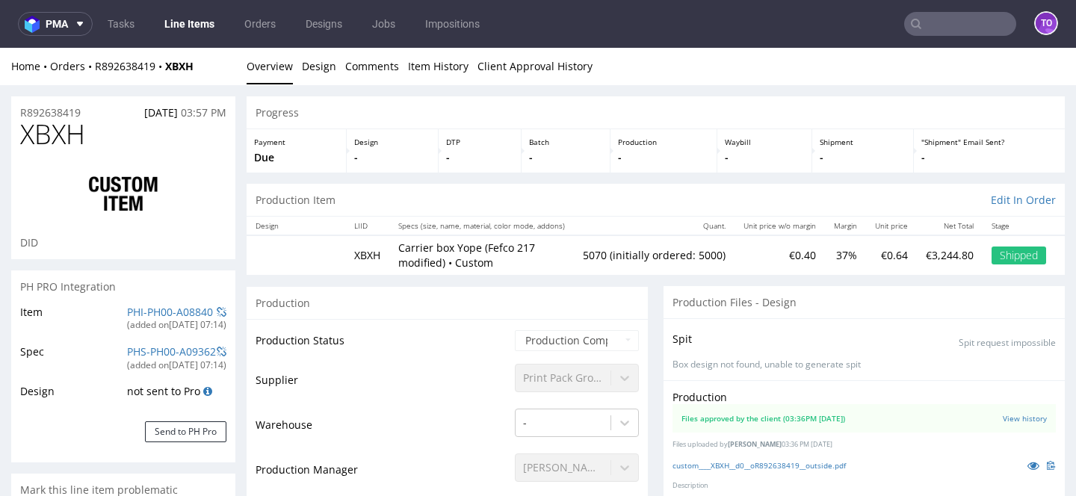
click at [194, 31] on link "Line Items" at bounding box center [189, 24] width 68 height 24
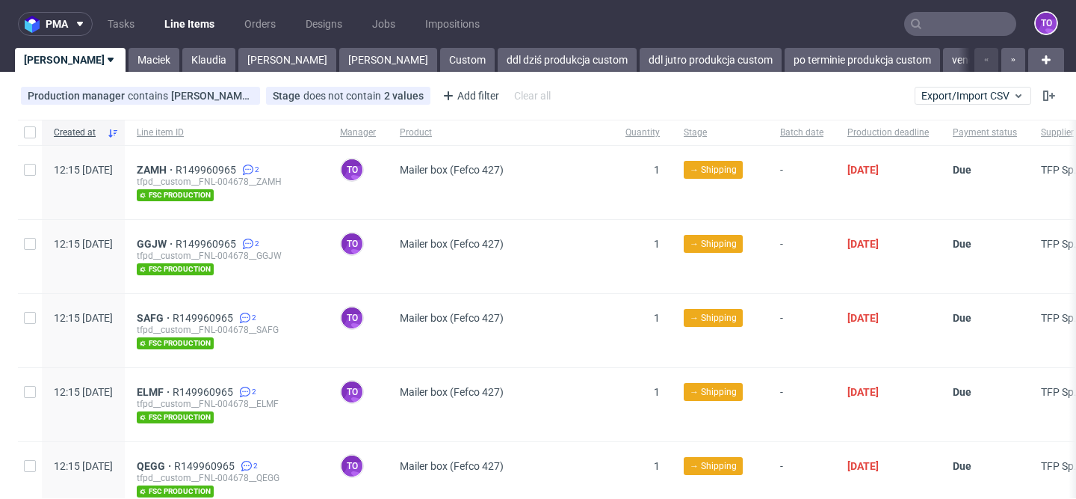
click at [924, 31] on input "text" at bounding box center [960, 24] width 112 height 24
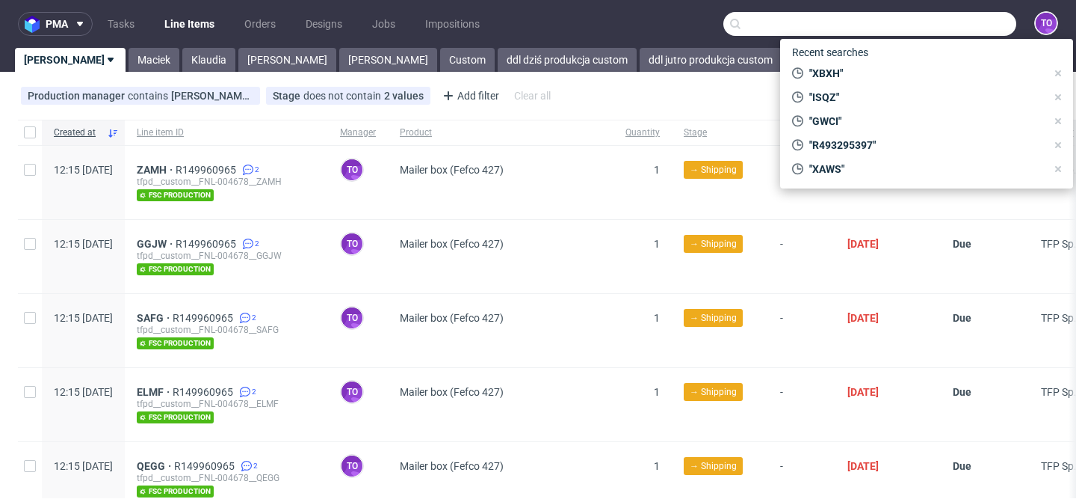
paste input "R137806061"
type input "R137806061"
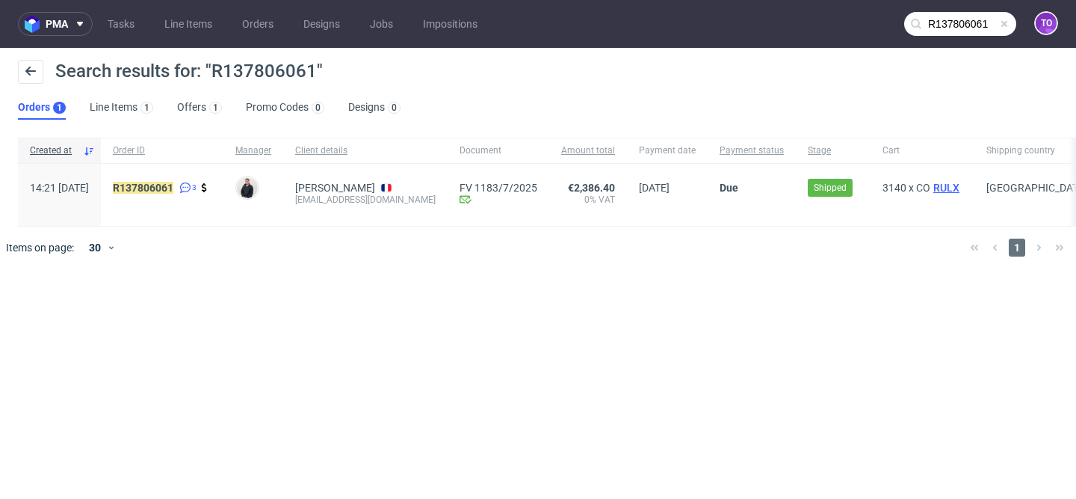
click at [949, 189] on span "RULX" at bounding box center [947, 188] width 32 height 12
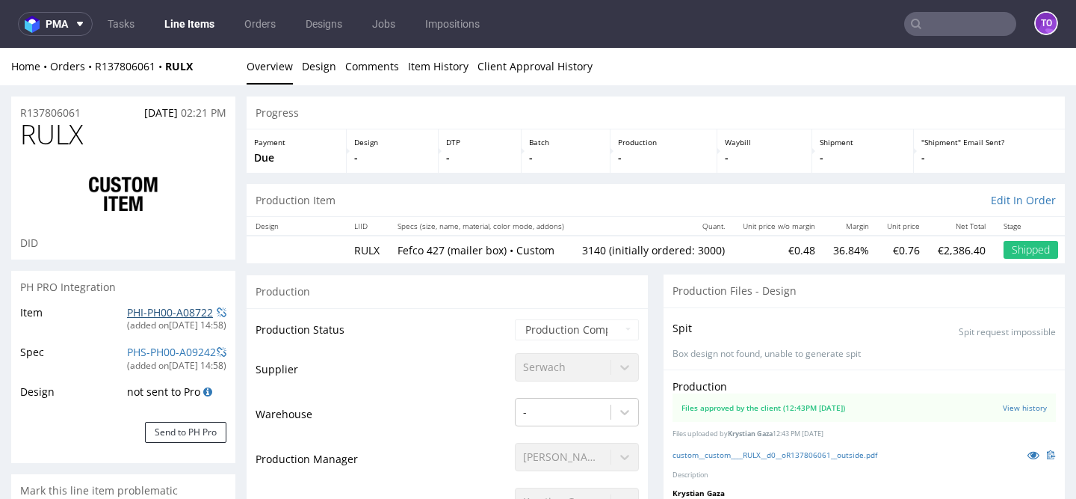
click at [151, 312] on link "PHI-PH00-A08722" at bounding box center [170, 312] width 86 height 14
click at [200, 20] on link "Line Items" at bounding box center [189, 24] width 68 height 24
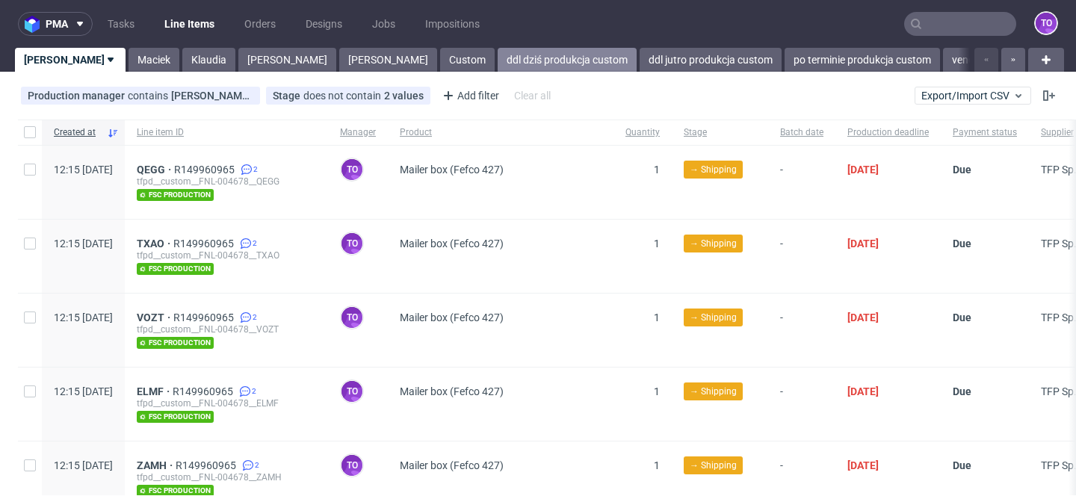
click at [498, 67] on link "ddl dziś produkcja custom" at bounding box center [567, 60] width 139 height 24
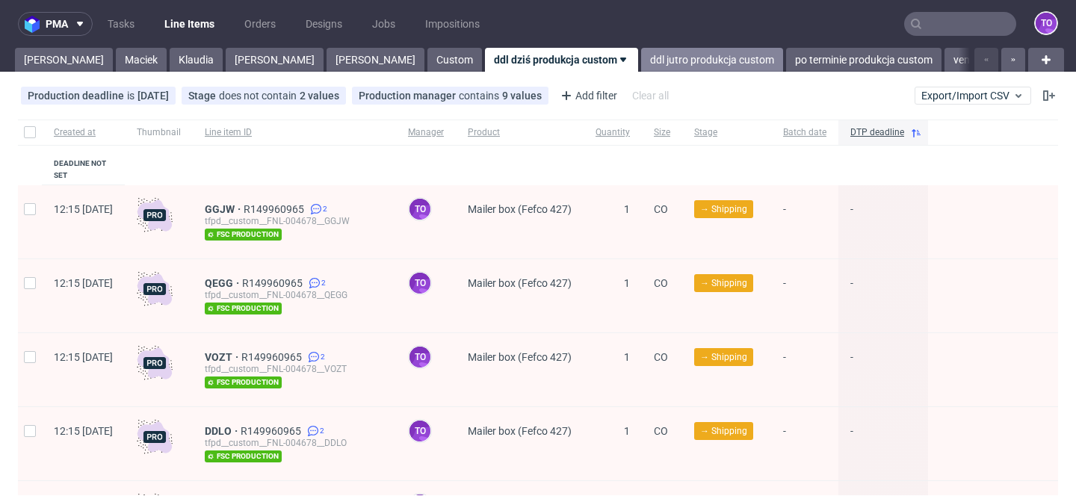
click at [641, 49] on link "ddl jutro produkcja custom" at bounding box center [712, 60] width 142 height 24
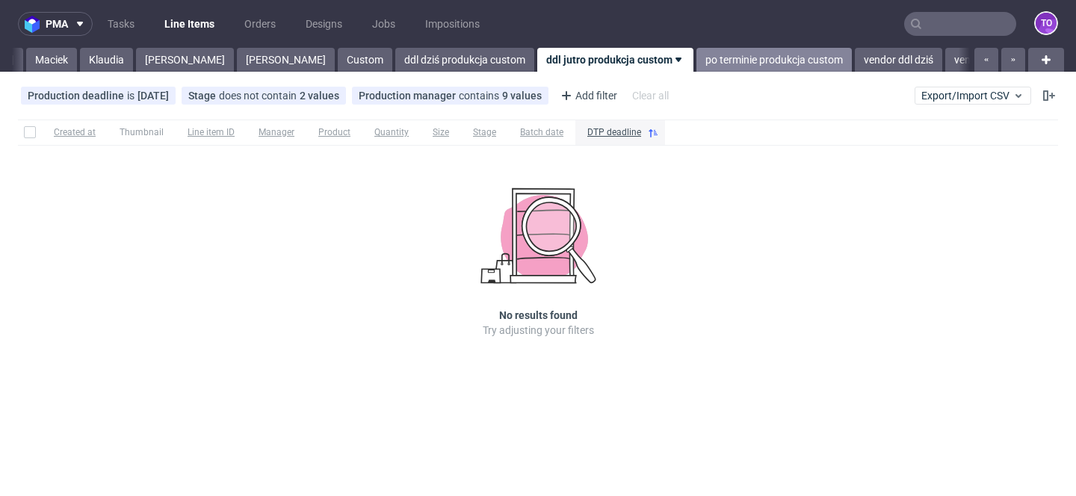
click at [697, 69] on link "po terminie produkcja custom" at bounding box center [774, 60] width 155 height 24
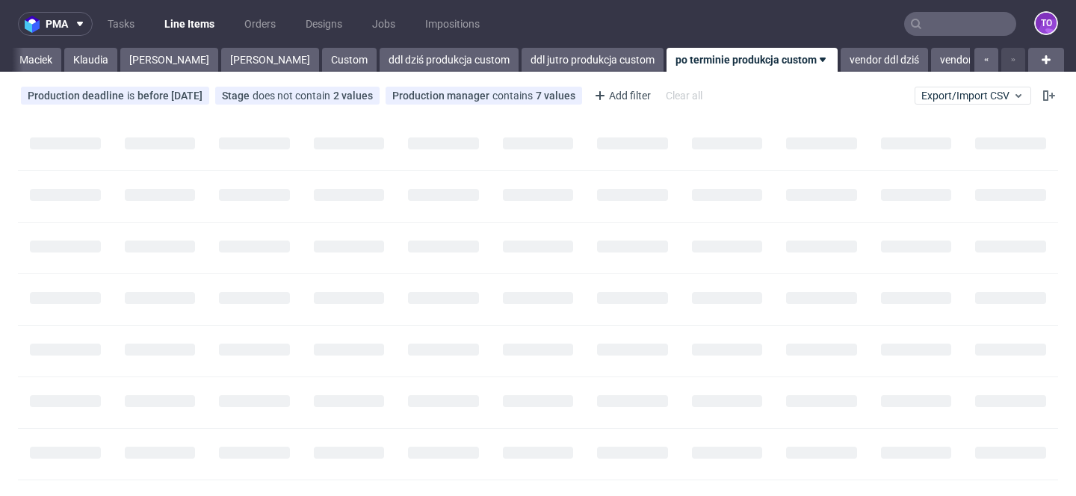
scroll to position [0, 93]
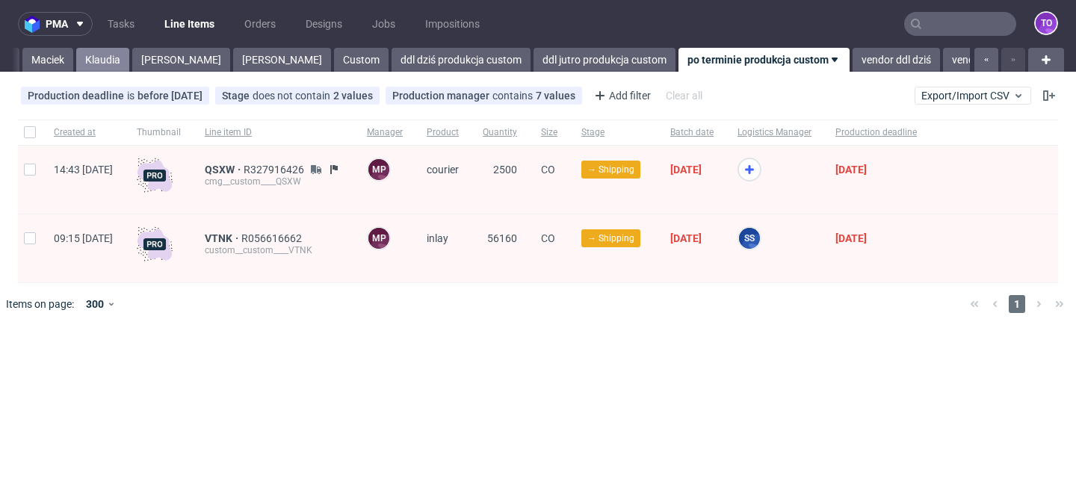
click at [78, 51] on link "Klaudia" at bounding box center [102, 60] width 53 height 24
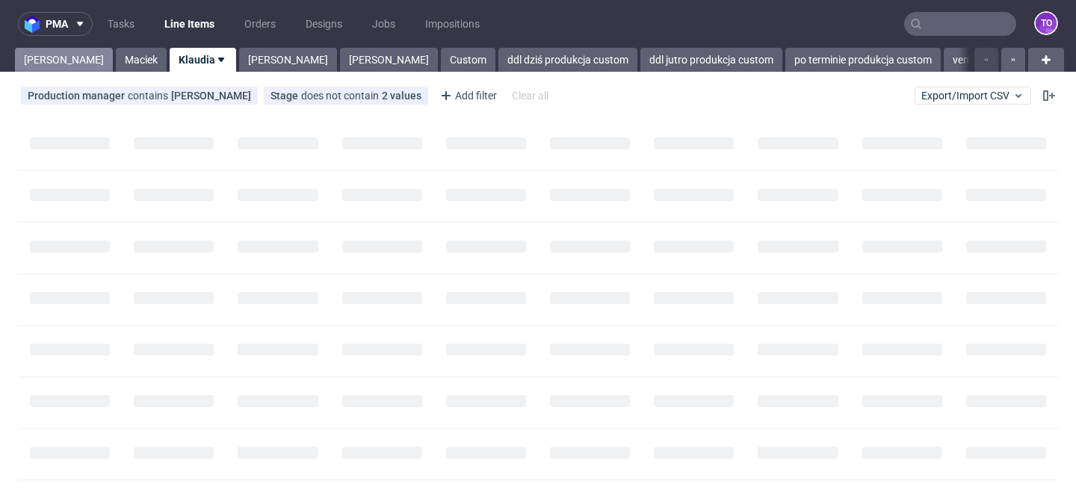
click at [54, 58] on link "Tomasz" at bounding box center [64, 60] width 98 height 24
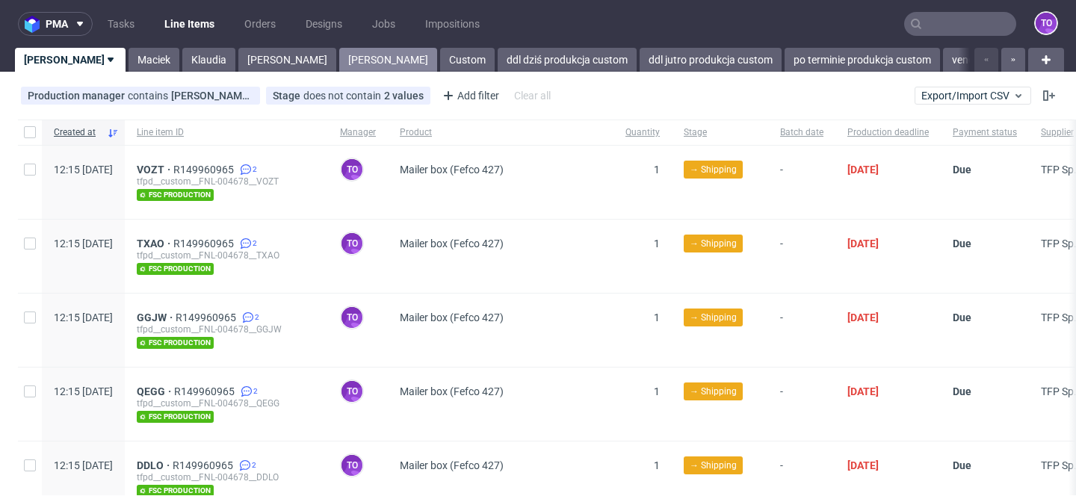
click at [339, 59] on link "Sebastian" at bounding box center [388, 60] width 98 height 24
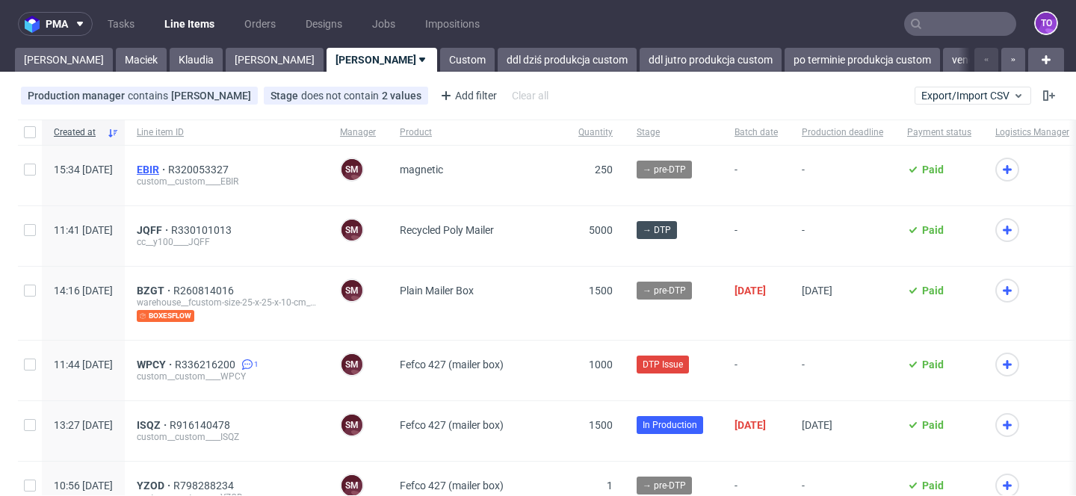
click at [168, 170] on span "EBIR" at bounding box center [152, 170] width 31 height 12
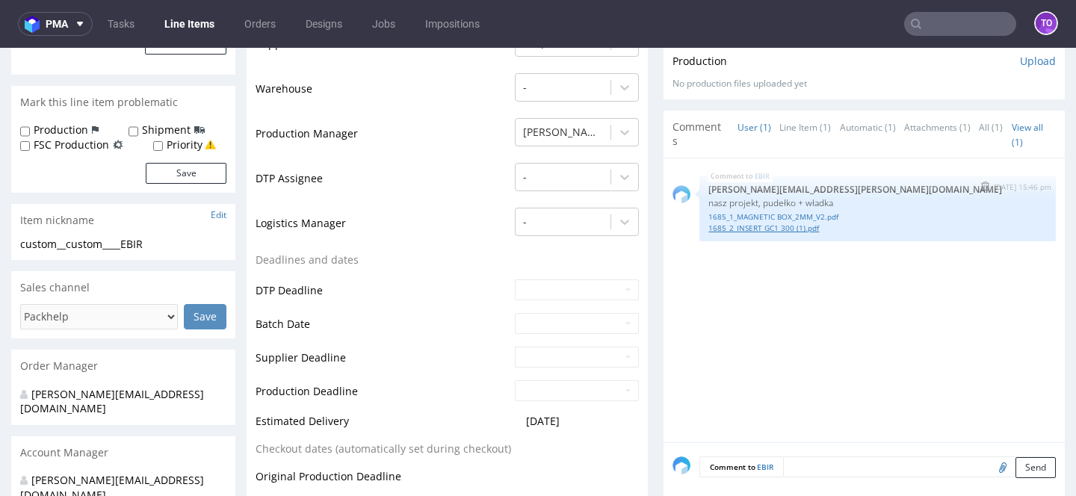
scroll to position [389, 0]
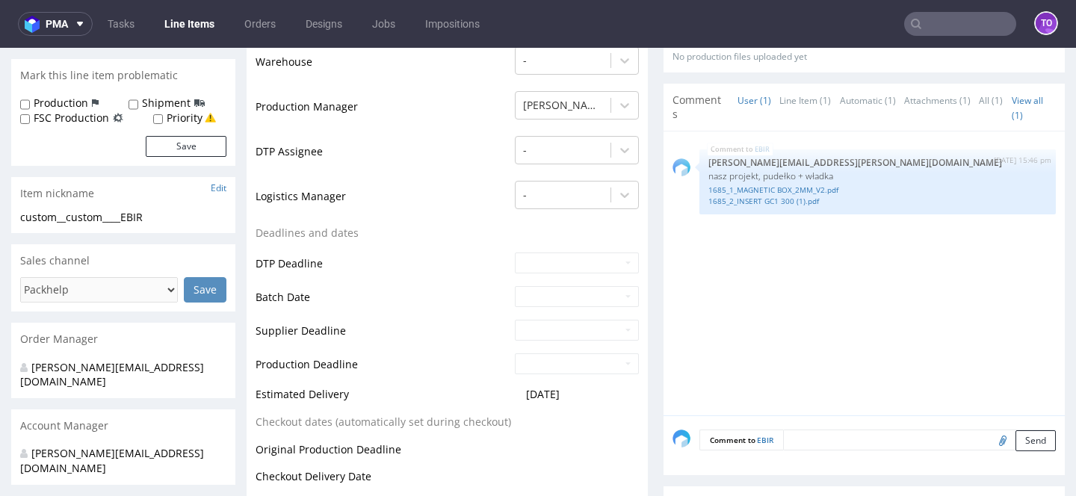
click at [804, 440] on textarea at bounding box center [919, 440] width 273 height 21
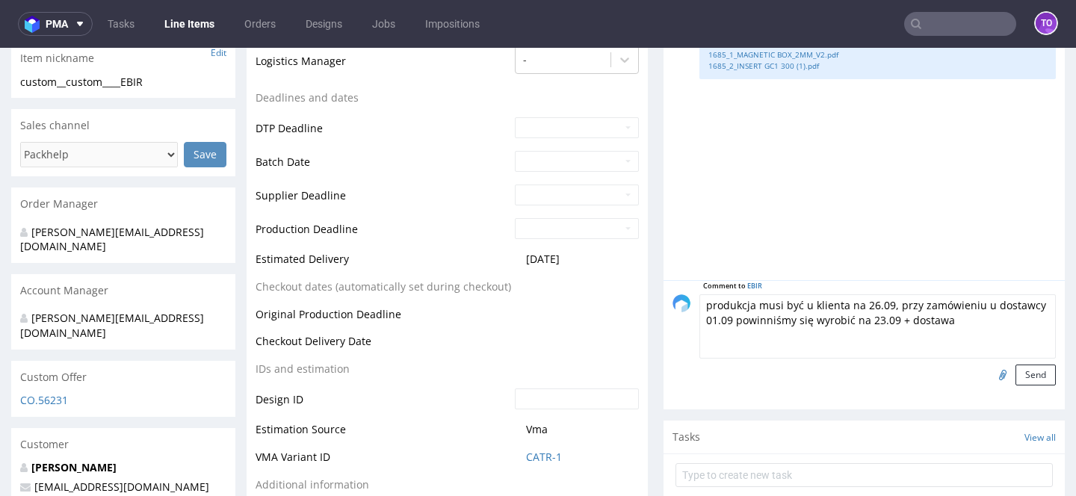
scroll to position [642, 0]
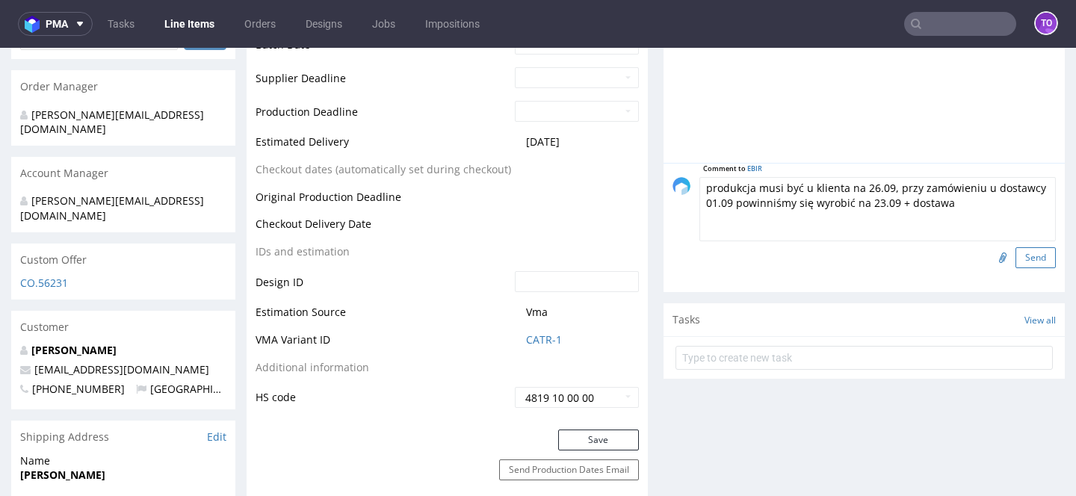
type textarea "produkcja musi być u klienta na 26.09, przy zamówieniu u dostawcy 01.09 powinni…"
click at [1041, 262] on button "Send" at bounding box center [1036, 257] width 40 height 21
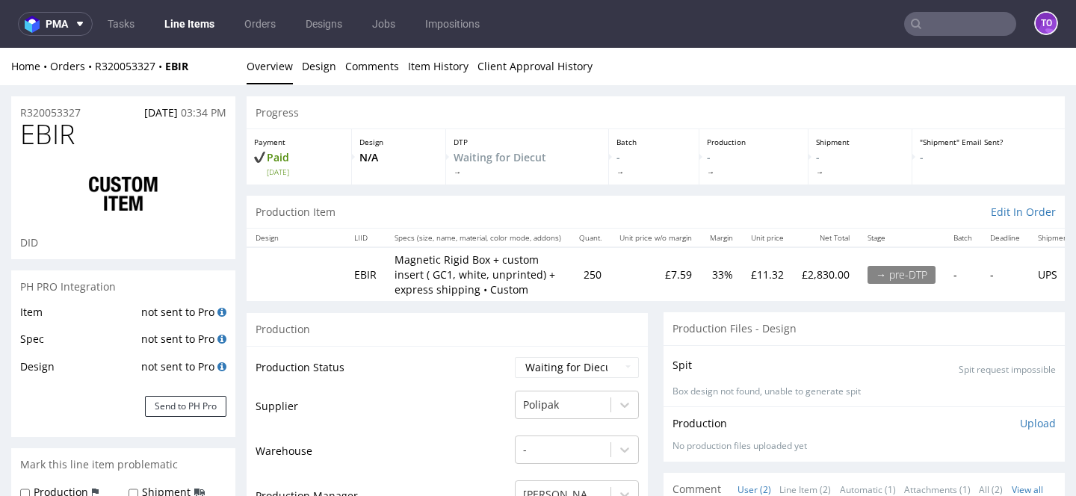
scroll to position [357, 0]
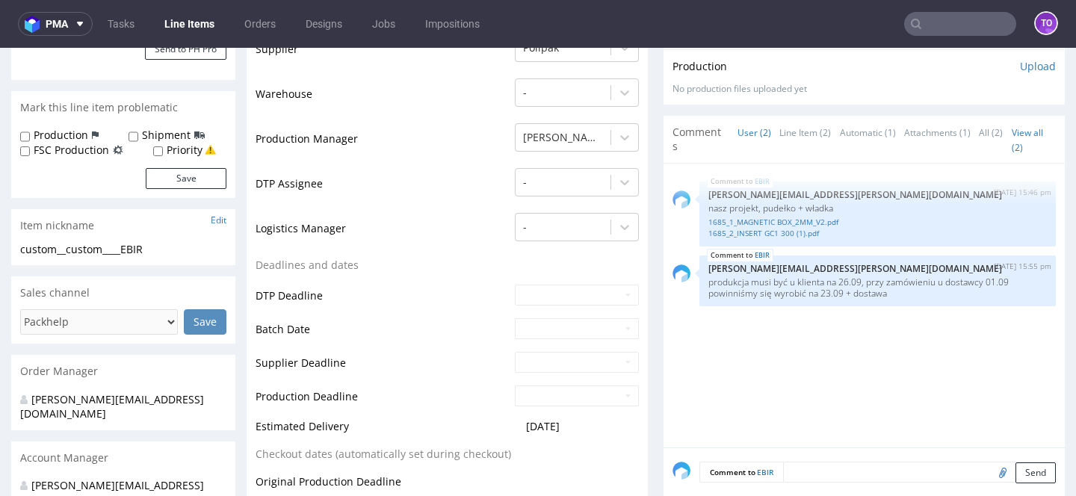
click at [794, 474] on textarea at bounding box center [919, 472] width 273 height 21
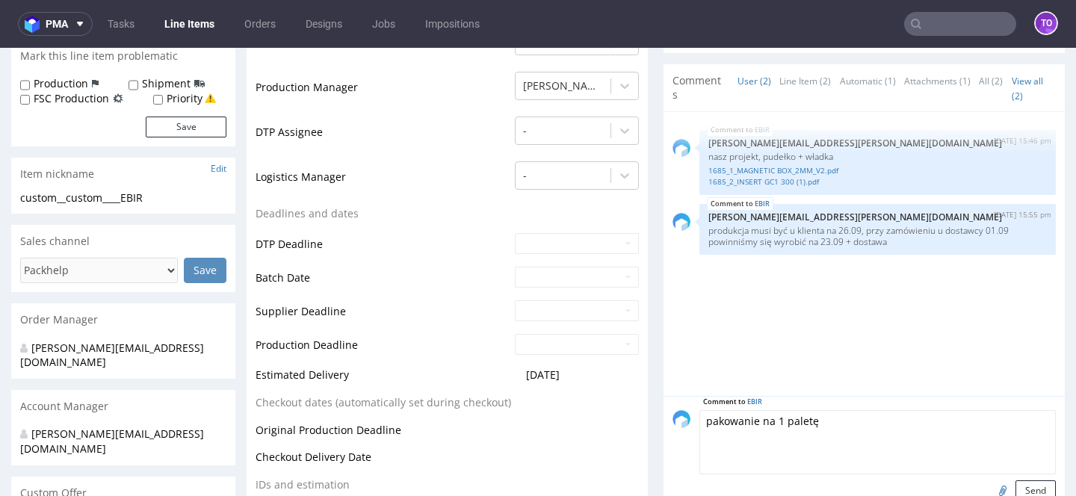
scroll to position [478, 0]
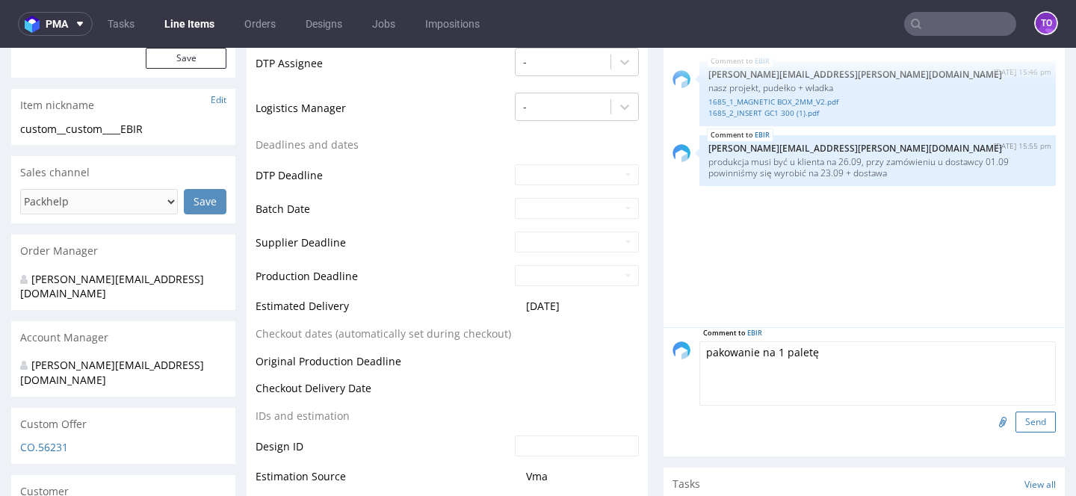
type textarea "pakowanie na 1 paletę"
click at [1016, 430] on button "Send" at bounding box center [1036, 422] width 40 height 21
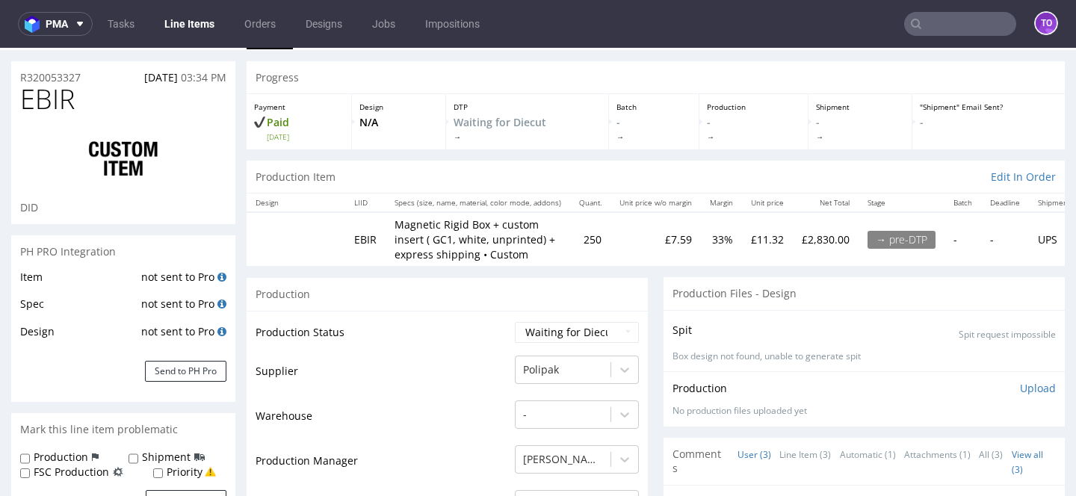
scroll to position [0, 0]
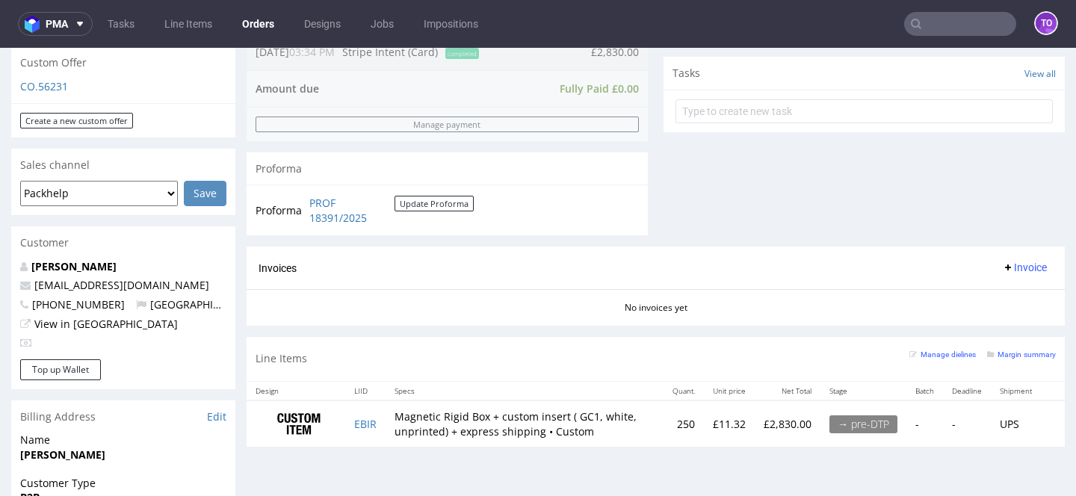
scroll to position [668, 0]
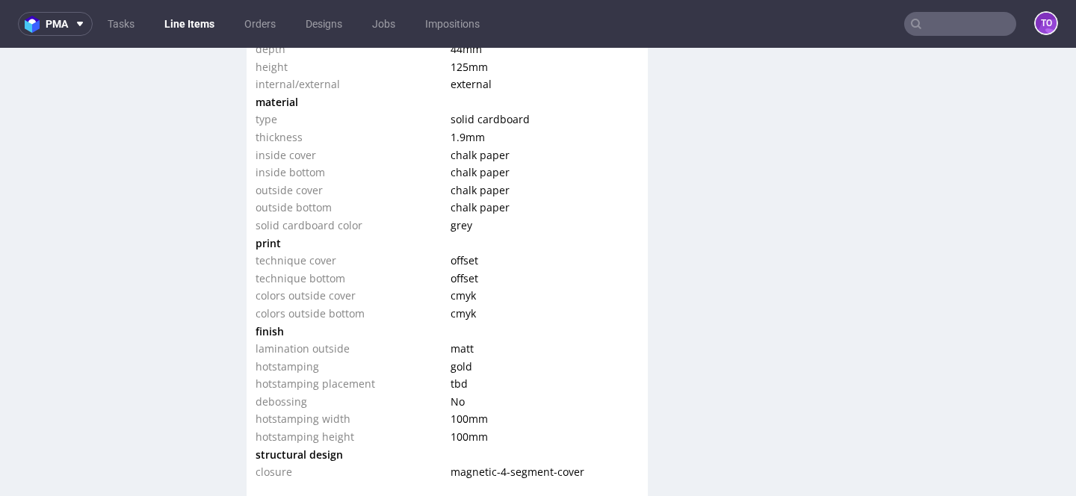
scroll to position [1478, 0]
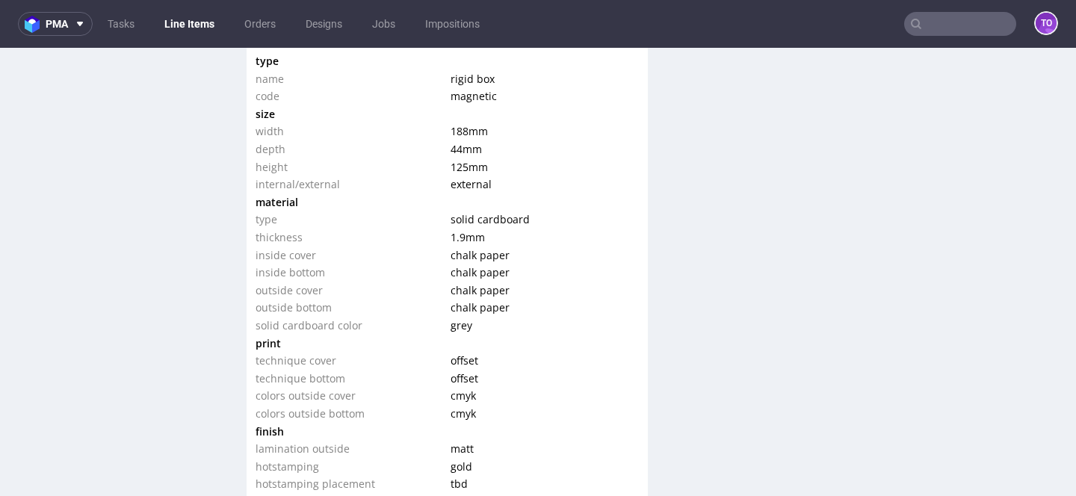
click at [340, 132] on td "width" at bounding box center [351, 132] width 191 height 18
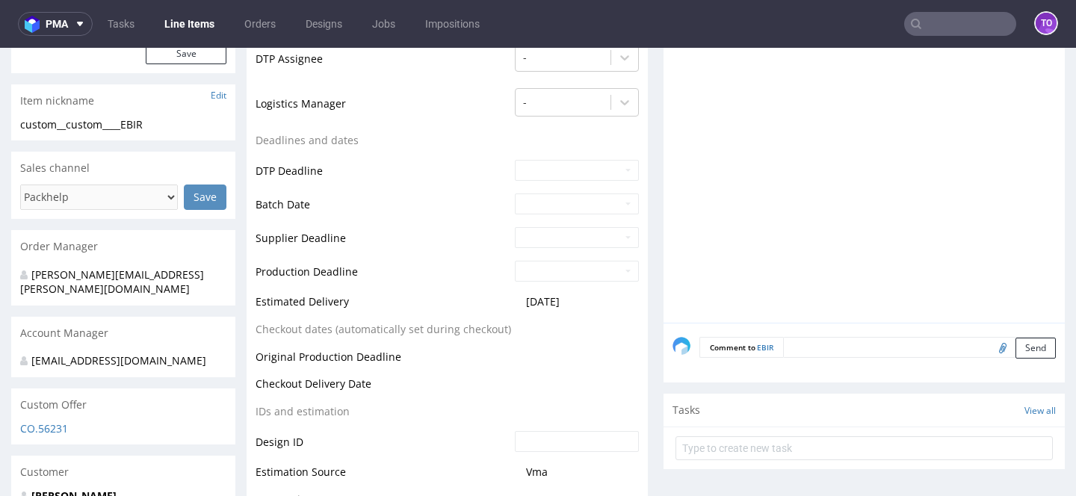
scroll to position [623, 0]
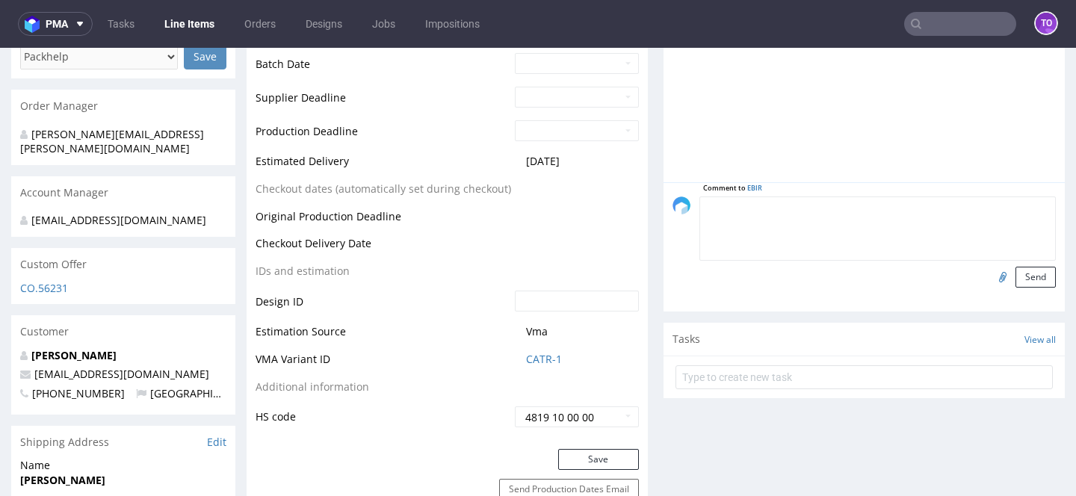
click at [835, 207] on textarea at bounding box center [878, 229] width 357 height 64
type textarea "nasz projekt, pudełko + władka"
click at [991, 270] on input "file" at bounding box center [1000, 276] width 21 height 19
type input "C:\fakepath\1685_1_MAGNETIC BOX_2MM_V2.pdf"
click at [1023, 271] on button "Send" at bounding box center [1036, 277] width 40 height 21
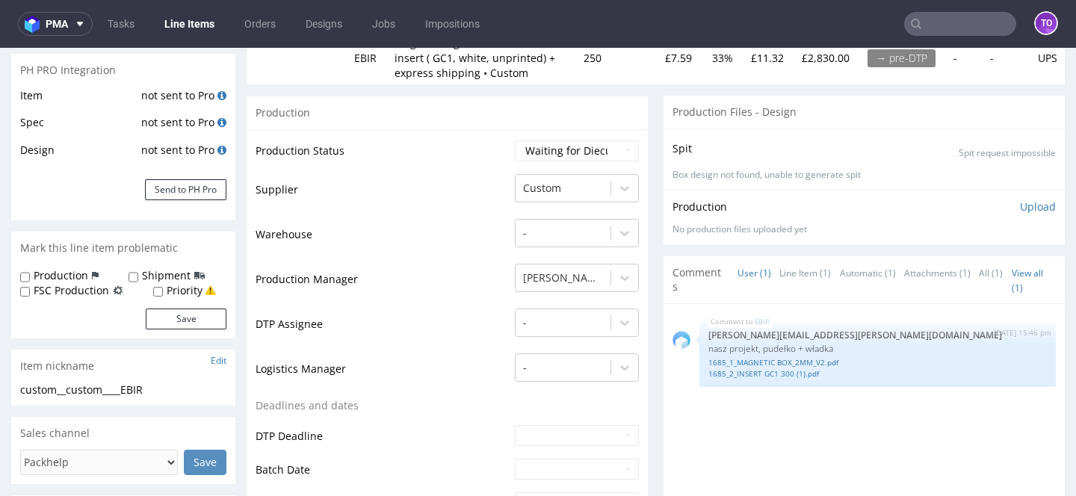
scroll to position [235, 0]
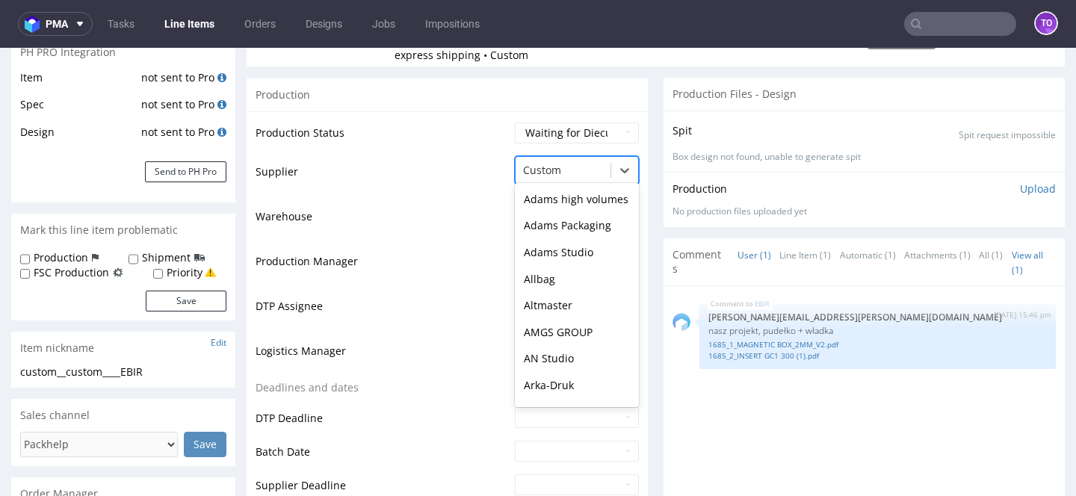
click at [582, 165] on div at bounding box center [563, 170] width 80 height 18
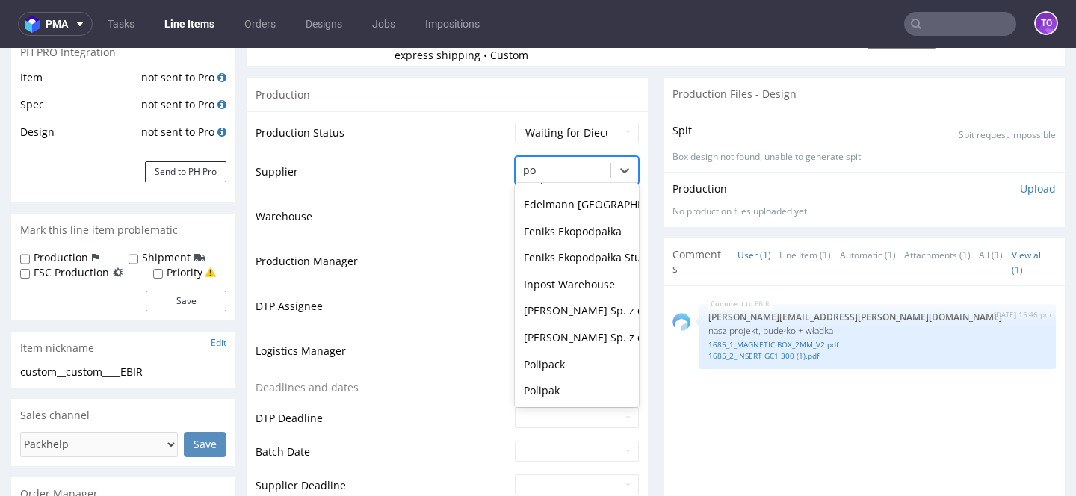
scroll to position [0, 0]
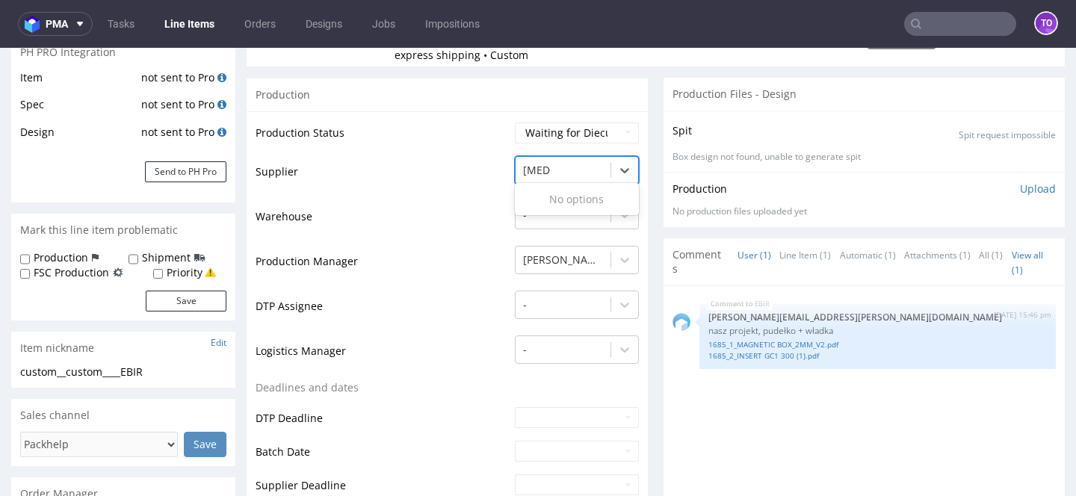
type input "poli"
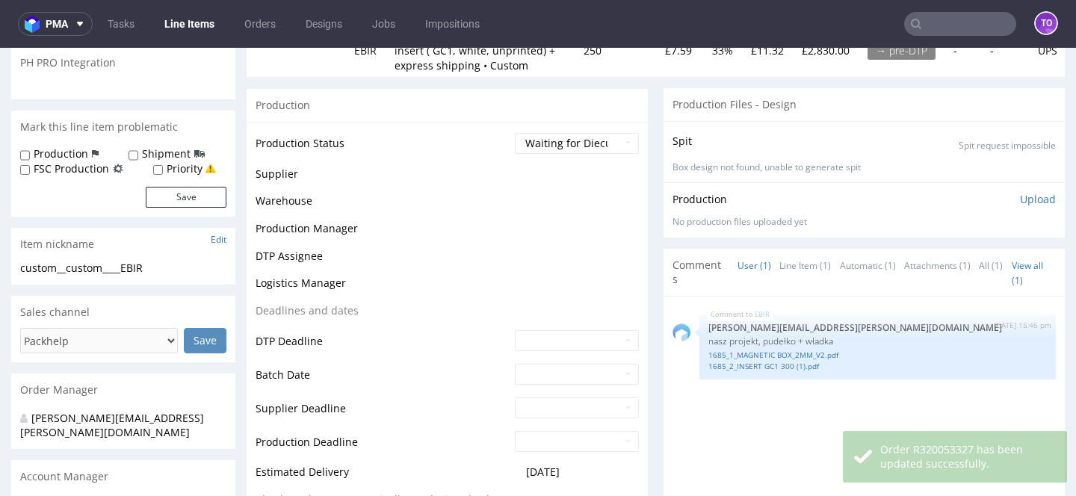
scroll to position [224, 0]
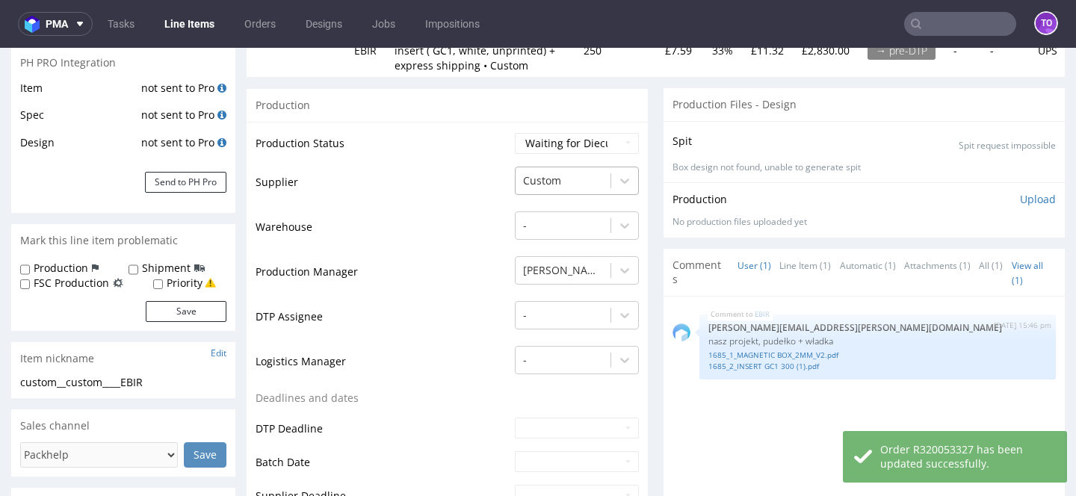
click at [570, 184] on div at bounding box center [563, 181] width 80 height 18
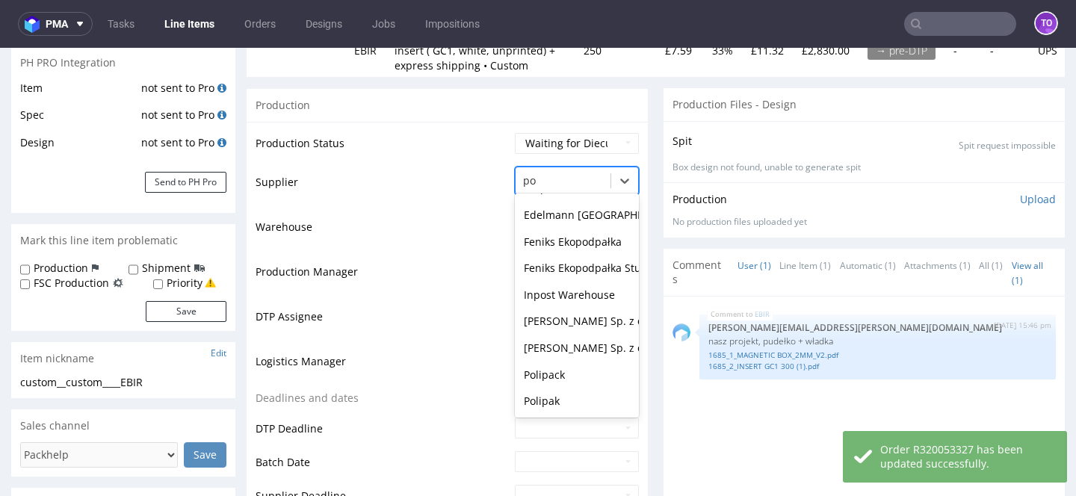
scroll to position [0, 0]
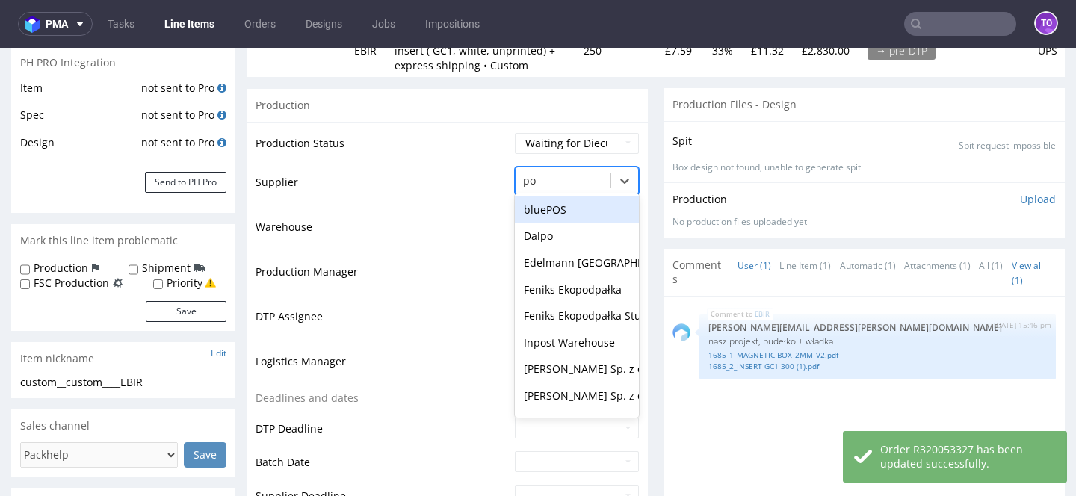
type input "pol"
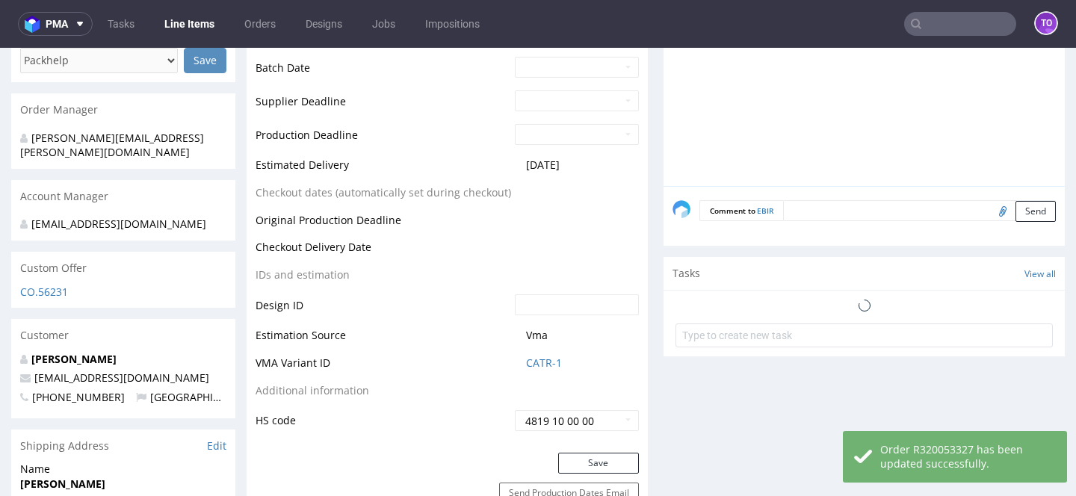
scroll to position [733, 0]
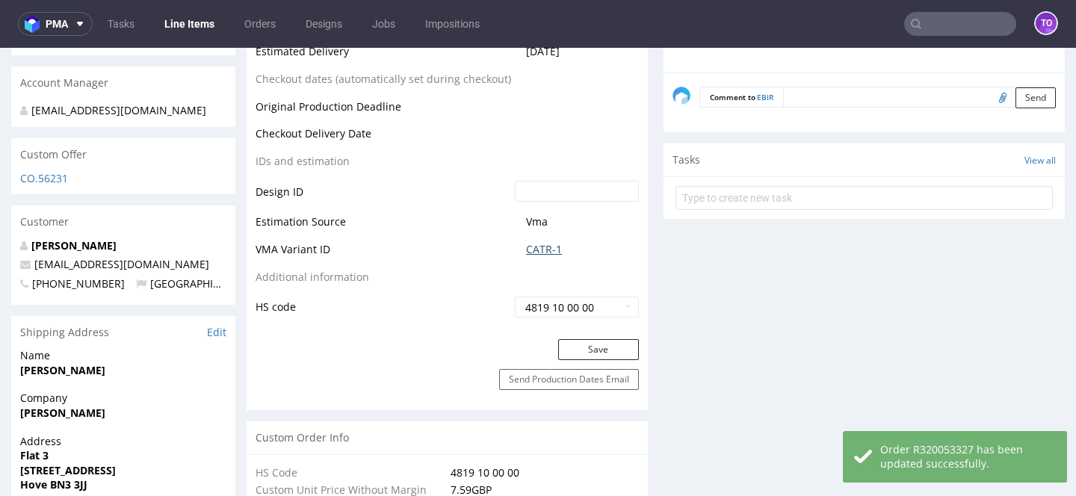
click at [543, 249] on link "CATR-1" at bounding box center [544, 249] width 36 height 15
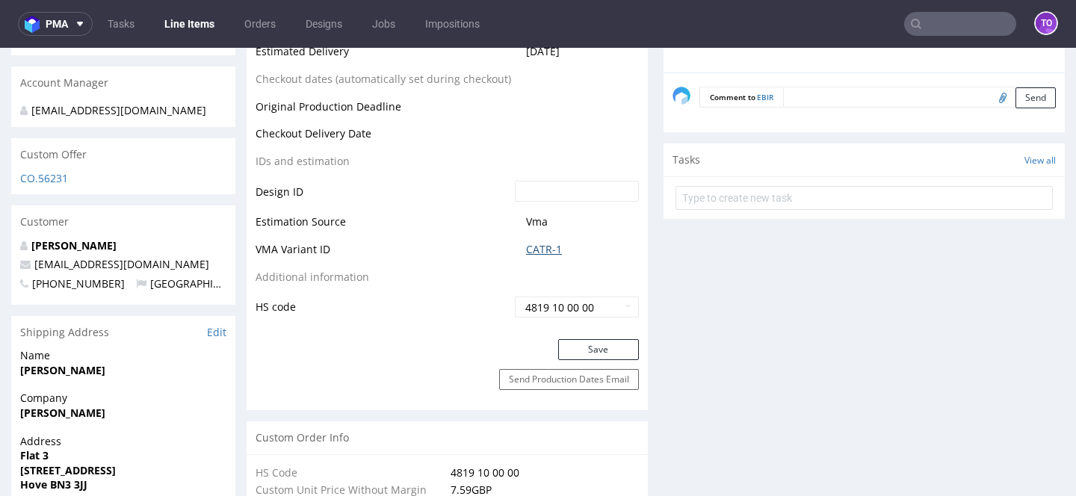
click at [526, 247] on link "CATR-1" at bounding box center [544, 249] width 36 height 15
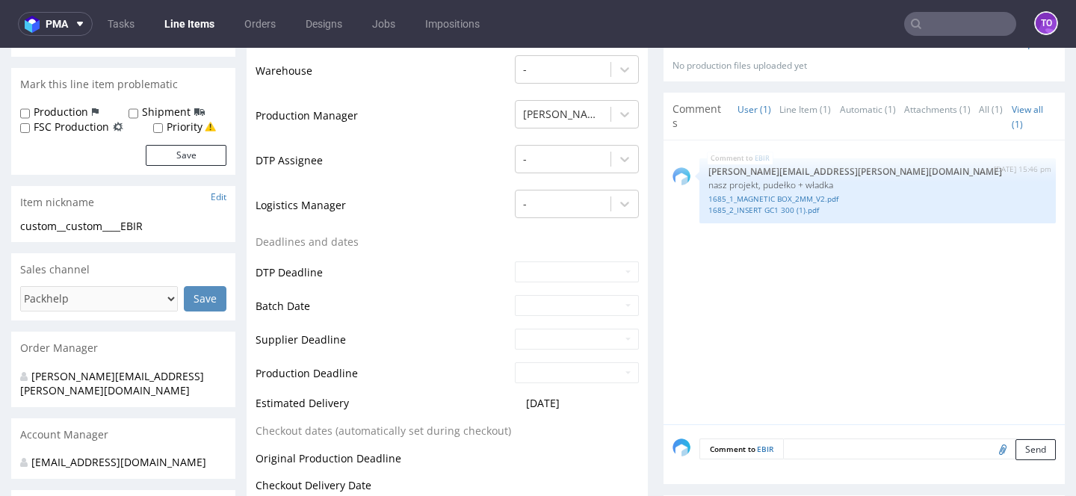
scroll to position [204, 0]
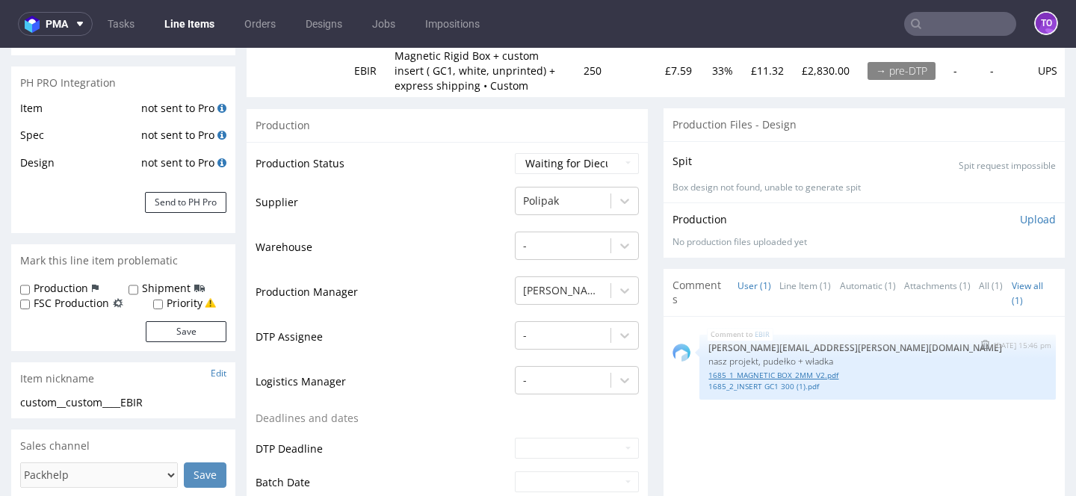
click at [783, 374] on link "1685_1_MAGNETIC BOX_2MM_V2.pdf" at bounding box center [878, 375] width 339 height 11
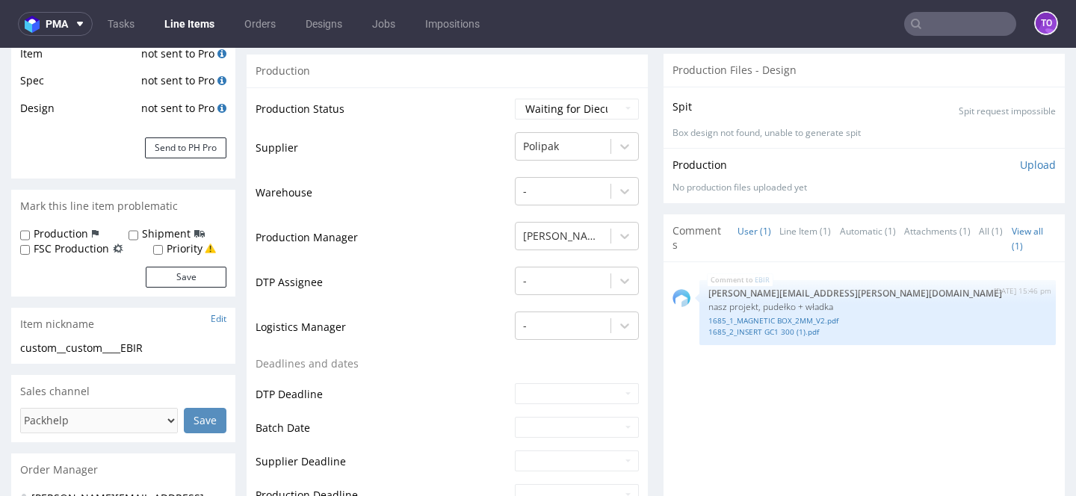
scroll to position [0, 0]
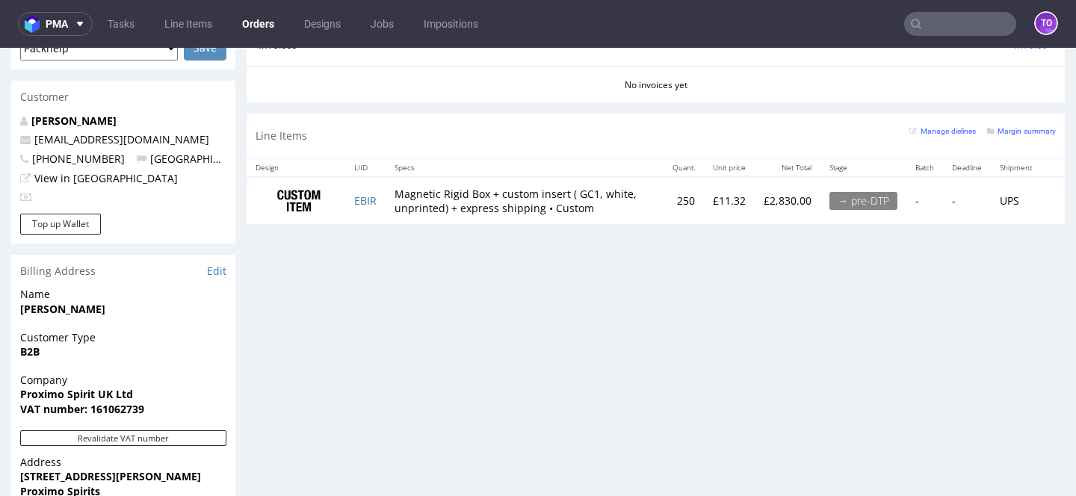
scroll to position [671, 0]
click at [1029, 130] on small "Margin summary" at bounding box center [1021, 133] width 69 height 8
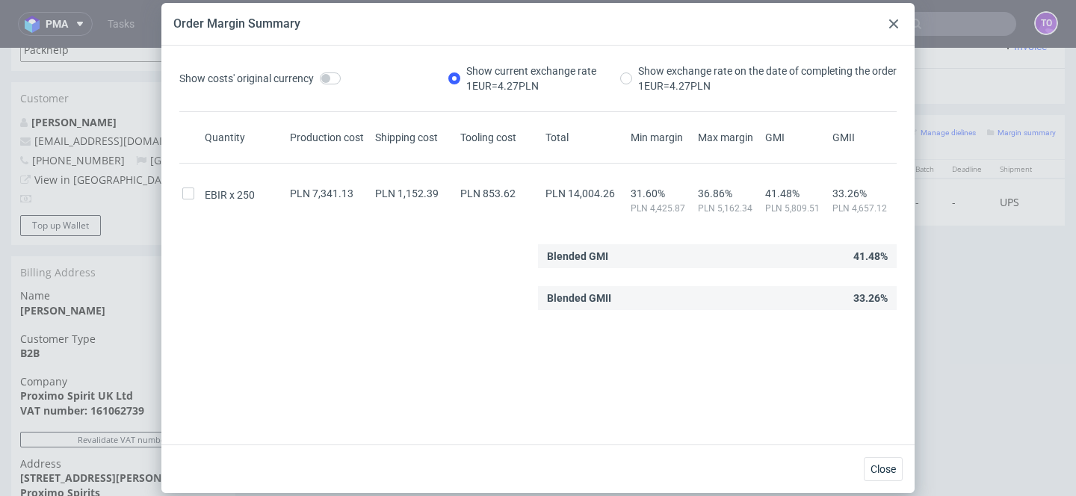
click at [901, 19] on div at bounding box center [894, 24] width 18 height 18
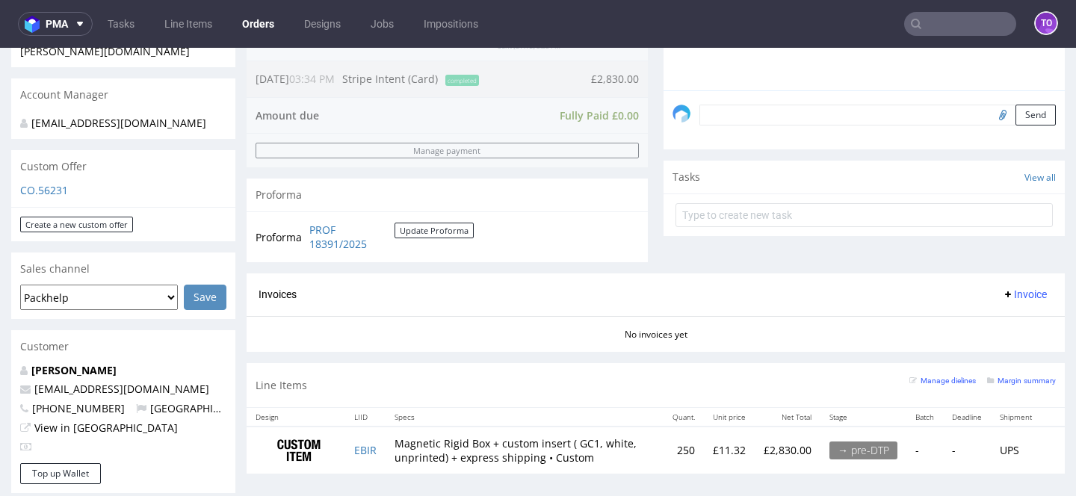
scroll to position [481, 0]
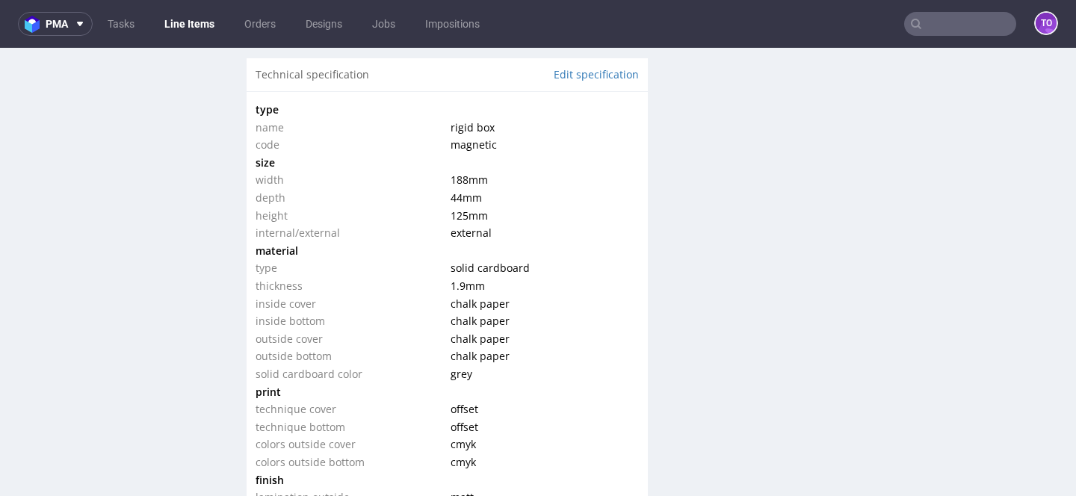
scroll to position [1395, 0]
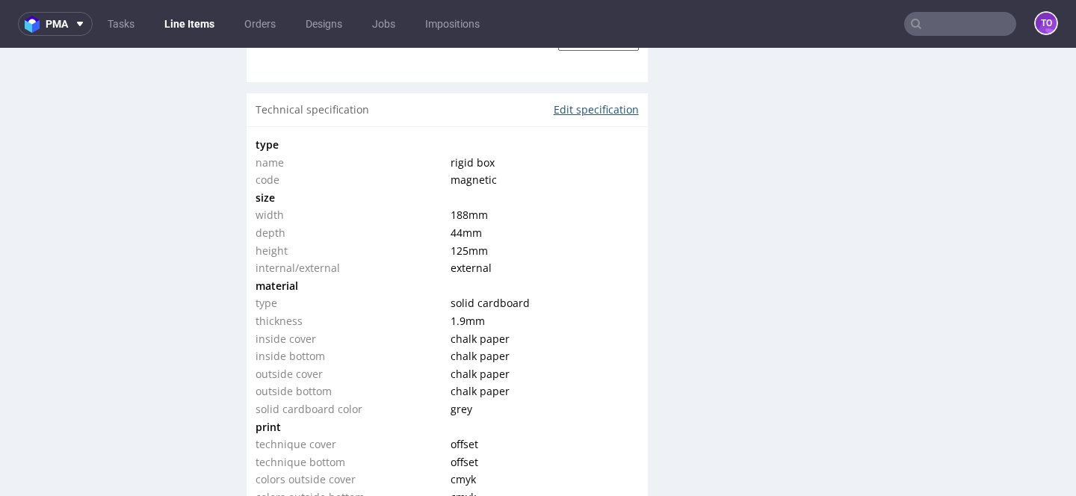
click at [575, 104] on link "Edit specification" at bounding box center [596, 109] width 85 height 15
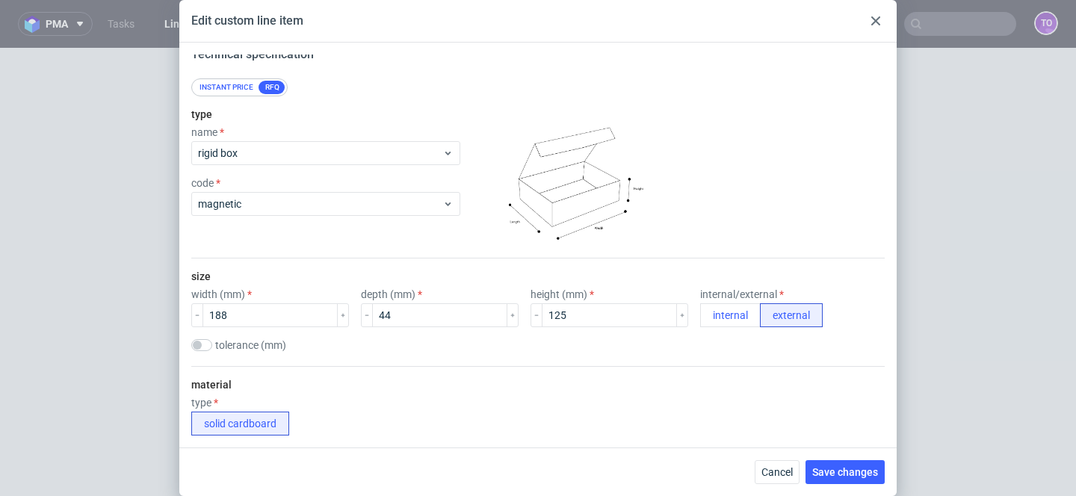
scroll to position [6, 0]
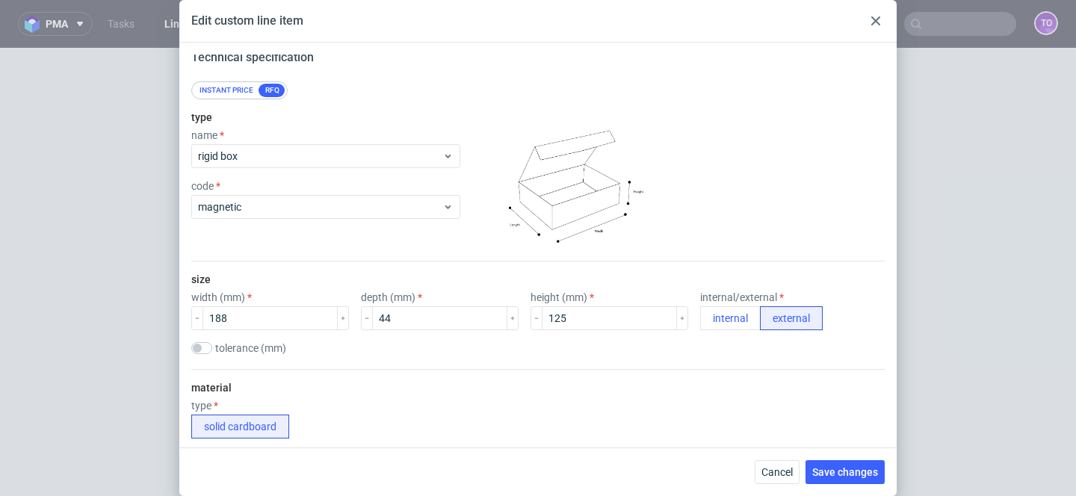
click at [874, 27] on div at bounding box center [876, 21] width 18 height 18
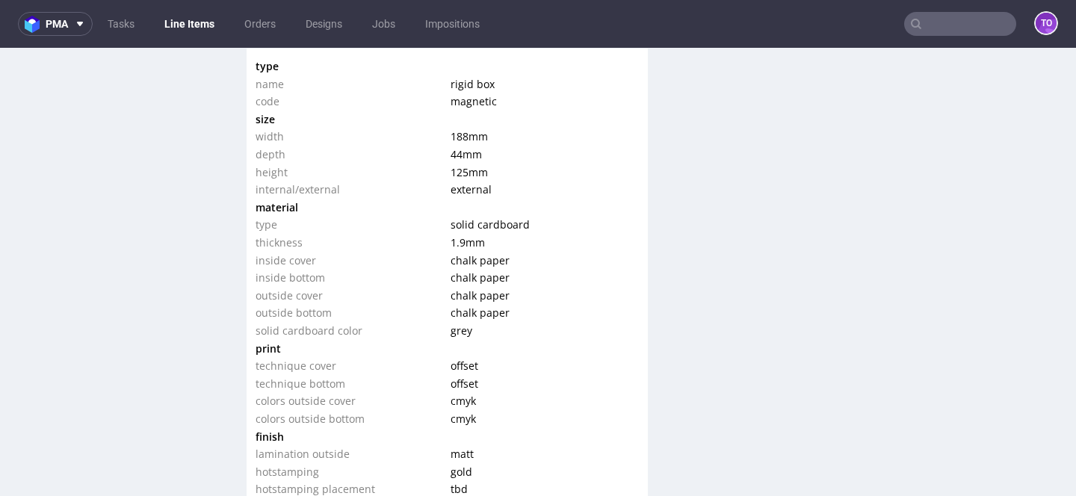
scroll to position [1273, 0]
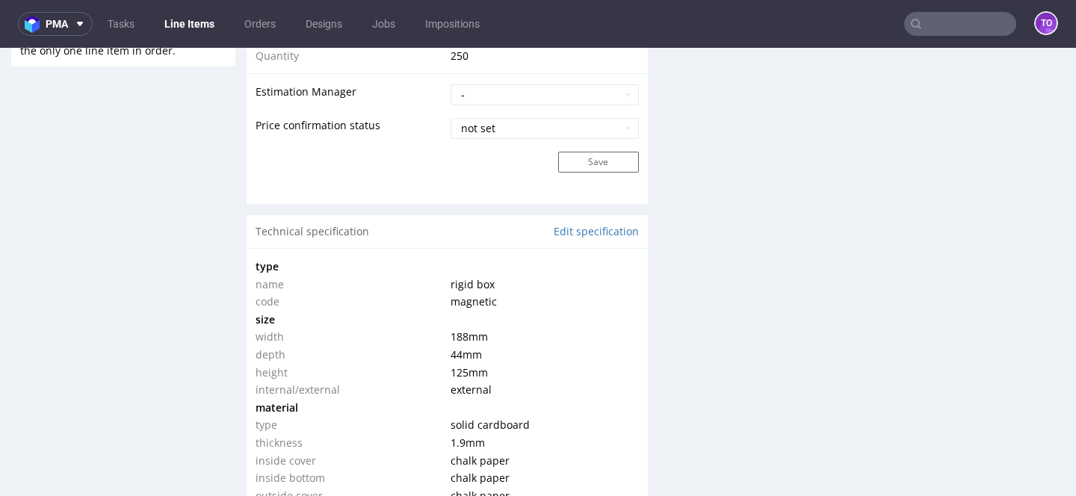
click at [567, 239] on div "Technical specification Edit specification" at bounding box center [447, 231] width 401 height 33
click at [567, 237] on link "Edit specification" at bounding box center [596, 231] width 85 height 15
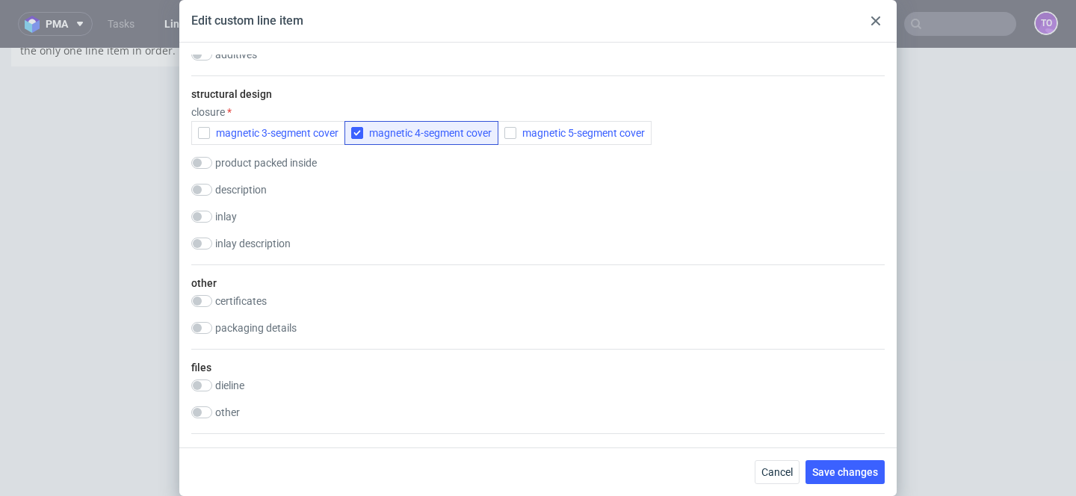
scroll to position [1905, 0]
click at [203, 216] on input "checkbox" at bounding box center [201, 218] width 21 height 12
checkbox input "true"
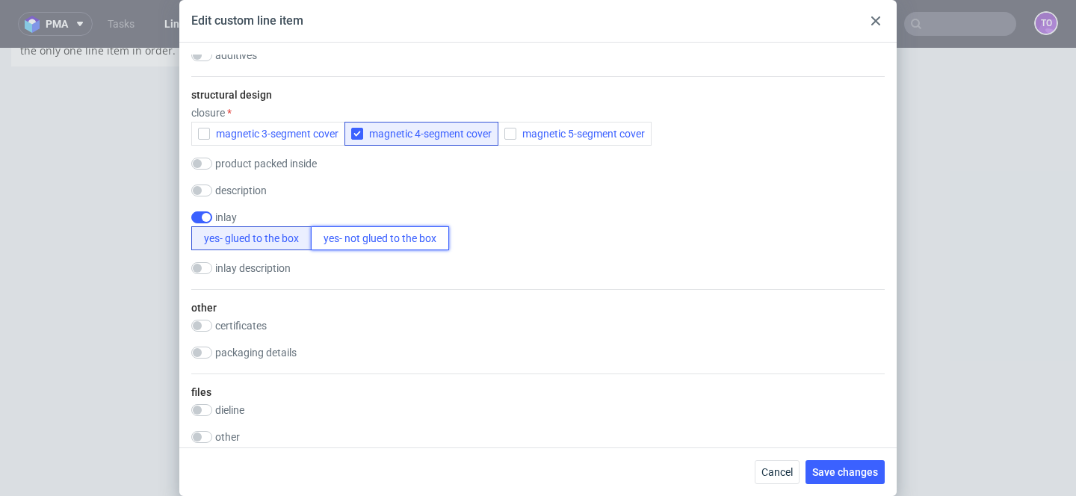
click at [342, 240] on button "yes- not glued to the box" at bounding box center [380, 238] width 138 height 24
click at [206, 271] on input "checkbox" at bounding box center [201, 268] width 21 height 12
checkbox input "true"
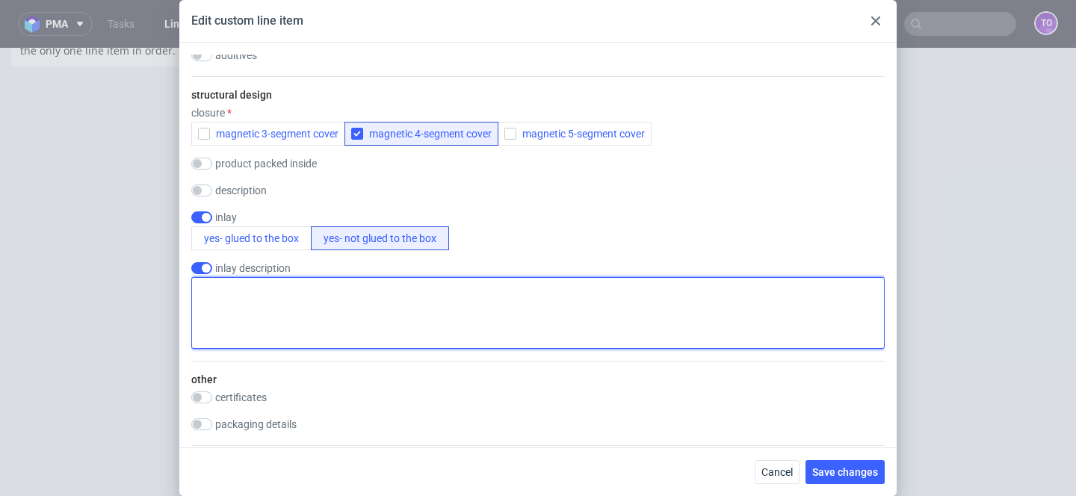
click at [231, 296] on textarea at bounding box center [538, 313] width 694 height 72
click at [259, 291] on textarea "GC1 300 gsm, wg projektu" at bounding box center [538, 313] width 694 height 72
type textarea "GC1 300 g/m2, wg projektu"
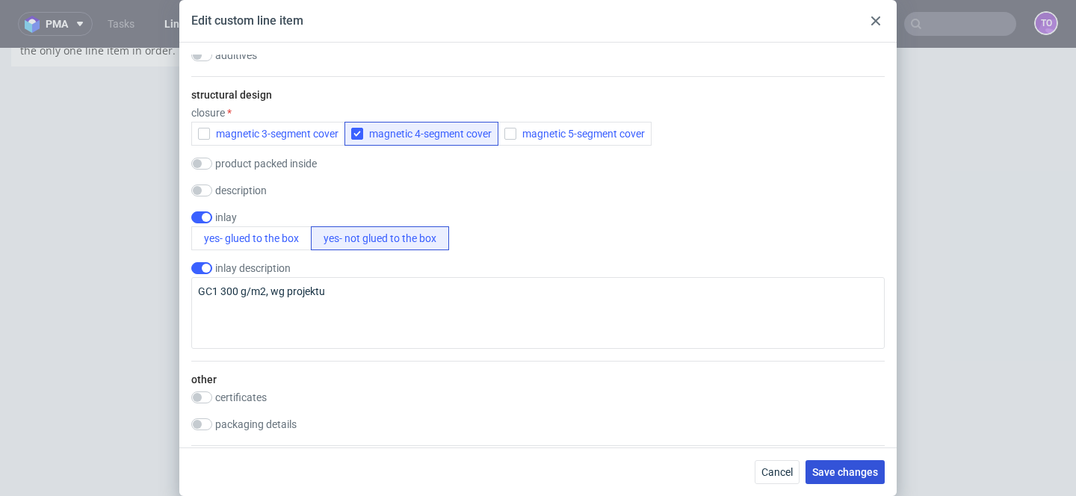
click at [836, 469] on span "Save changes" at bounding box center [845, 472] width 66 height 10
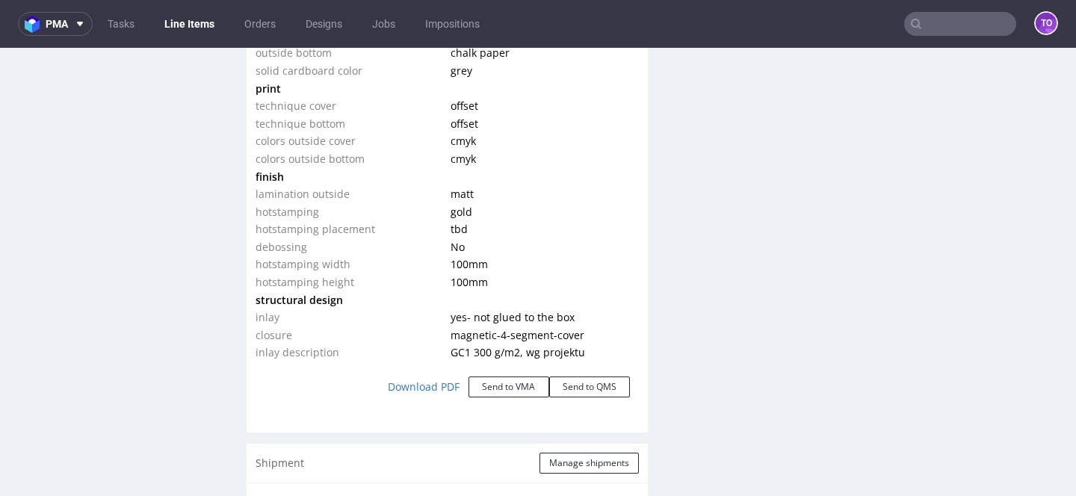
scroll to position [1738, 0]
